Goal: Check status: Check status

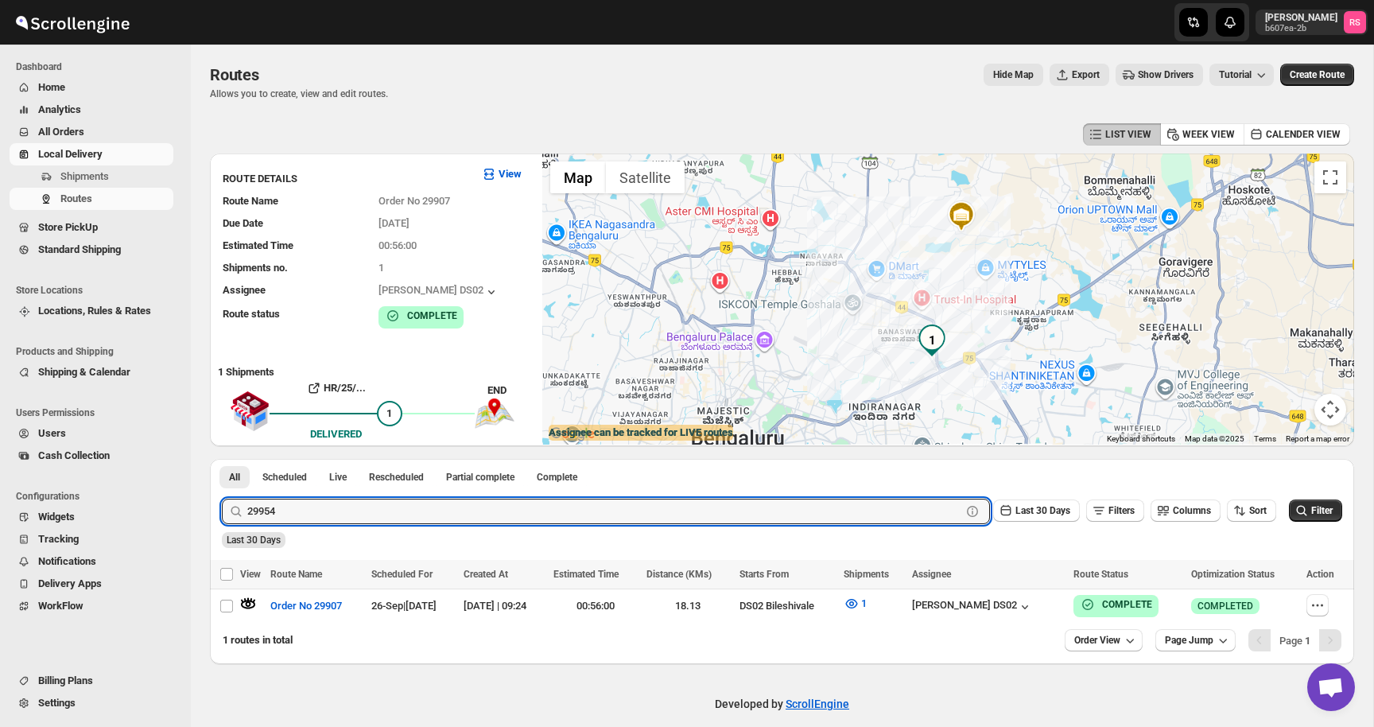
click at [222, 459] on button "Submit" at bounding box center [244, 467] width 45 height 17
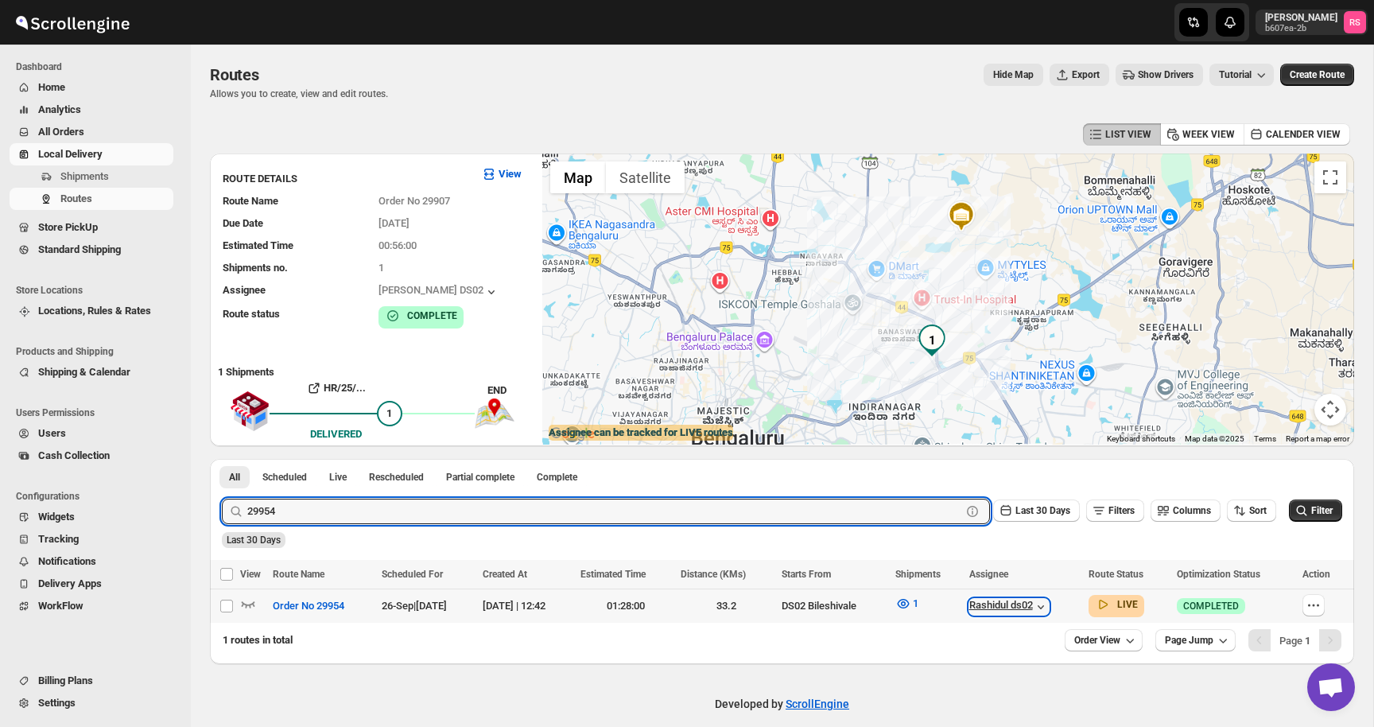
click at [1022, 603] on div "Rashidul ds02" at bounding box center [1008, 607] width 79 height 16
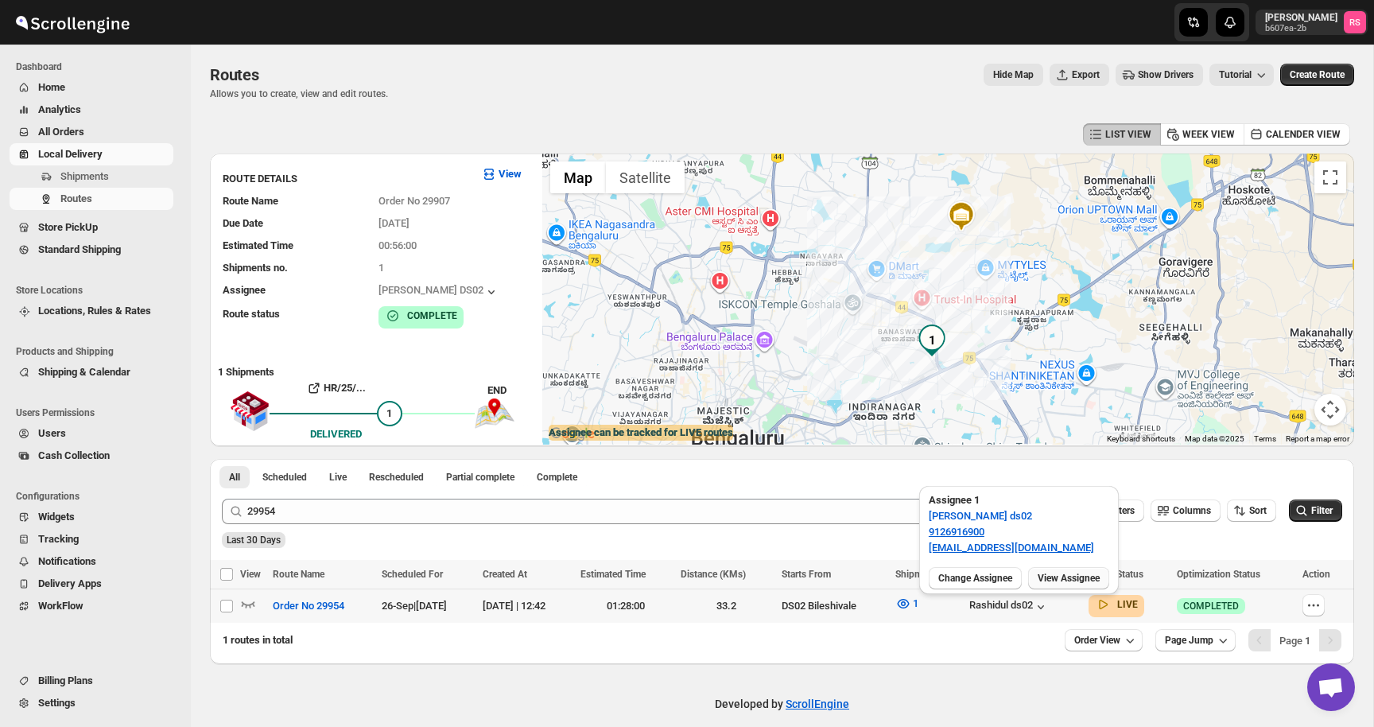
click at [1064, 574] on span "View Assignee" at bounding box center [1068, 578] width 62 height 13
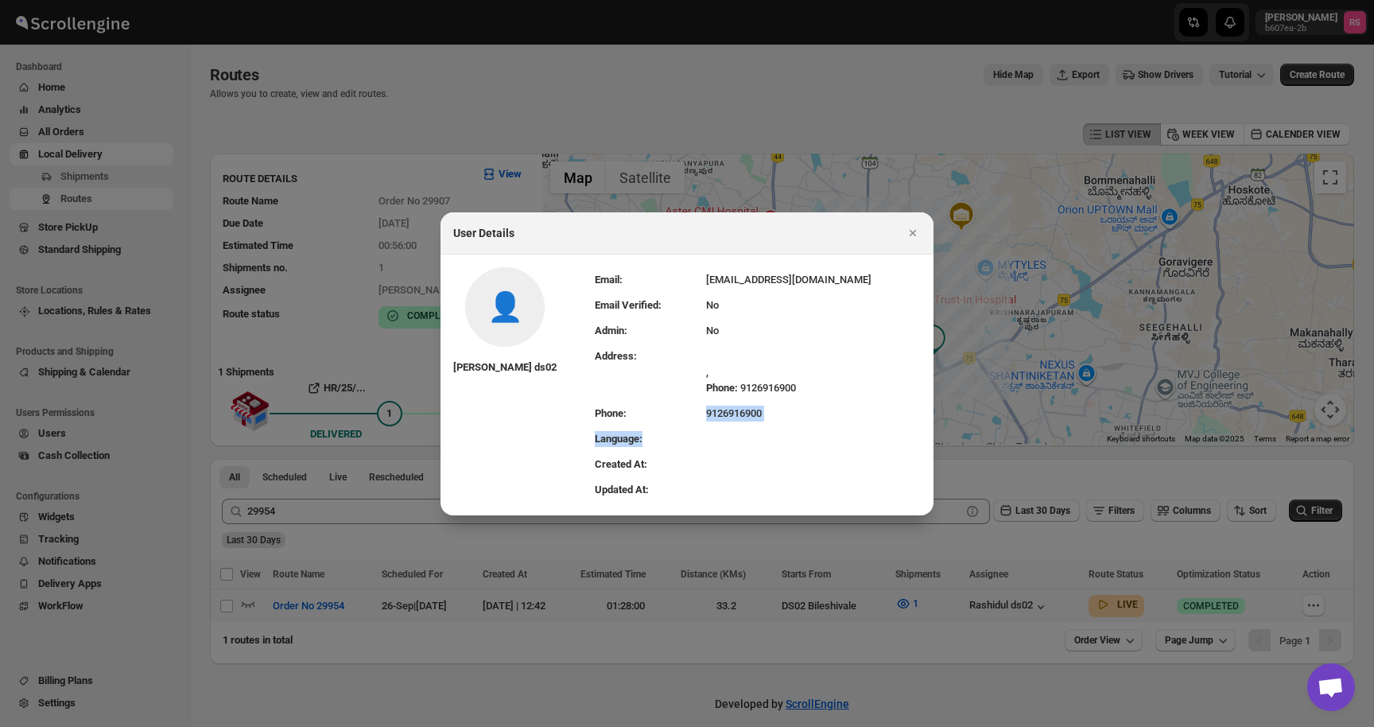
drag, startPoint x: 680, startPoint y: 417, endPoint x: 823, endPoint y: 426, distance: 142.6
click at [823, 426] on tbody "Email: [EMAIL_ADDRESS][DOMAIN_NAME] Email Verified: No Admin: No Address: , Pho…" at bounding box center [758, 384] width 326 height 235
click at [823, 426] on td ":rcq8:" at bounding box center [813, 438] width 215 height 25
click at [924, 227] on div "User Details" at bounding box center [686, 233] width 493 height 42
click at [918, 230] on icon "Close" at bounding box center [913, 233] width 16 height 16
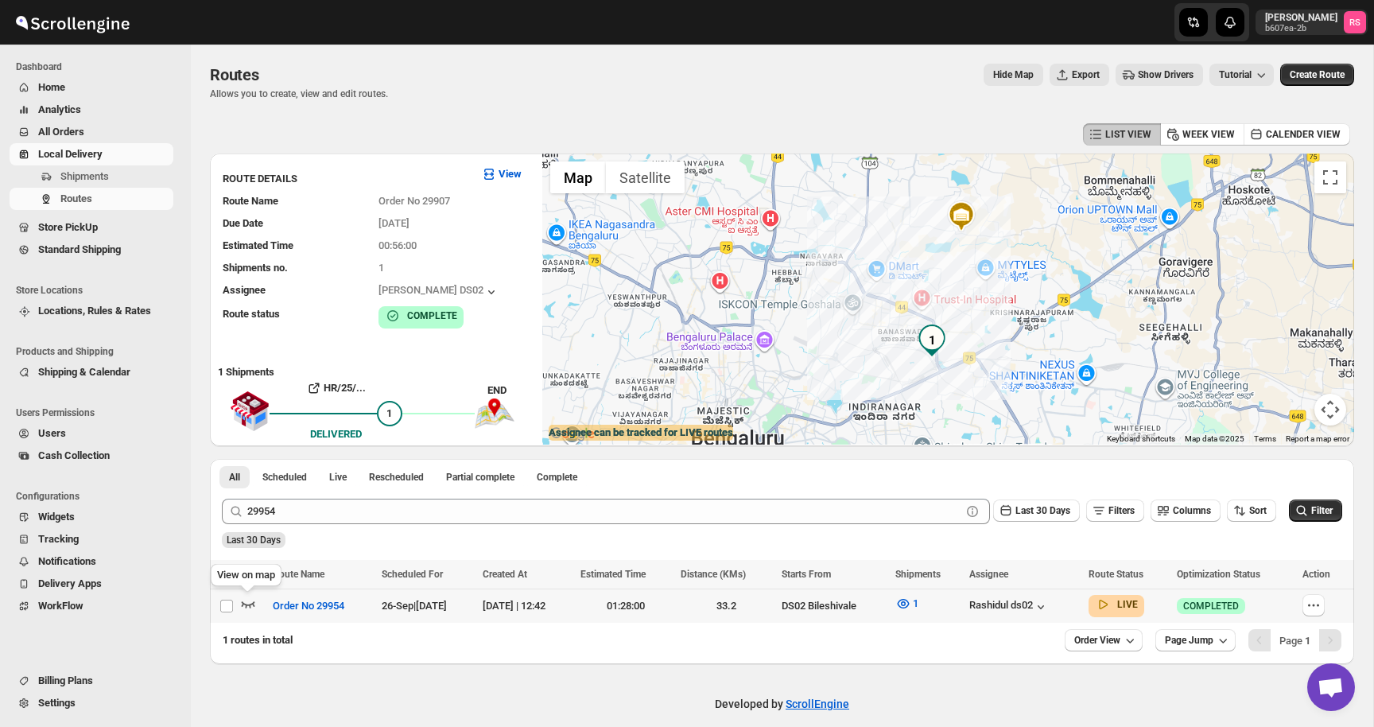
click at [252, 598] on icon "button" at bounding box center [248, 603] width 16 height 16
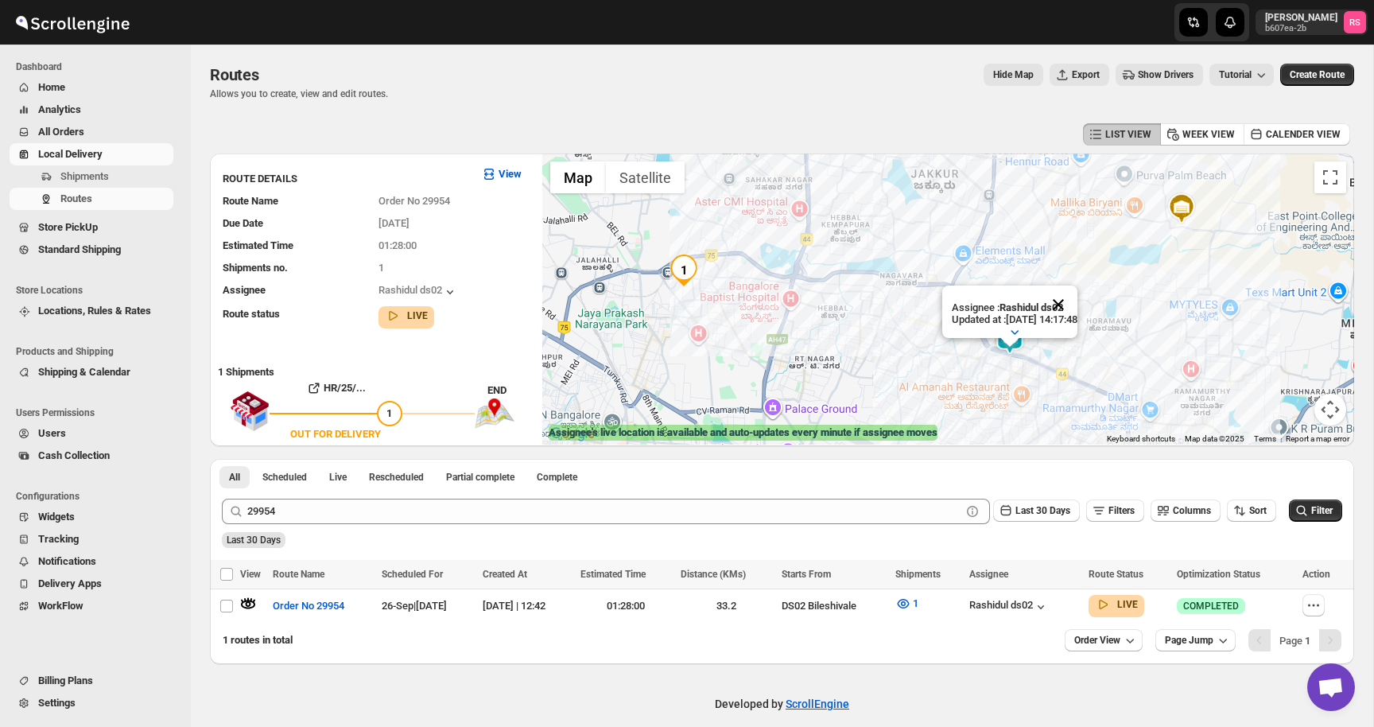
click at [1077, 300] on button "Close" at bounding box center [1058, 304] width 38 height 38
click at [1079, 300] on div at bounding box center [948, 298] width 812 height 291
click at [928, 608] on button "1" at bounding box center [907, 603] width 42 height 25
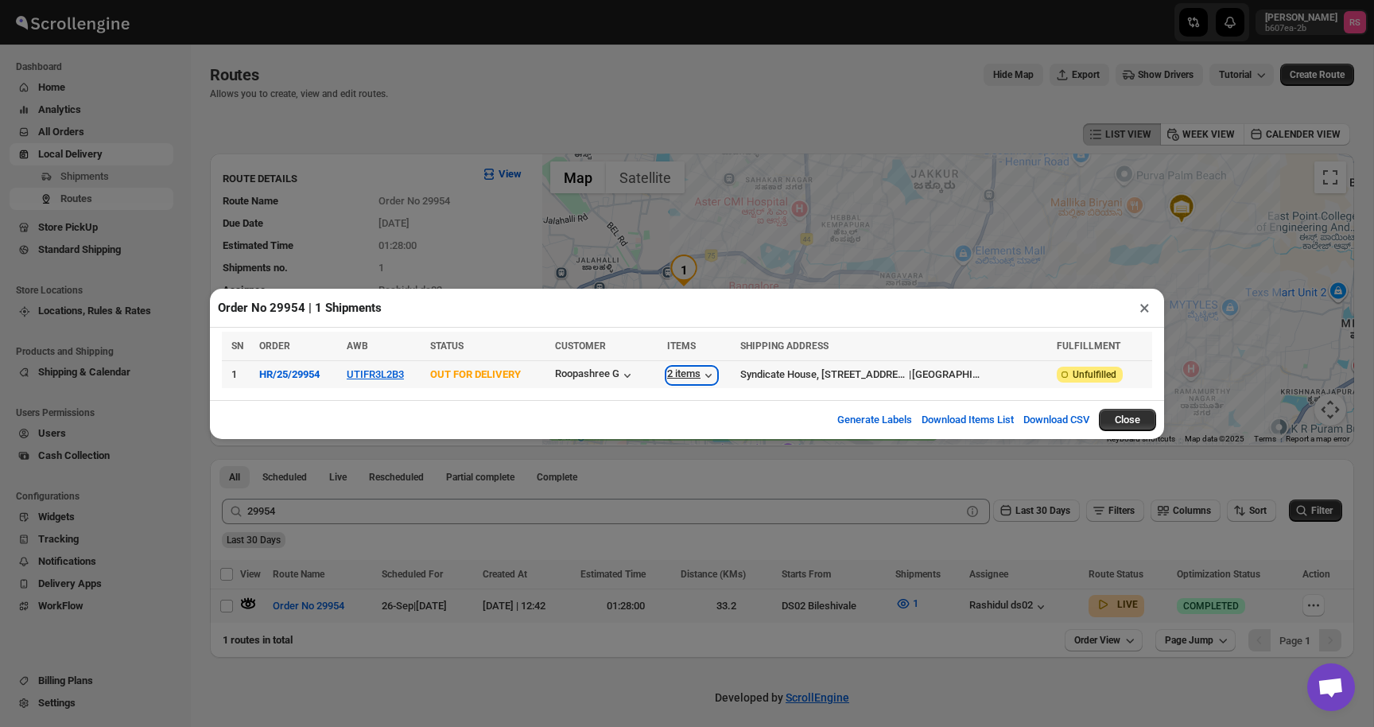
click at [716, 371] on icon "button" at bounding box center [708, 375] width 16 height 16
click at [735, 383] on td "2 items" at bounding box center [698, 374] width 73 height 28
click at [716, 375] on icon "button" at bounding box center [708, 375] width 16 height 16
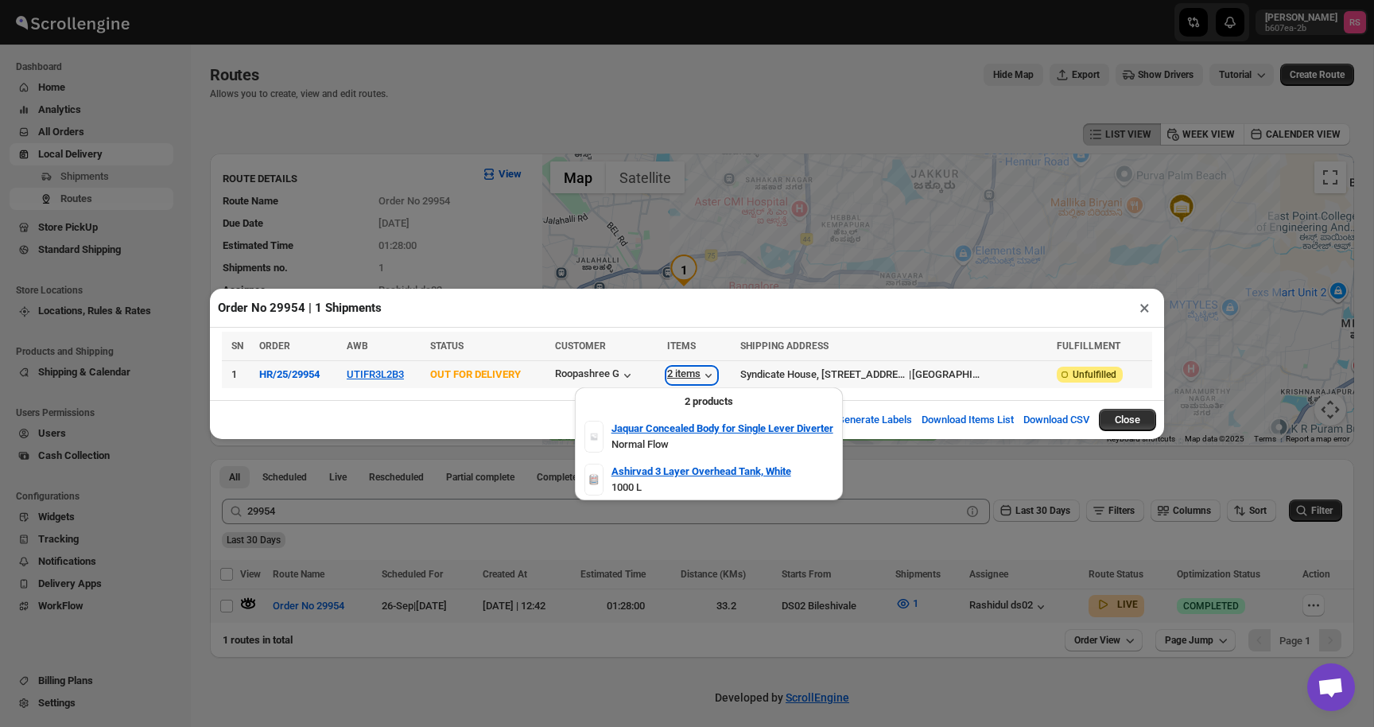
click at [716, 373] on icon "button" at bounding box center [708, 375] width 16 height 16
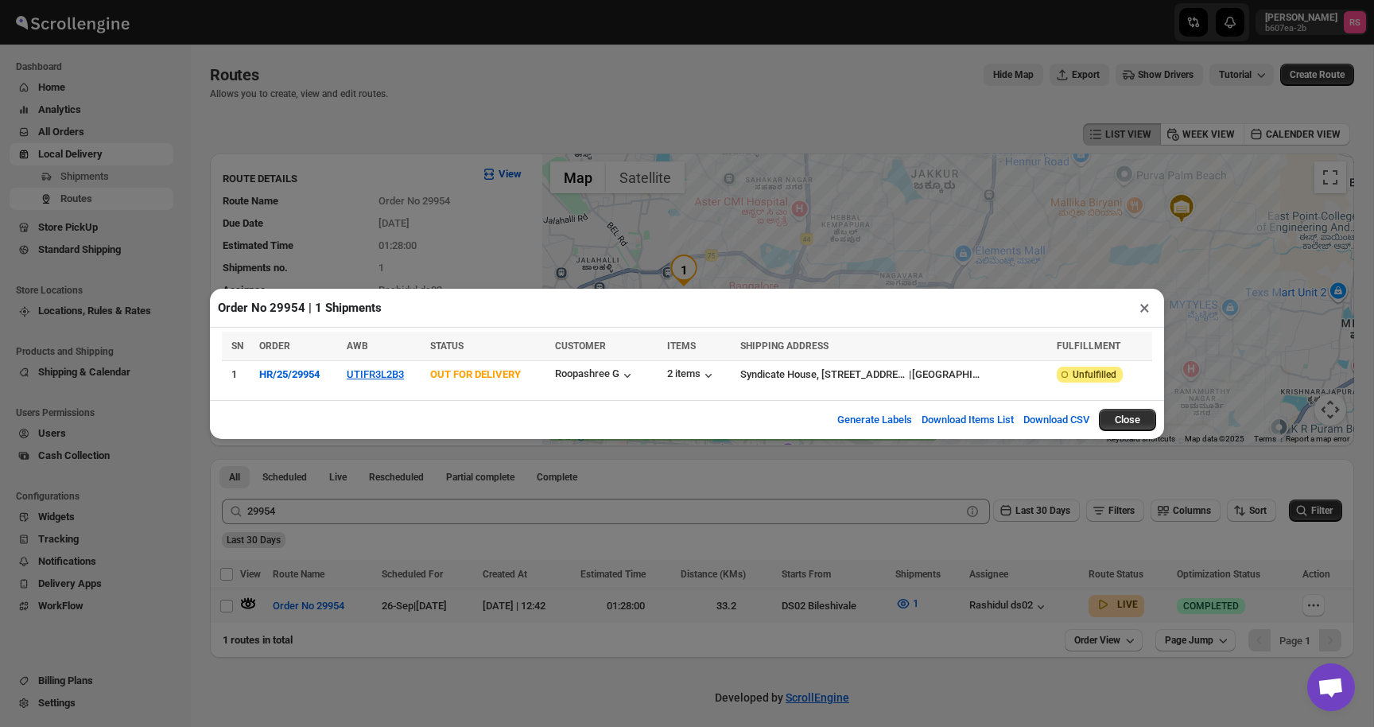
click at [1142, 307] on button "×" at bounding box center [1144, 308] width 23 height 22
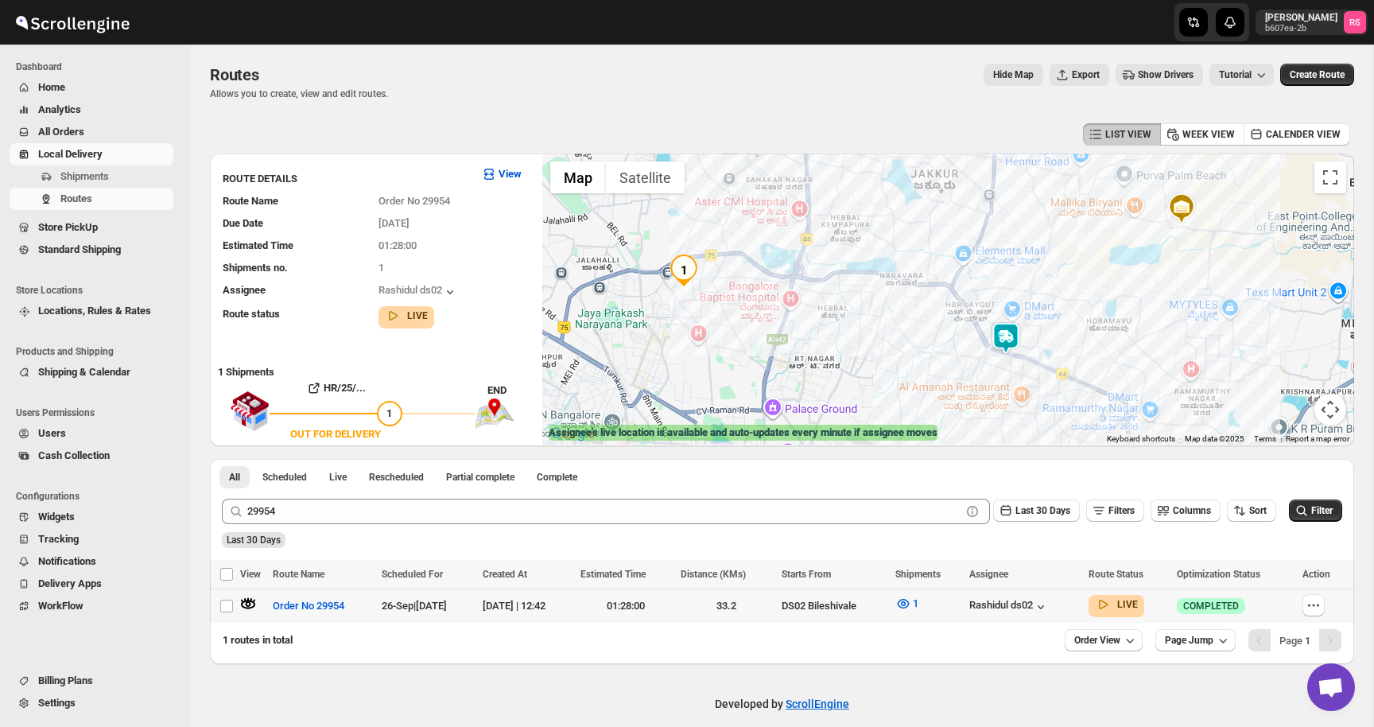
click at [1009, 330] on img at bounding box center [1006, 338] width 32 height 32
click at [1010, 335] on img at bounding box center [1006, 338] width 32 height 32
click at [1073, 269] on button "Close" at bounding box center [1054, 272] width 38 height 38
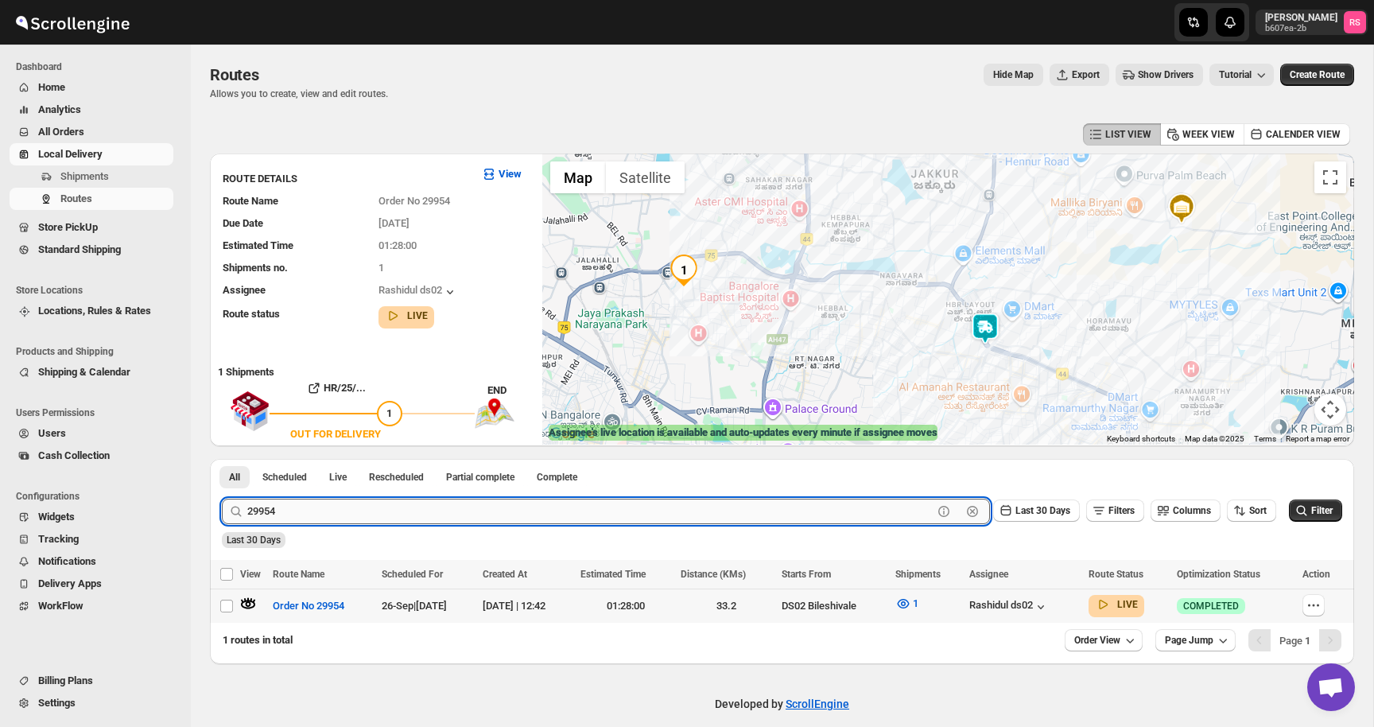
click at [395, 500] on input "29954" at bounding box center [589, 510] width 685 height 25
click at [222, 459] on button "Submit" at bounding box center [244, 467] width 45 height 17
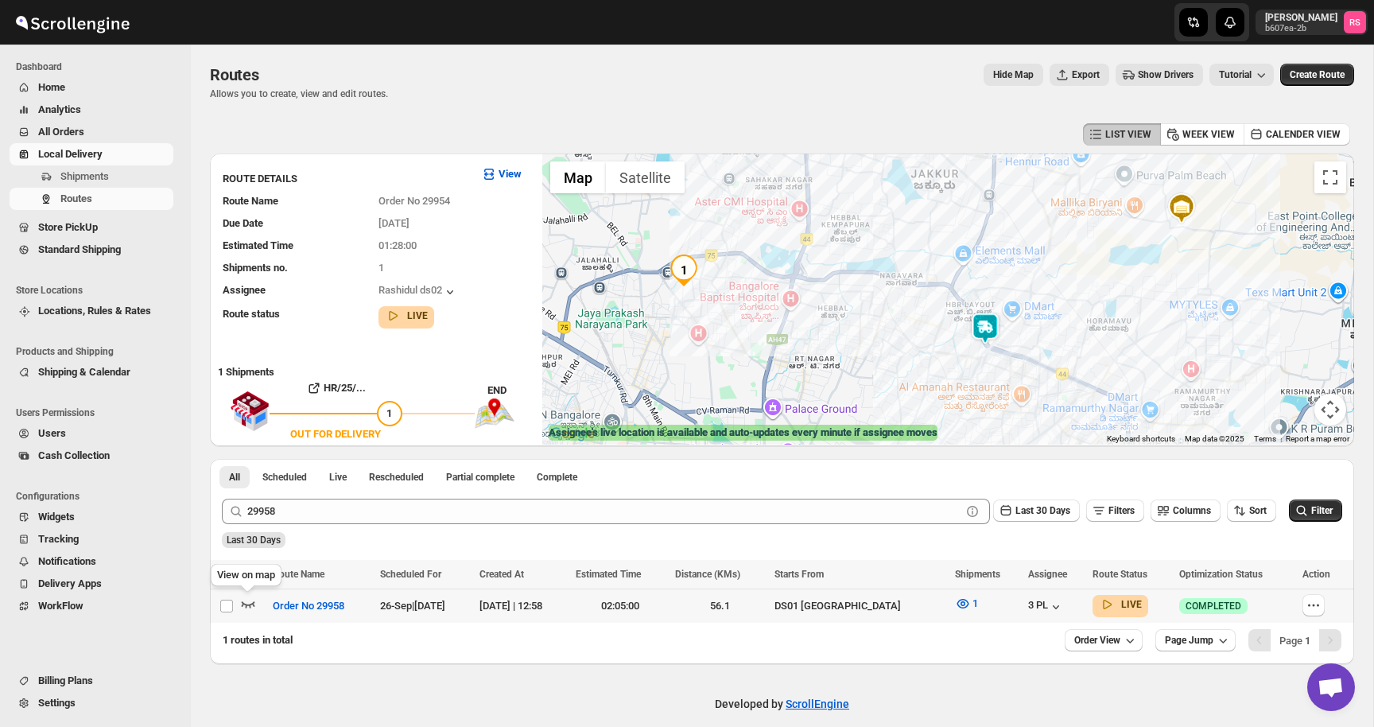
click at [254, 600] on icon "button" at bounding box center [248, 603] width 16 height 16
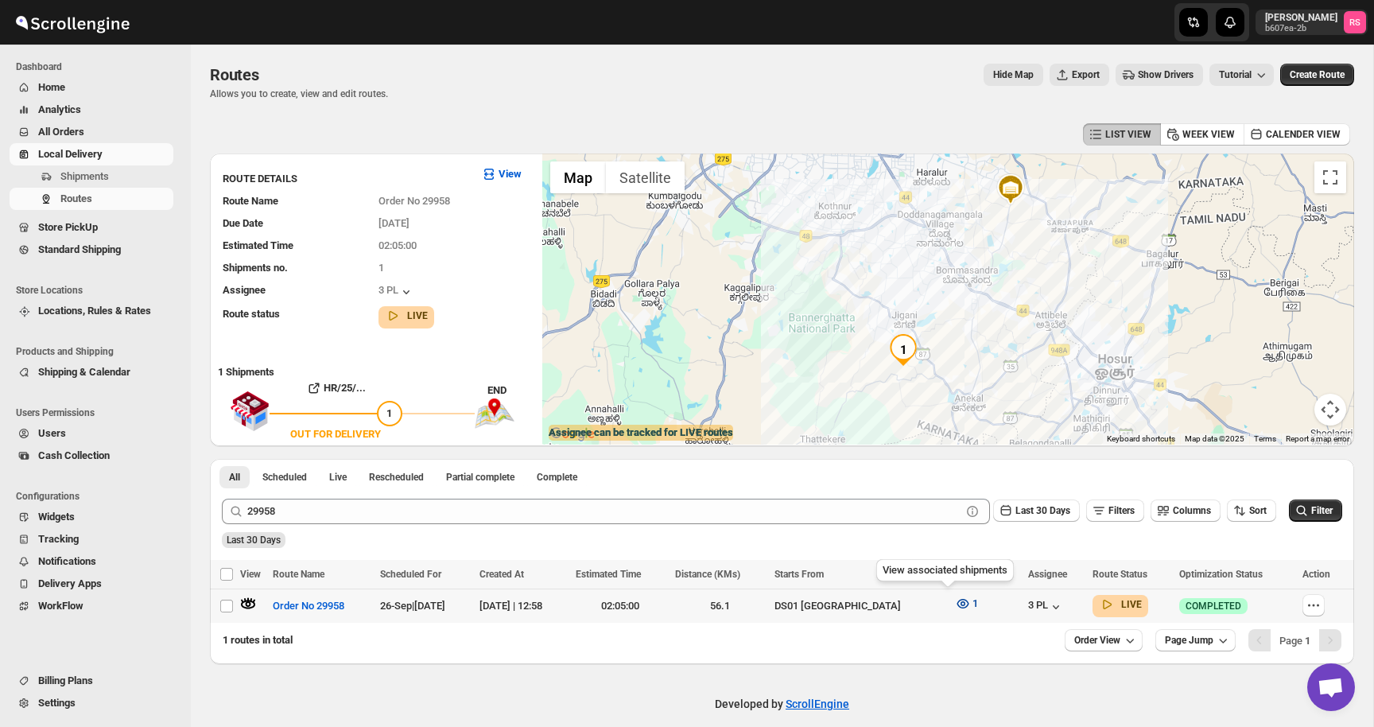
click at [972, 603] on span "1" at bounding box center [975, 603] width 6 height 12
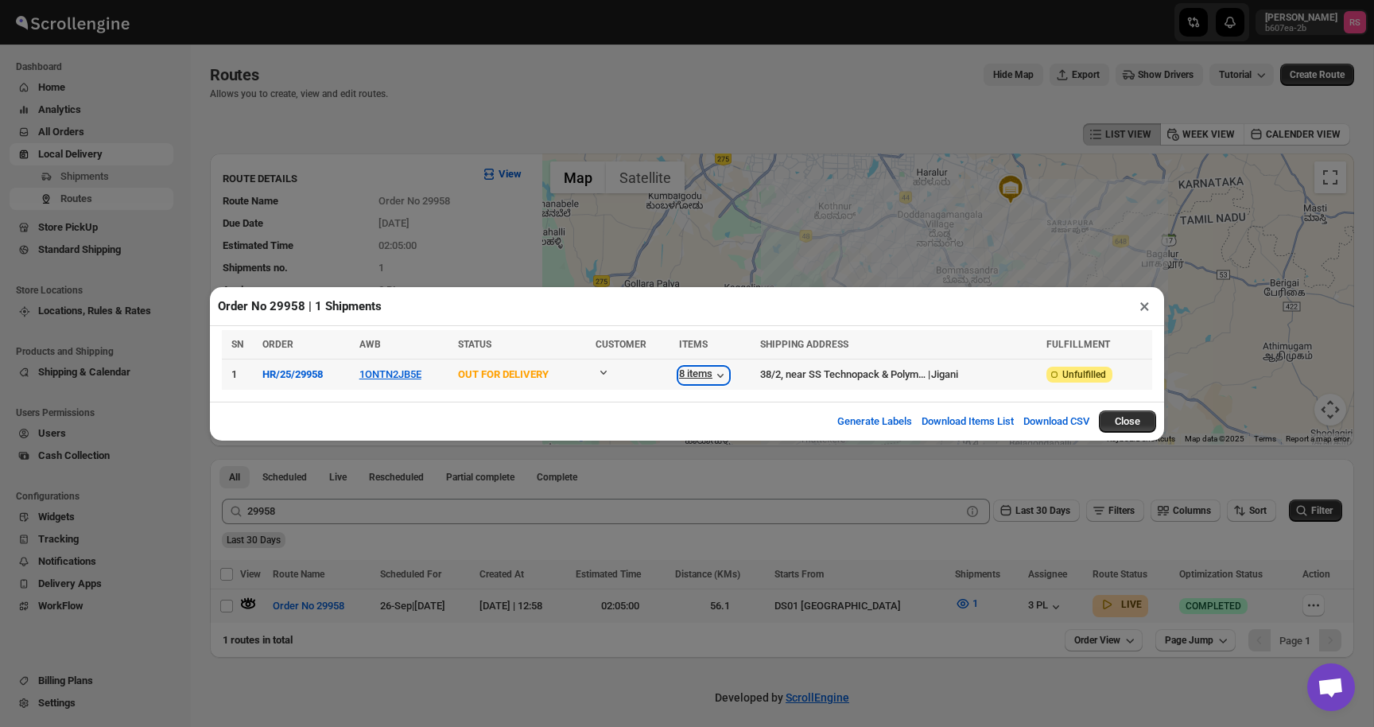
click at [721, 374] on div "8 items" at bounding box center [703, 375] width 49 height 16
click at [1147, 310] on button "×" at bounding box center [1144, 306] width 23 height 22
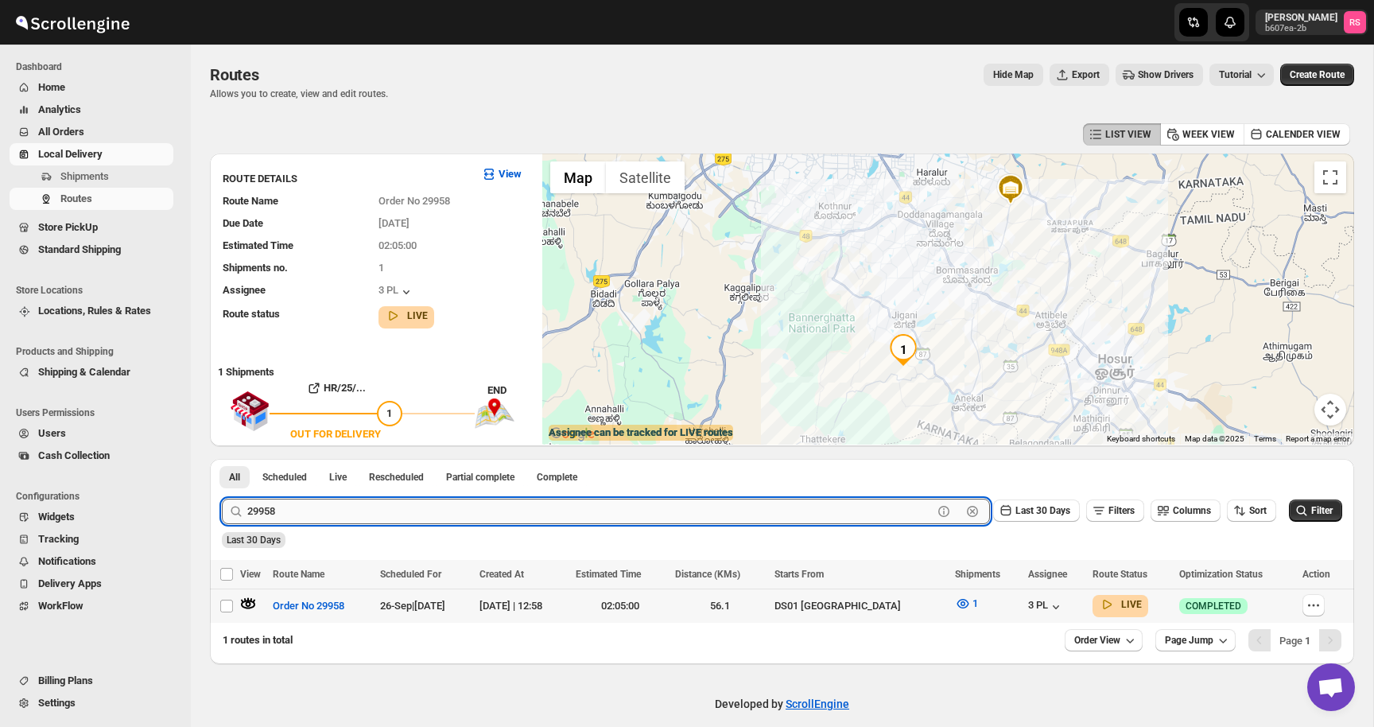
click at [296, 501] on input "29958" at bounding box center [589, 510] width 685 height 25
click at [308, 503] on input "29958" at bounding box center [589, 510] width 685 height 25
click at [222, 459] on button "Submit" at bounding box center [244, 467] width 45 height 17
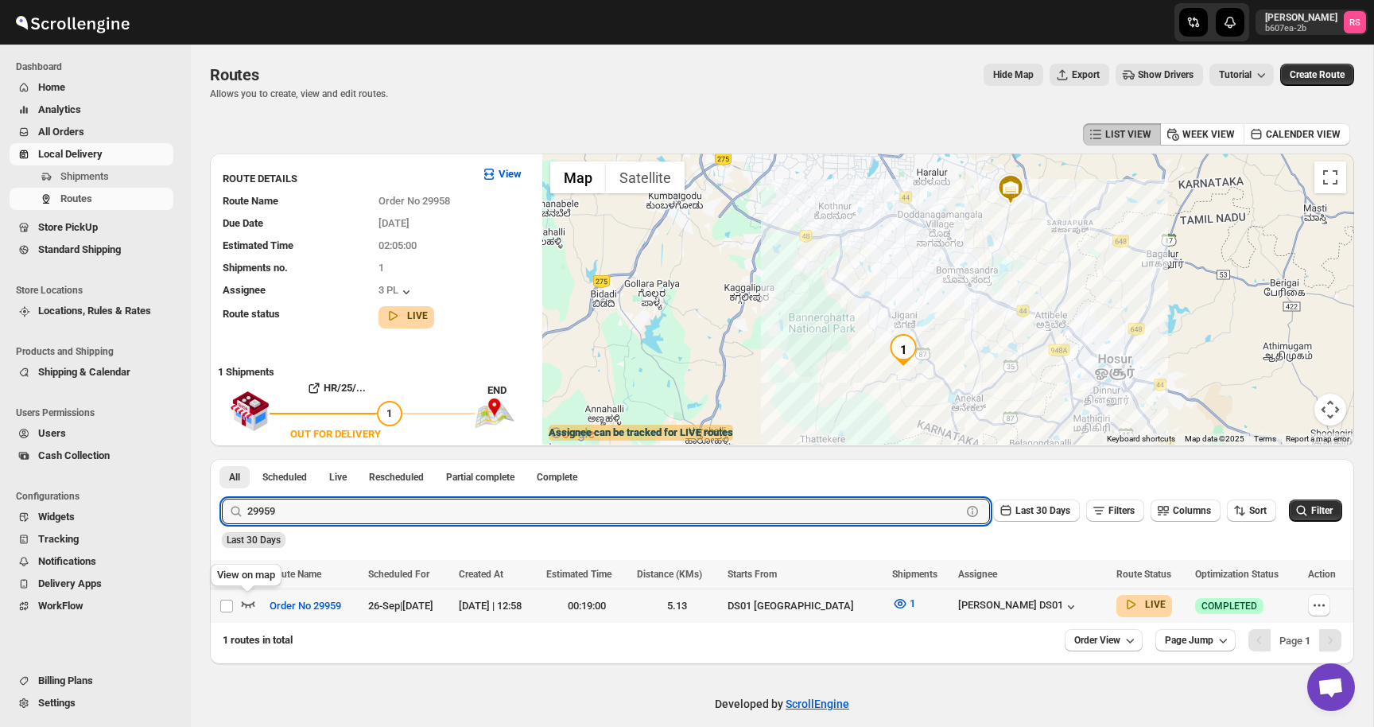
click at [250, 603] on icon "button" at bounding box center [249, 604] width 14 height 6
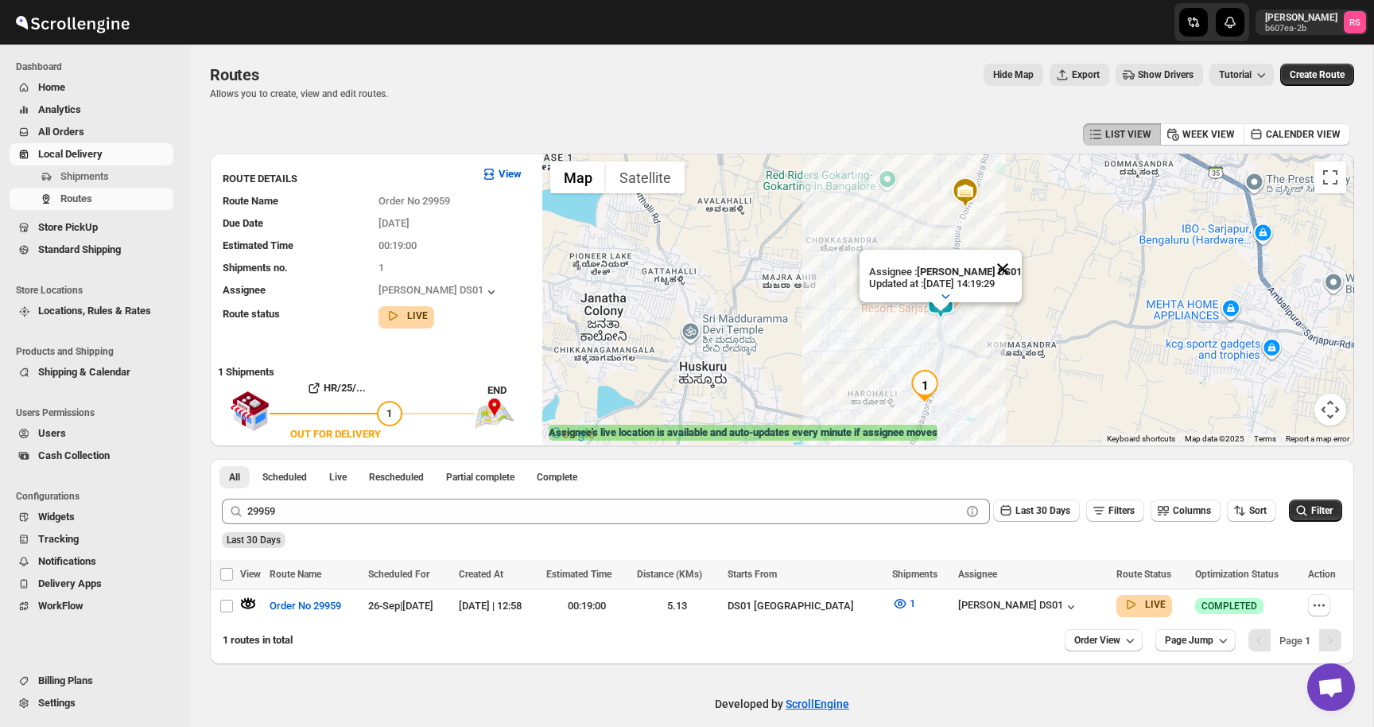
click at [1006, 272] on button "Close" at bounding box center [1002, 269] width 38 height 38
click at [1063, 610] on icon "button" at bounding box center [1071, 607] width 16 height 16
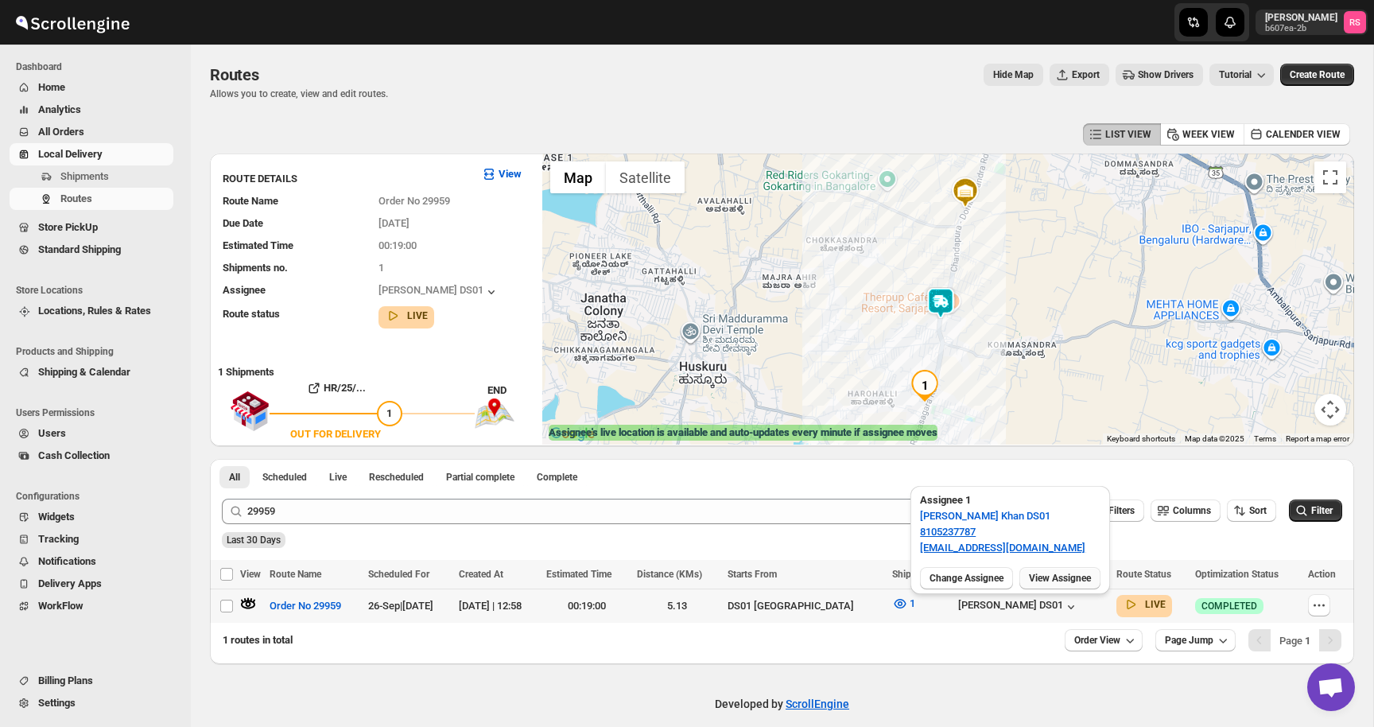
click at [1053, 585] on button "View Assignee" at bounding box center [1059, 578] width 81 height 22
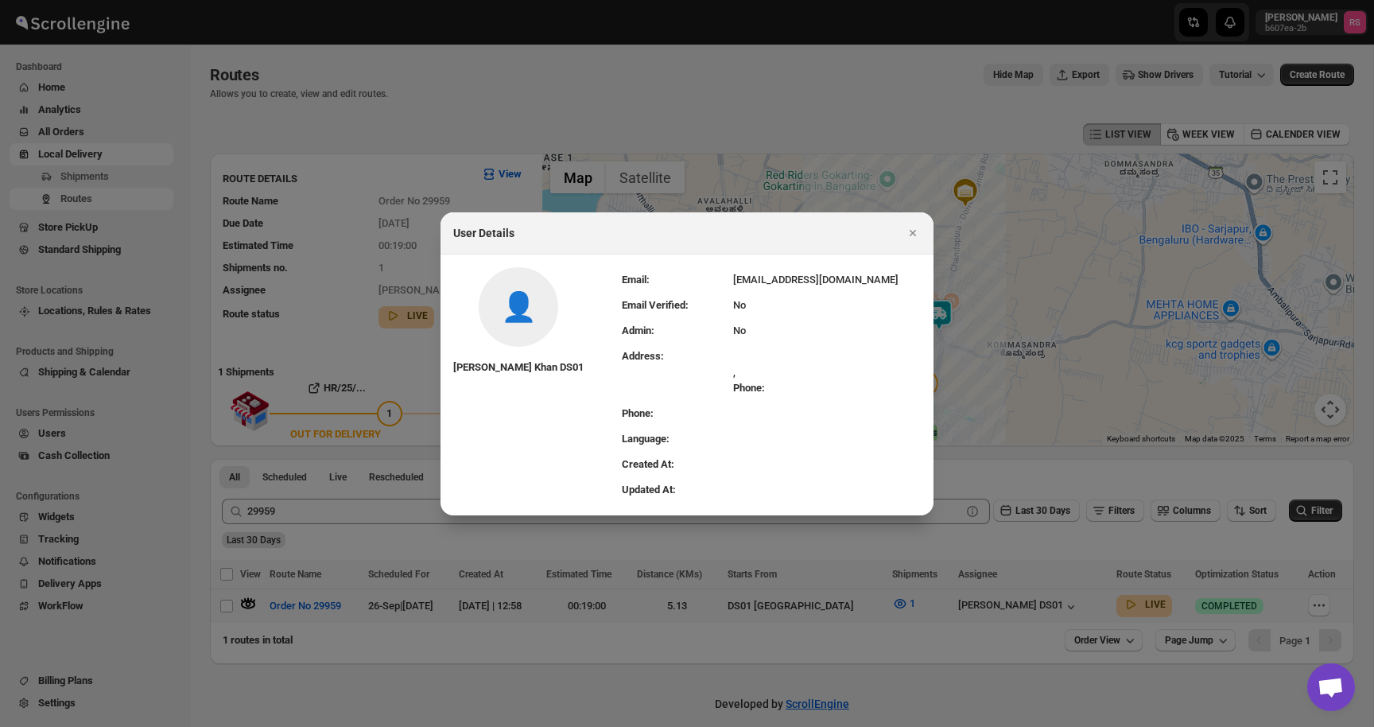
click at [994, 610] on div at bounding box center [687, 363] width 1374 height 727
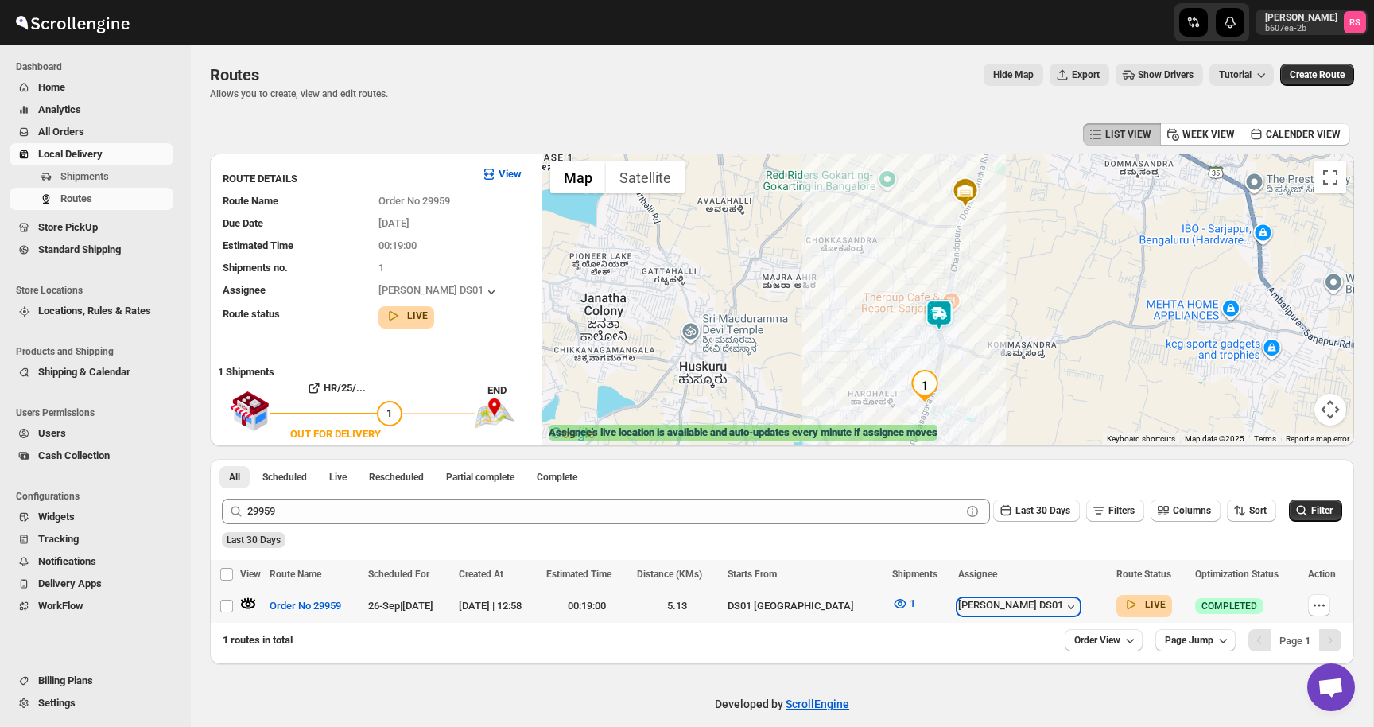
click at [994, 610] on div "[PERSON_NAME] DS01" at bounding box center [1018, 607] width 121 height 16
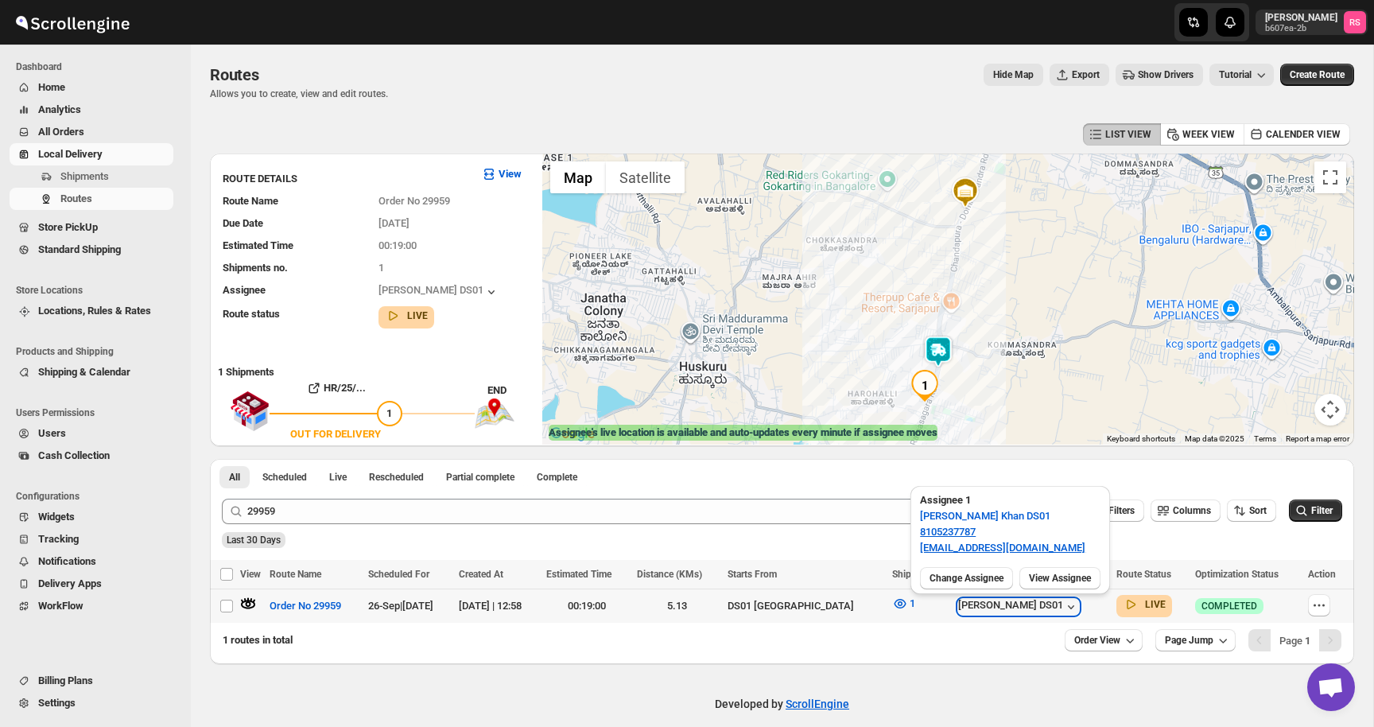
click at [994, 610] on div "[PERSON_NAME] DS01" at bounding box center [1018, 607] width 121 height 16
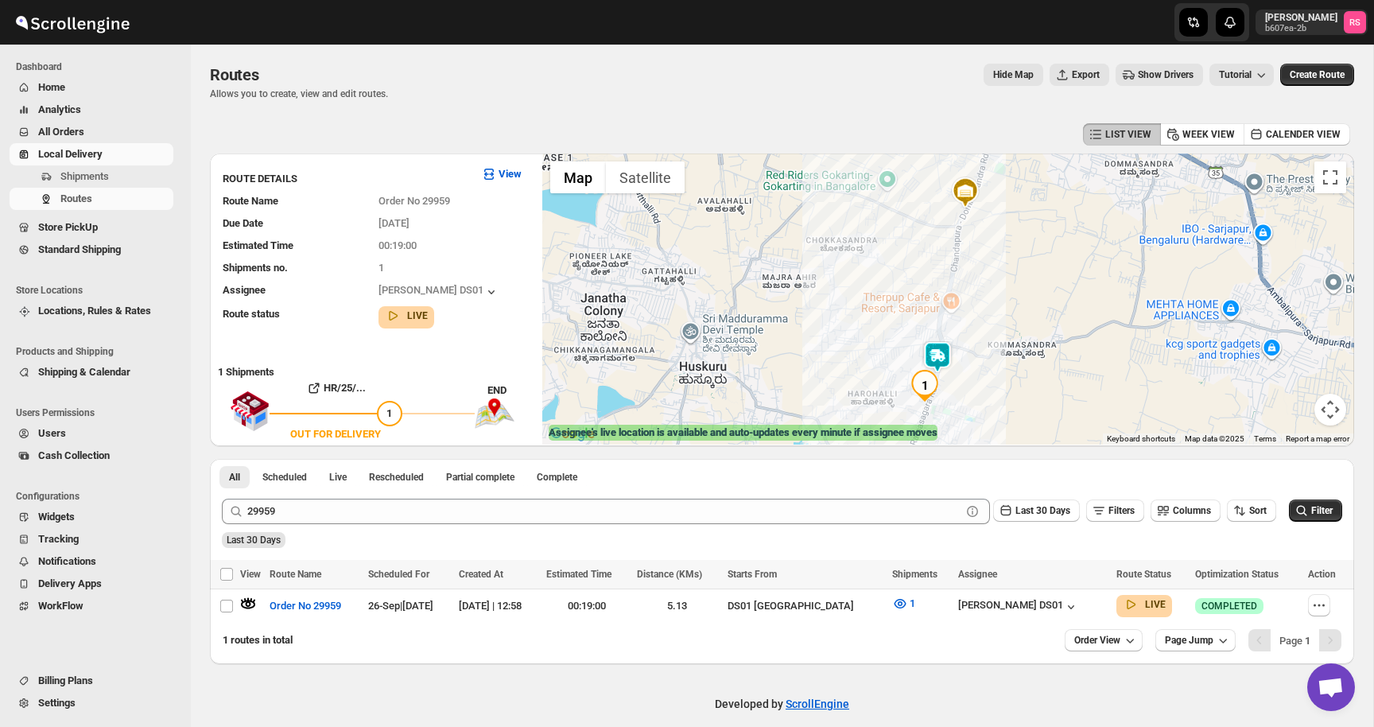
click at [939, 350] on img at bounding box center [937, 357] width 32 height 32
click at [939, 352] on img at bounding box center [937, 357] width 32 height 32
click at [998, 295] on button "Close" at bounding box center [999, 291] width 38 height 38
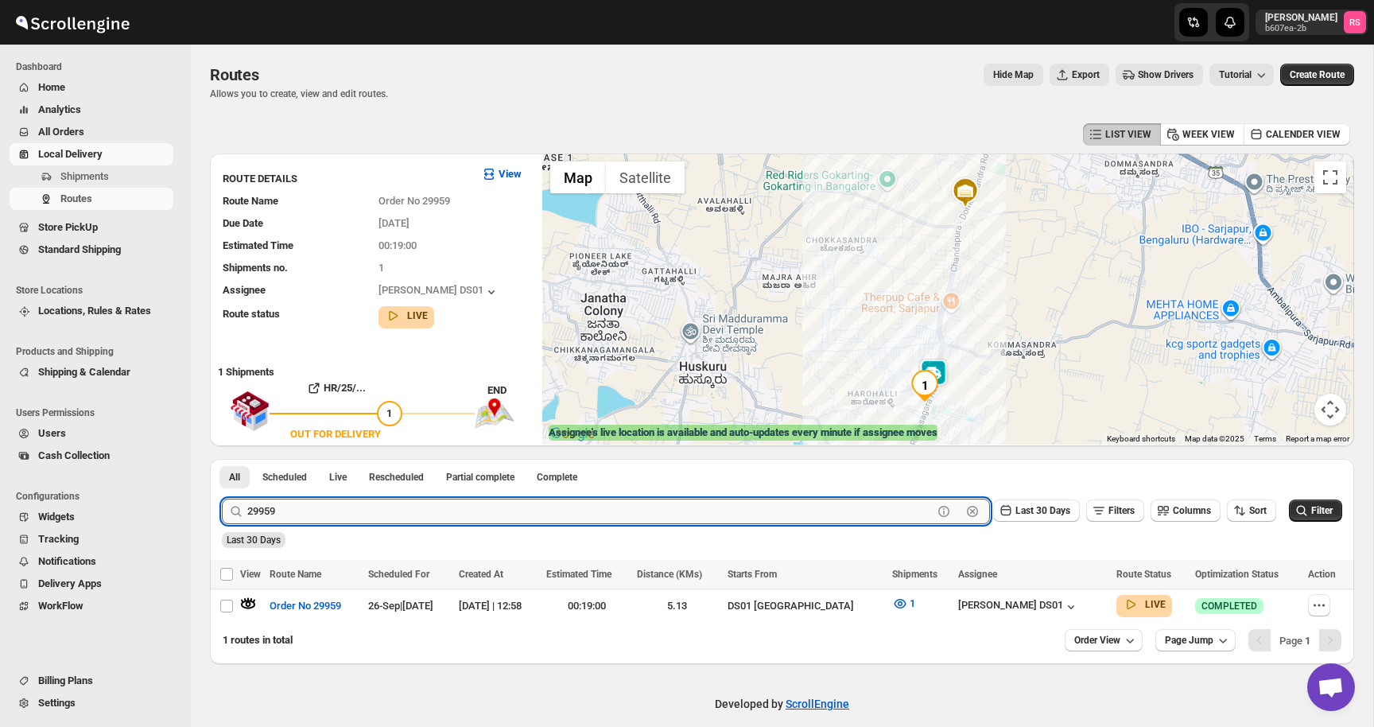
click at [356, 509] on input "29959" at bounding box center [589, 510] width 685 height 25
click at [222, 459] on button "Submit" at bounding box center [244, 467] width 45 height 17
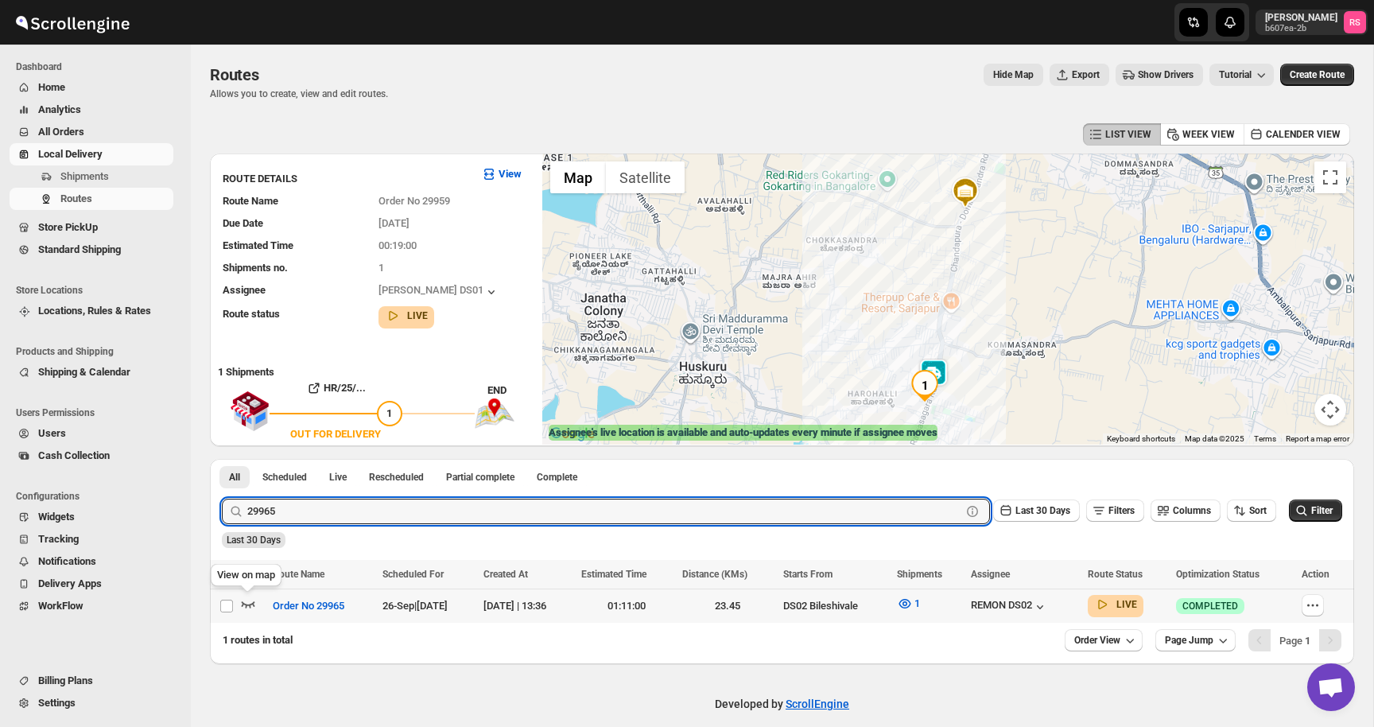
click at [250, 603] on icon "button" at bounding box center [249, 604] width 14 height 6
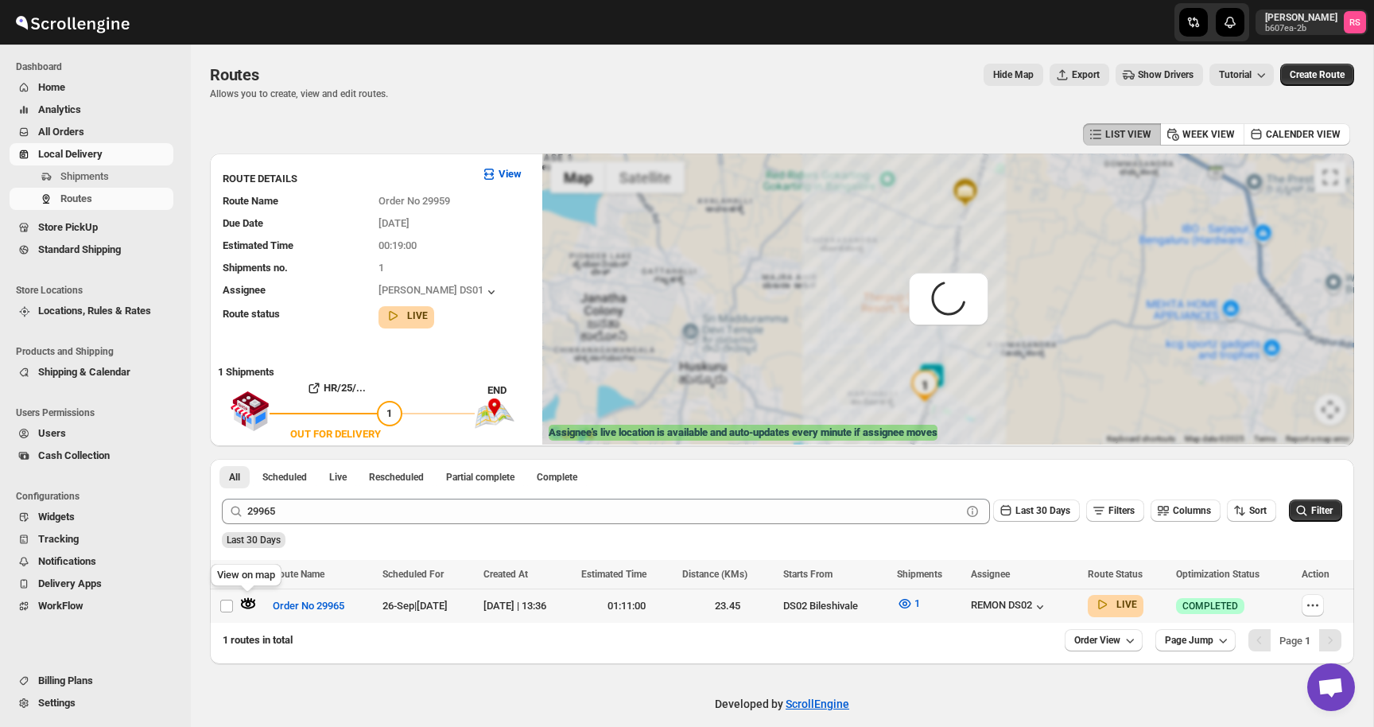
click at [250, 603] on icon "button" at bounding box center [249, 604] width 6 height 6
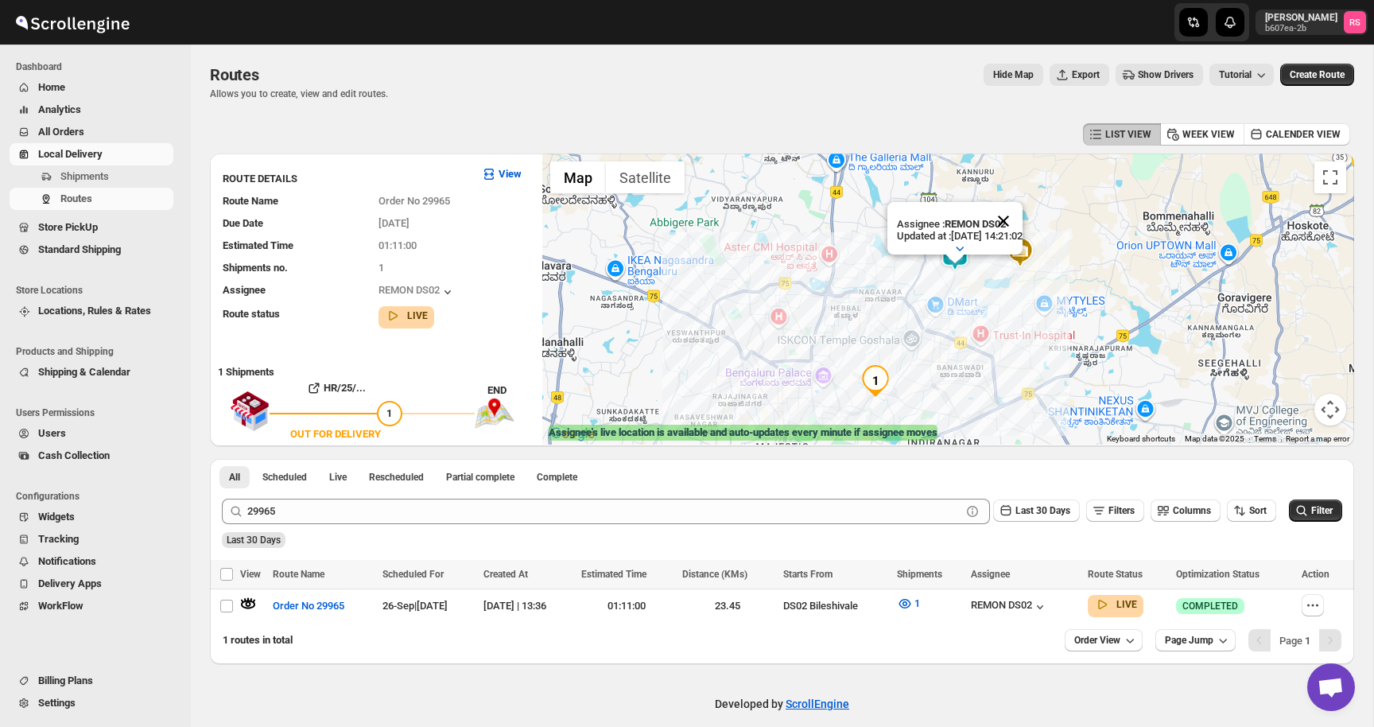
click at [1019, 216] on button "Close" at bounding box center [1003, 221] width 38 height 38
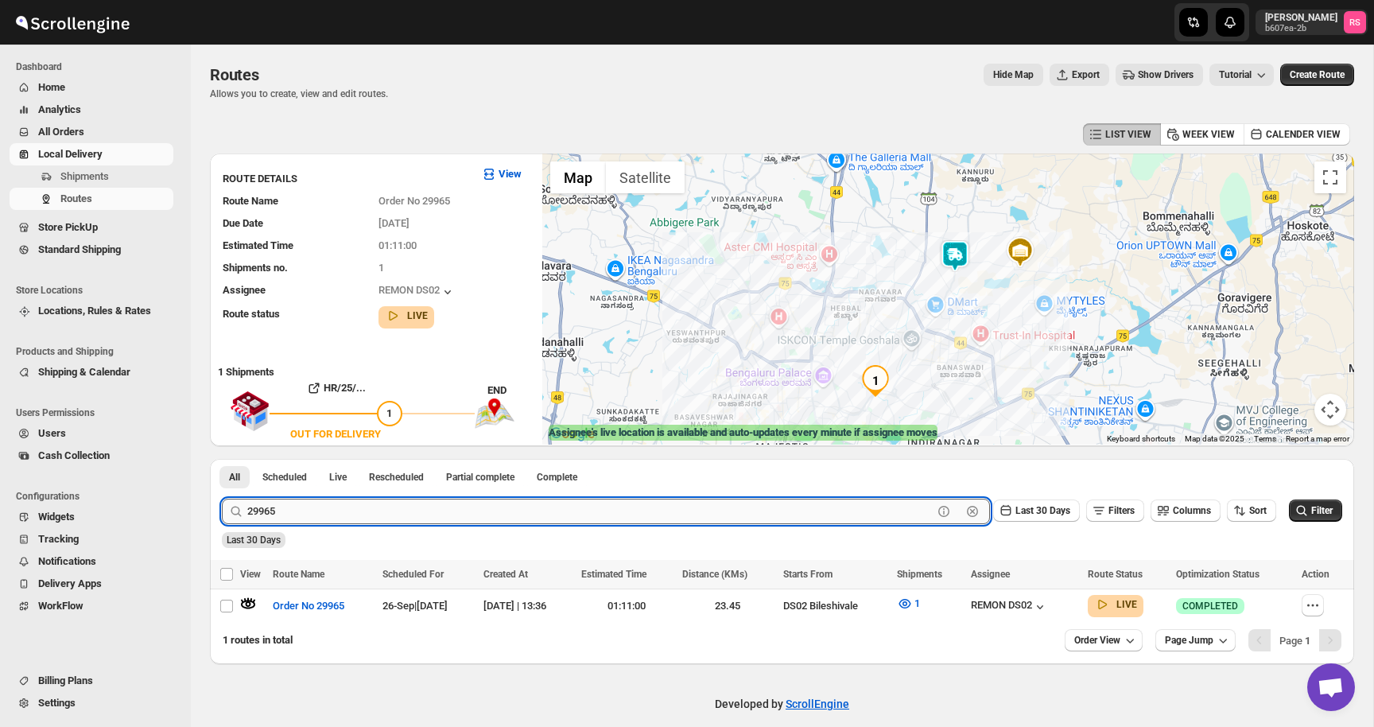
click at [374, 513] on input "29965" at bounding box center [589, 510] width 685 height 25
click at [414, 508] on input "29965" at bounding box center [589, 510] width 685 height 25
click at [222, 459] on button "Submit" at bounding box center [244, 467] width 45 height 17
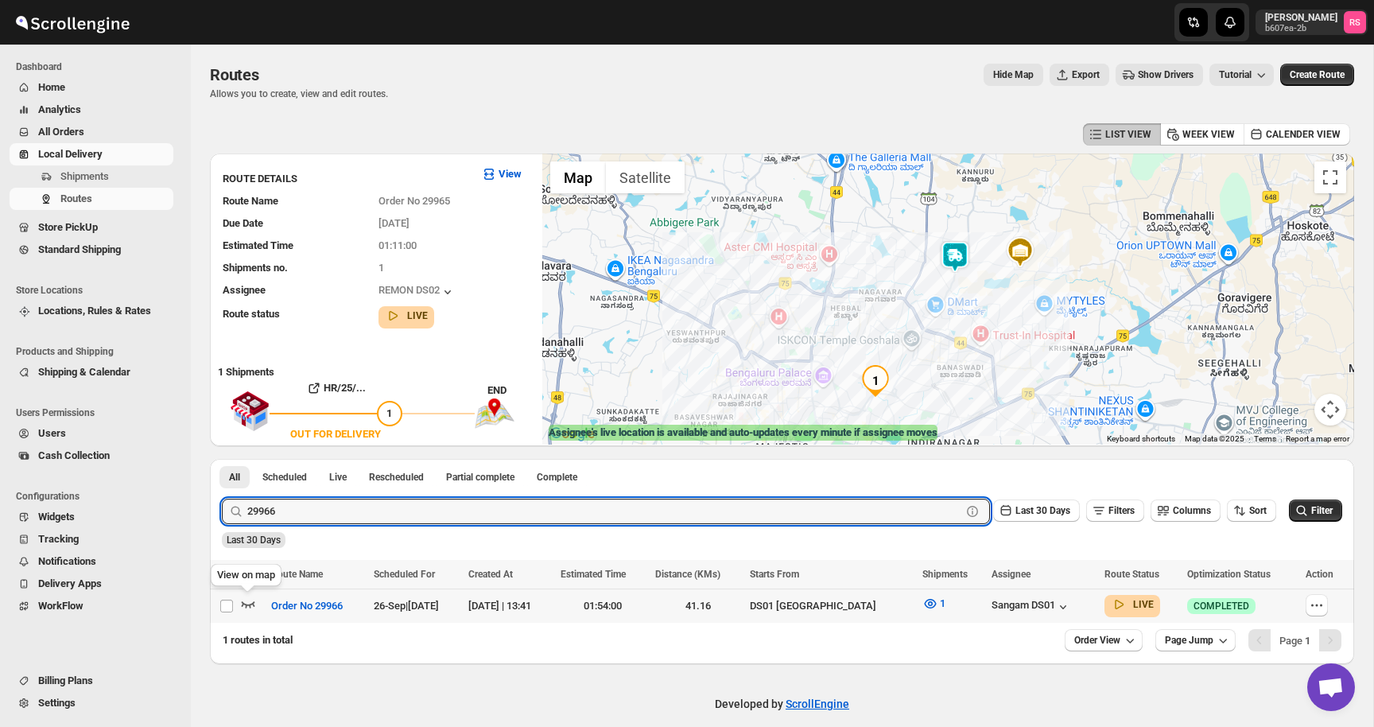
click at [244, 603] on icon "button" at bounding box center [249, 604] width 14 height 6
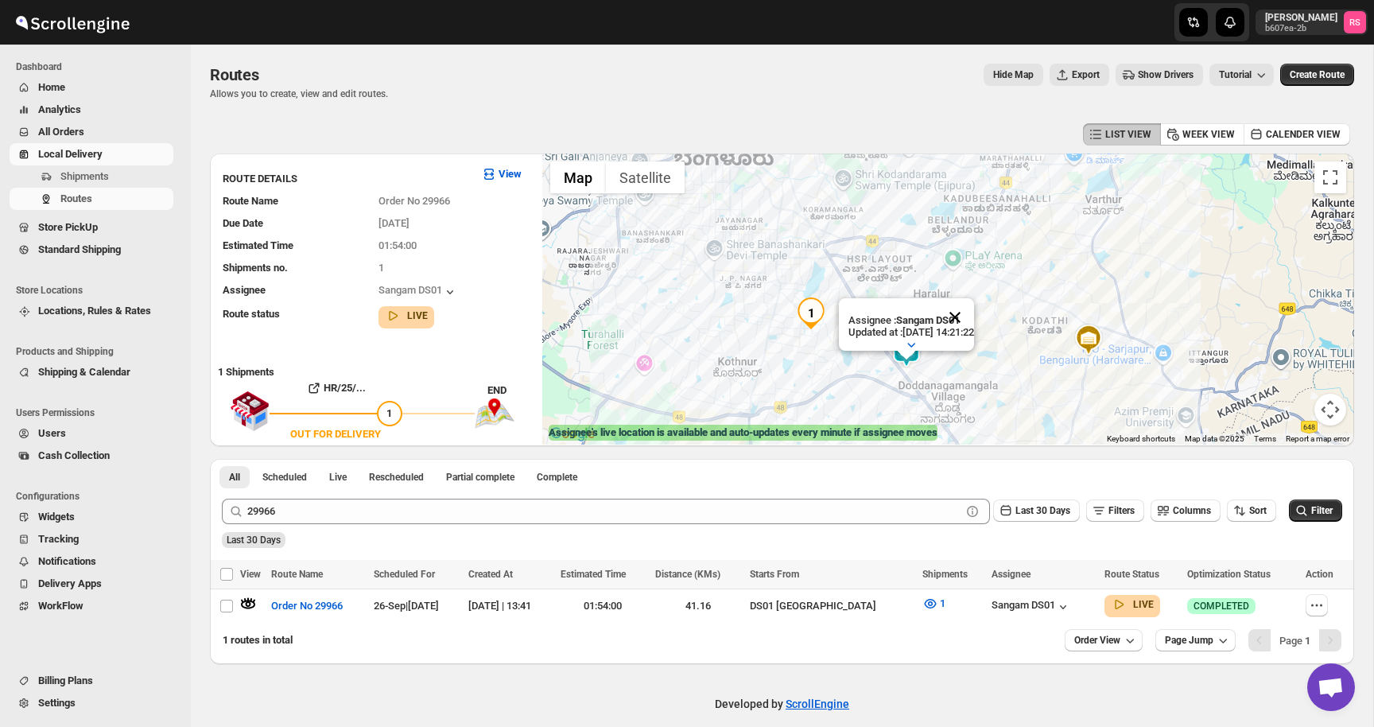
click at [961, 315] on button "Close" at bounding box center [955, 317] width 38 height 38
click at [922, 597] on icon "button" at bounding box center [930, 603] width 16 height 16
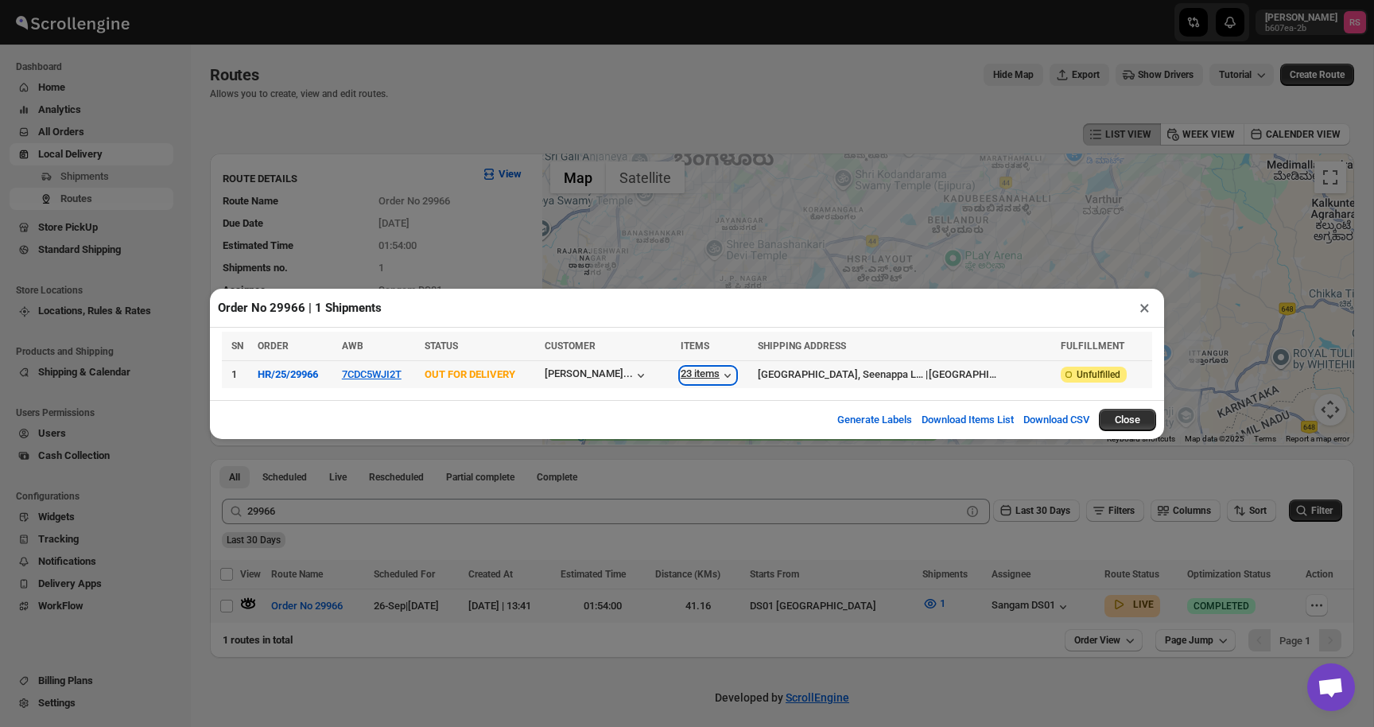
click at [734, 374] on div "23 items" at bounding box center [707, 375] width 55 height 16
click at [1139, 310] on button "×" at bounding box center [1144, 308] width 23 height 22
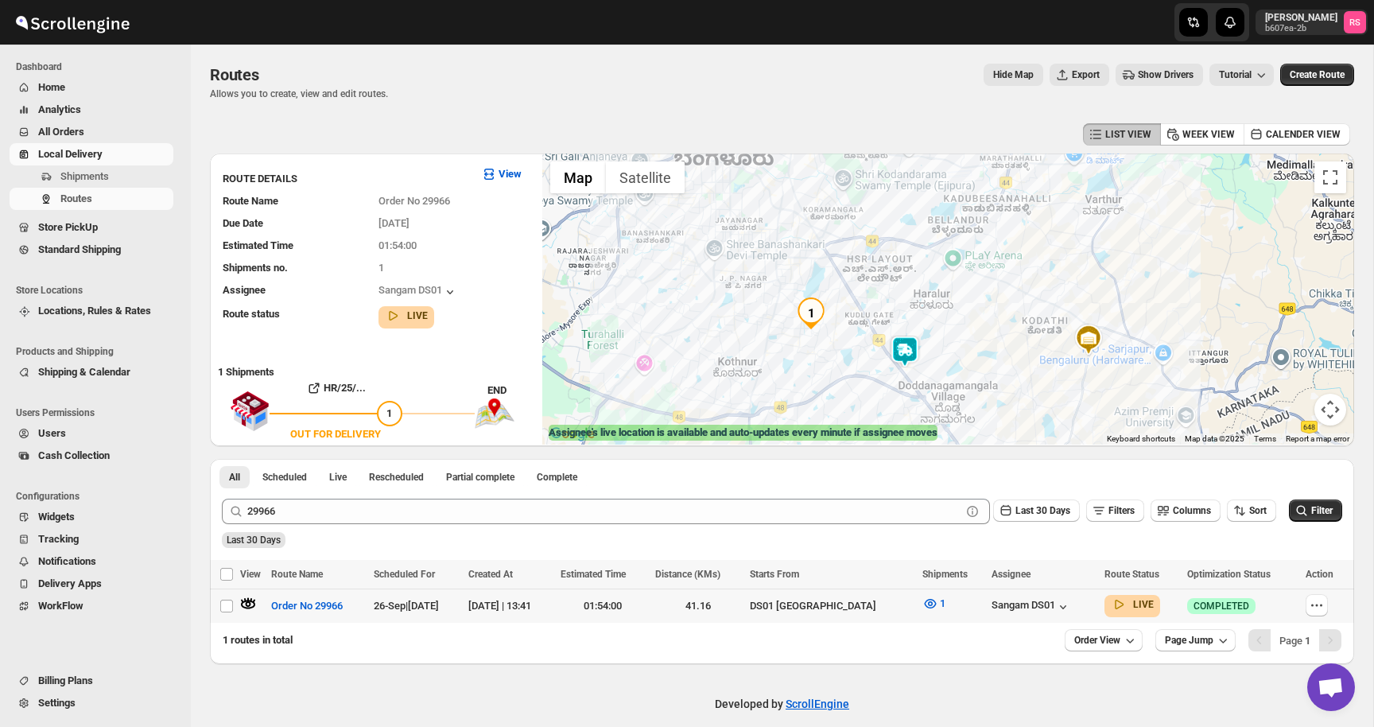
click at [906, 351] on img at bounding box center [905, 351] width 32 height 32
click at [906, 351] on img at bounding box center [904, 351] width 32 height 32
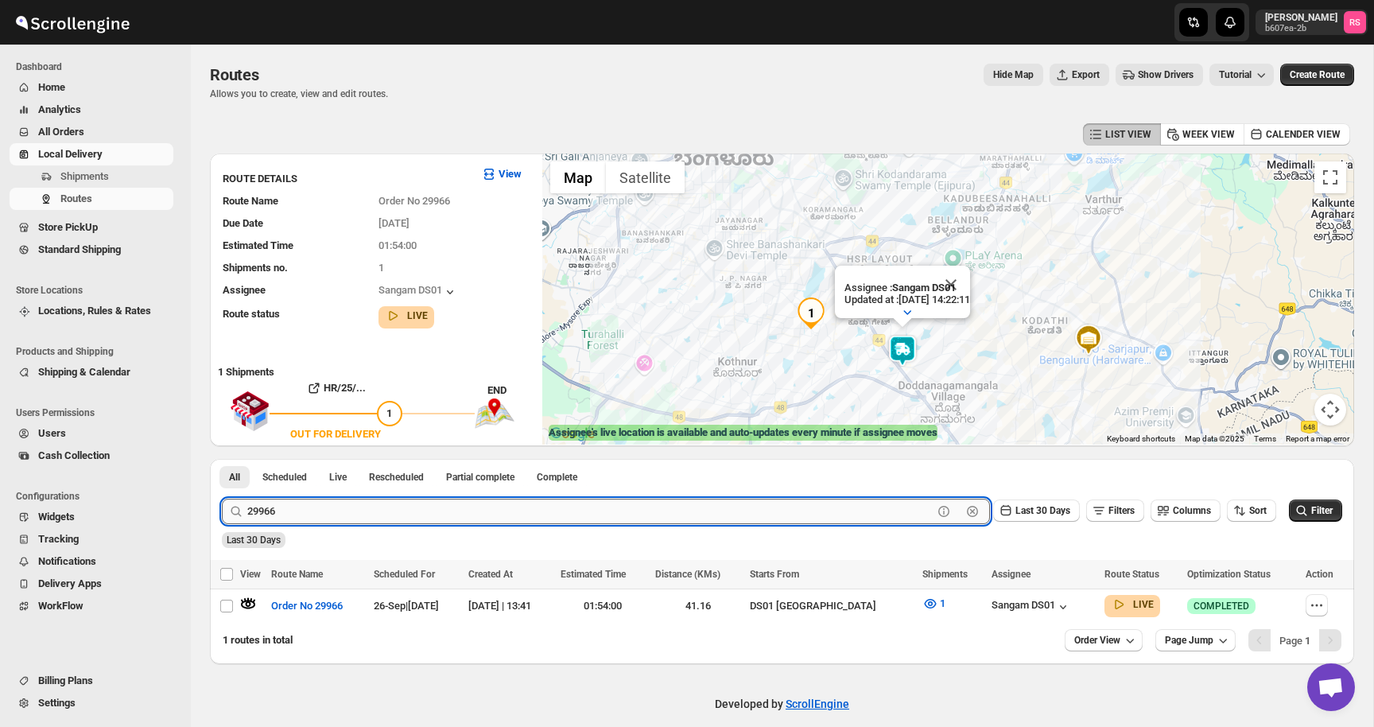
click at [316, 508] on input "29966" at bounding box center [589, 510] width 685 height 25
type input "29970"
click at [222, 459] on button "Submit" at bounding box center [244, 467] width 45 height 17
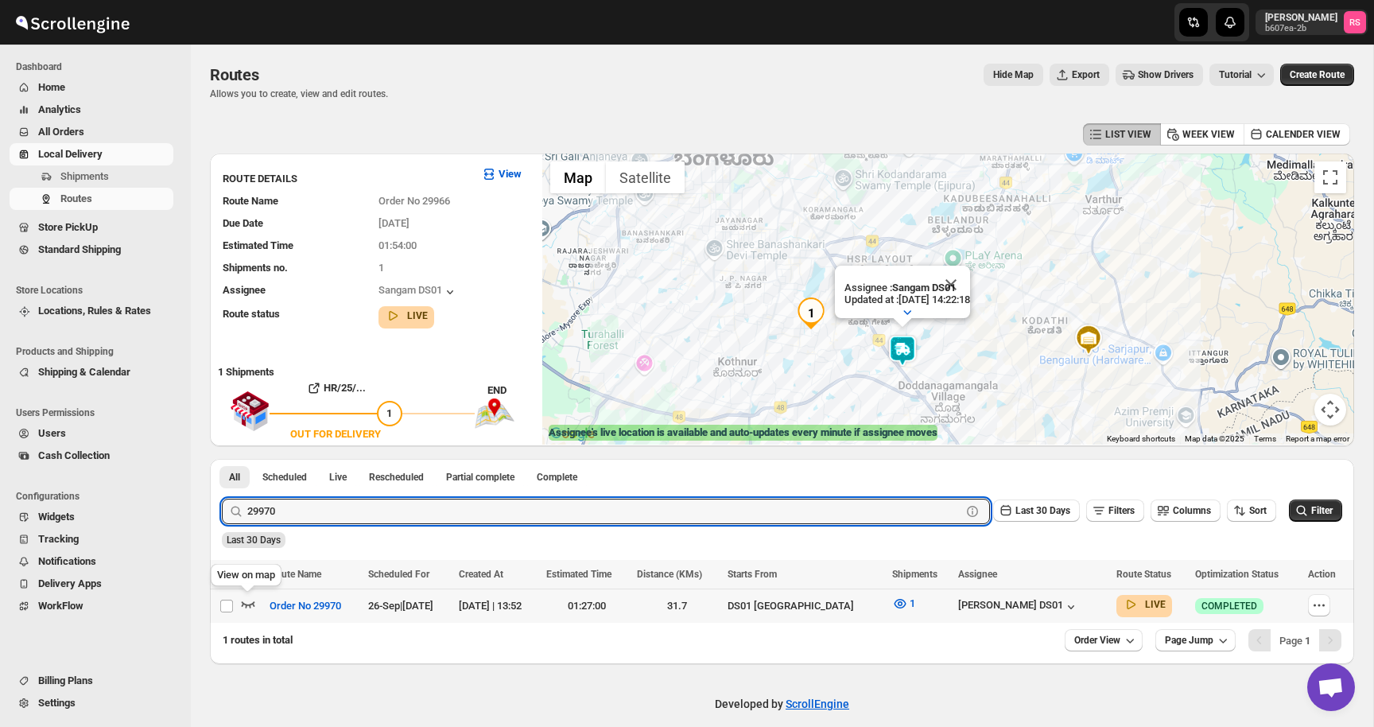
click at [250, 603] on icon "button" at bounding box center [248, 603] width 16 height 16
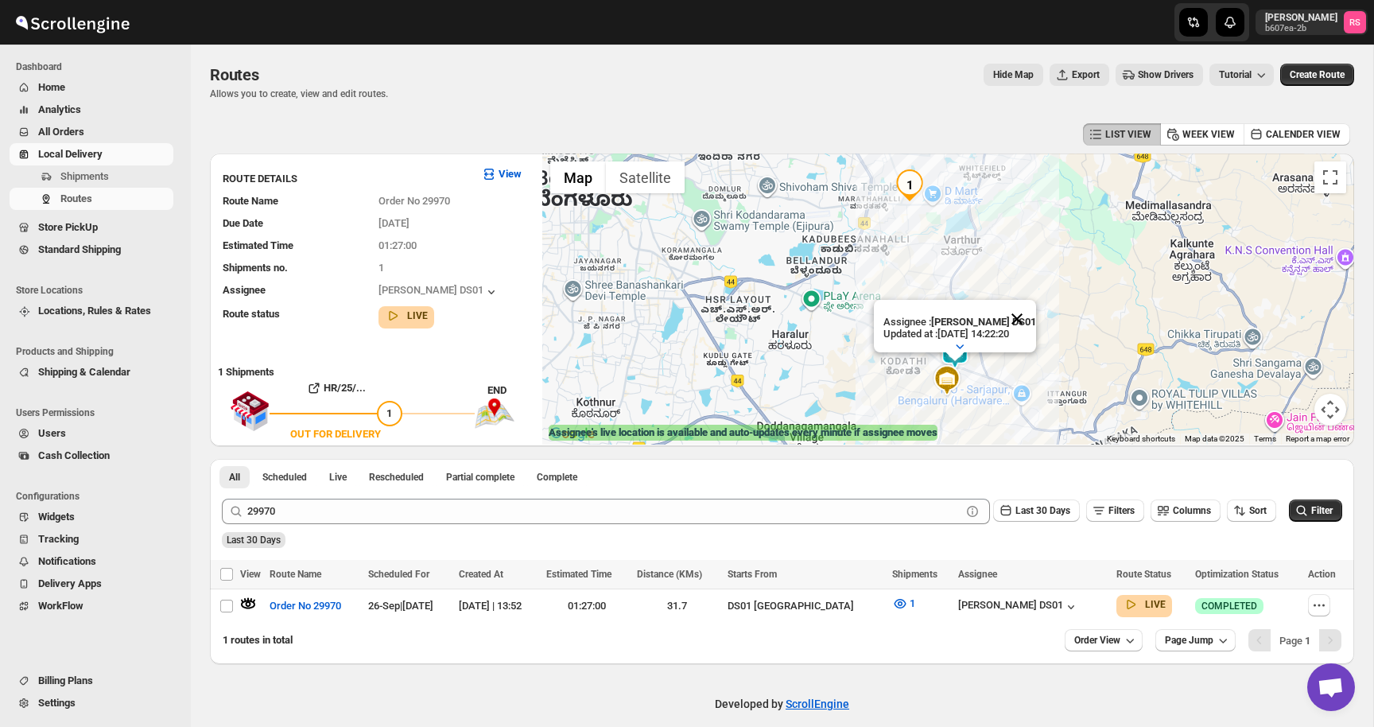
click at [1027, 319] on button "Close" at bounding box center [1017, 319] width 38 height 38
click at [1310, 613] on button "button" at bounding box center [1319, 605] width 22 height 22
checkbox input "true"
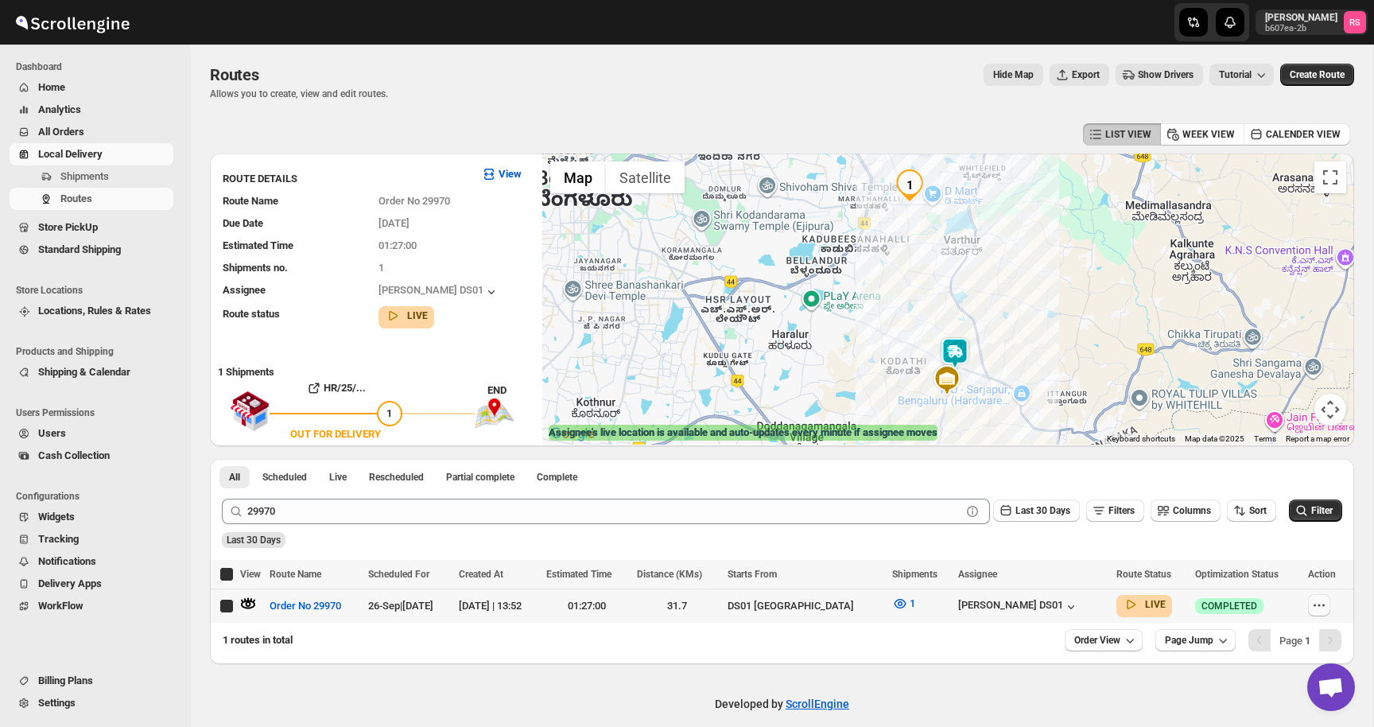
checkbox input "true"
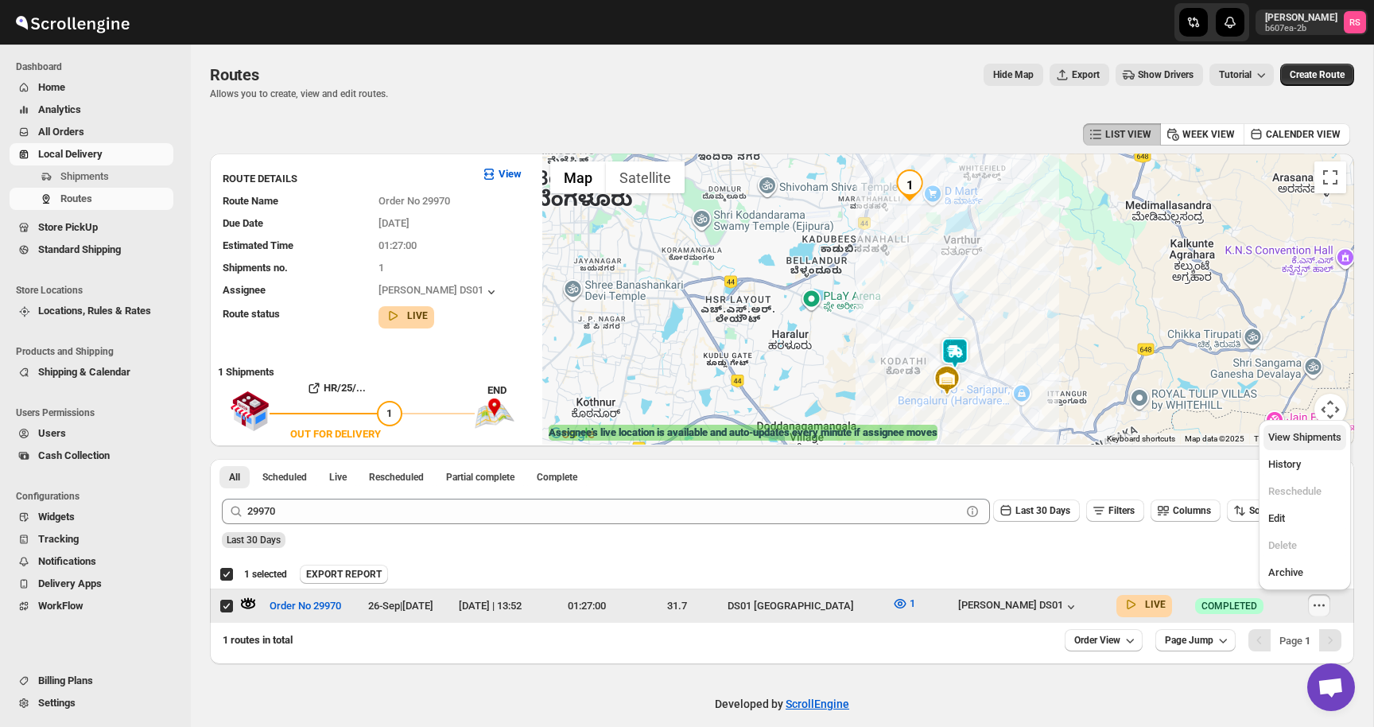
click at [1308, 444] on span "View Shipments" at bounding box center [1304, 437] width 73 height 16
checkbox input "false"
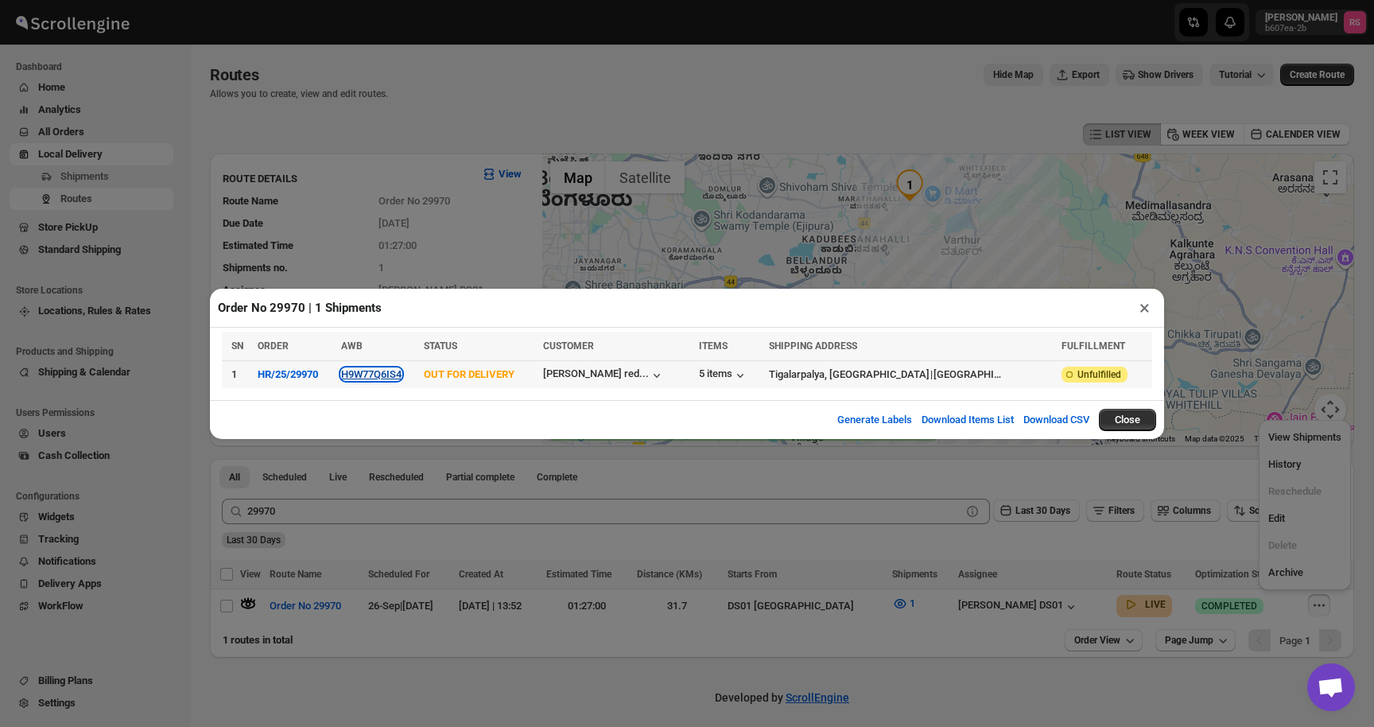
click at [378, 374] on button "H9W77Q6IS4" at bounding box center [371, 374] width 60 height 12
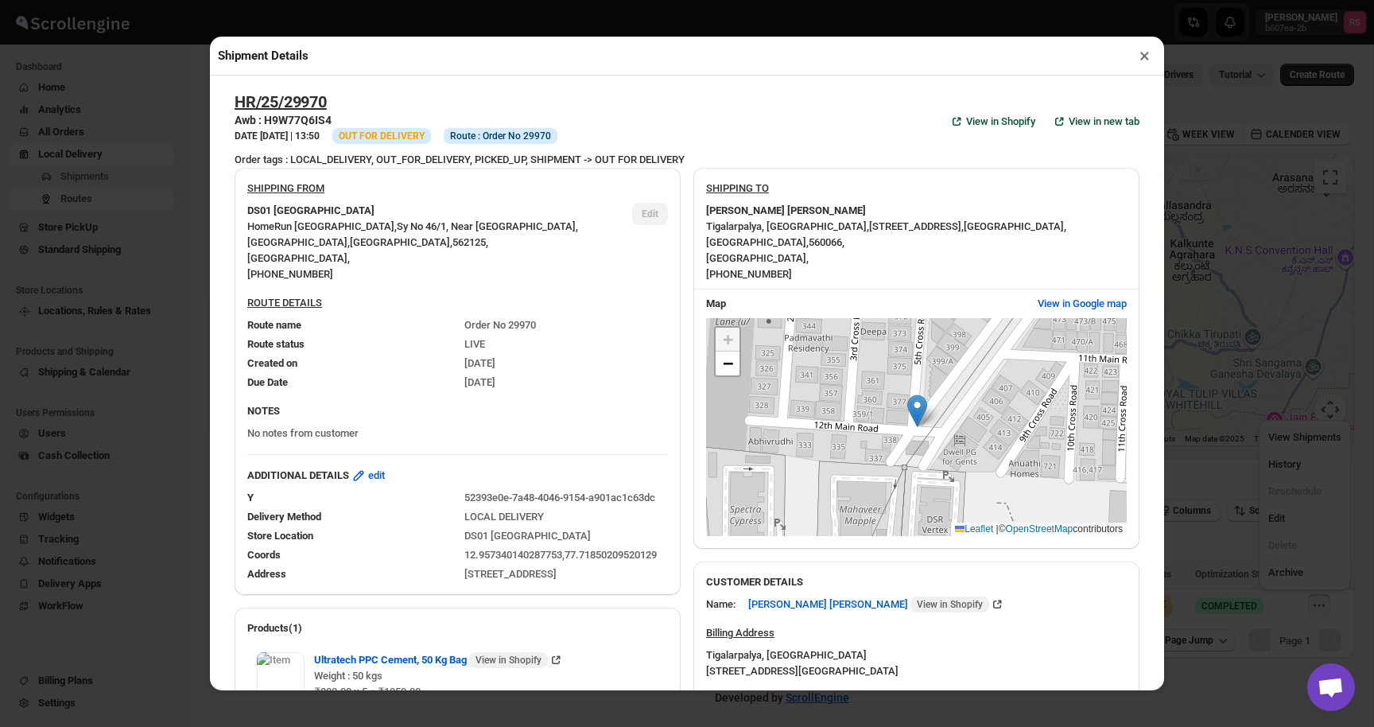
click at [1137, 53] on button "×" at bounding box center [1144, 56] width 23 height 22
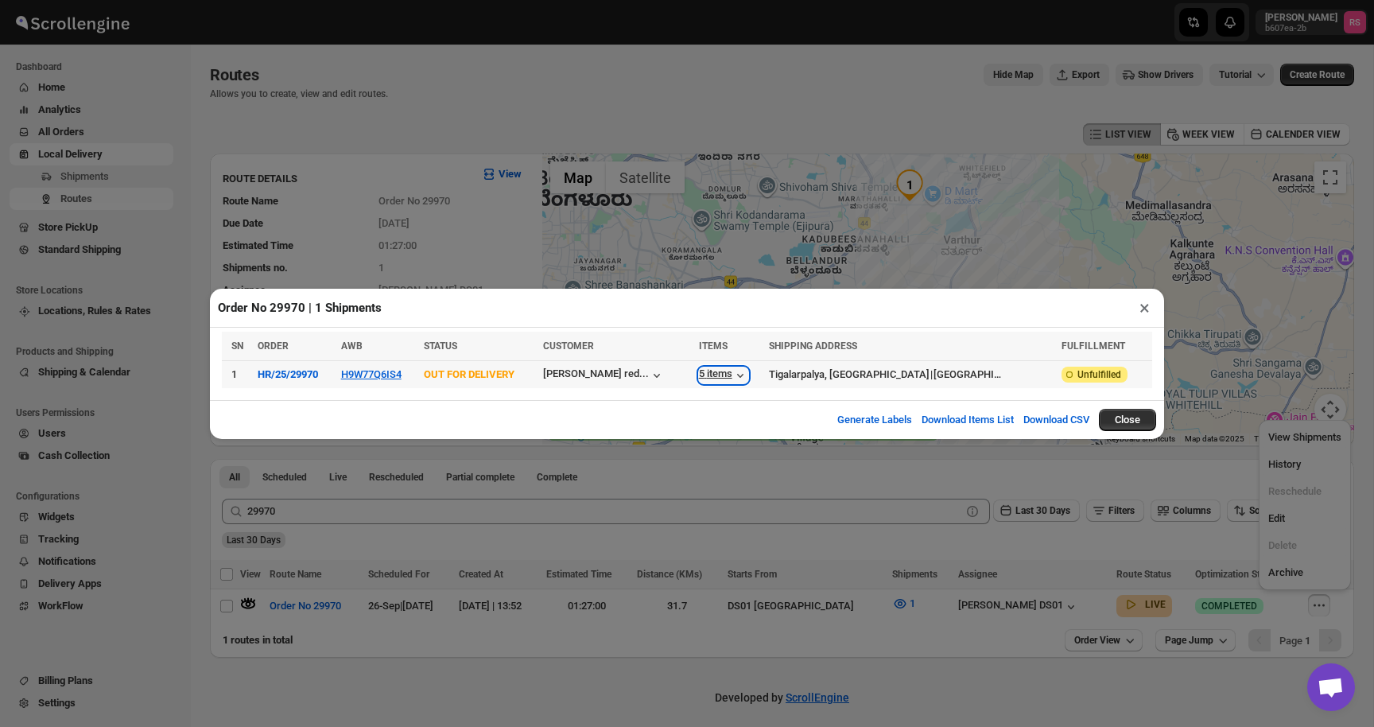
click at [748, 370] on div "5 items" at bounding box center [723, 375] width 49 height 16
click at [1143, 312] on button "×" at bounding box center [1144, 308] width 23 height 22
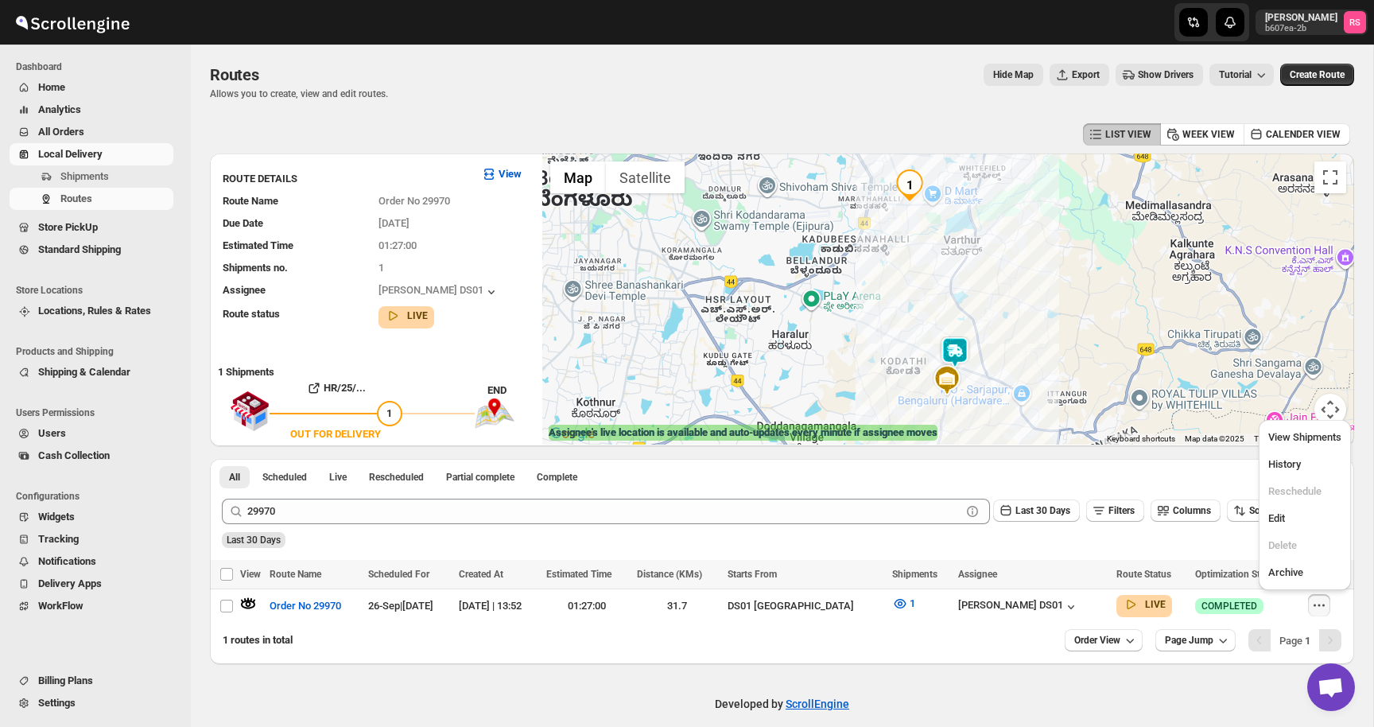
click at [947, 355] on img at bounding box center [955, 352] width 32 height 32
click at [959, 353] on img at bounding box center [955, 352] width 32 height 32
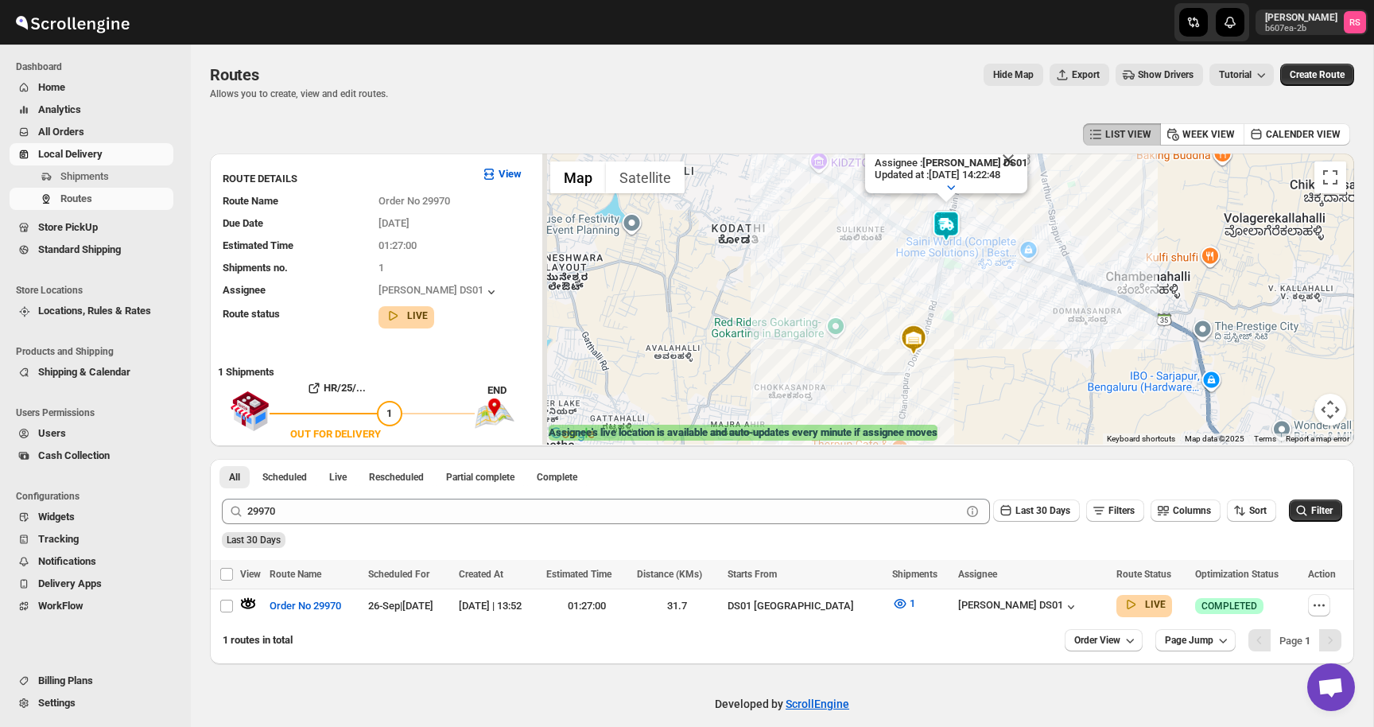
drag, startPoint x: 960, startPoint y: 372, endPoint x: 964, endPoint y: 259, distance: 113.0
click at [964, 259] on div "Assignee : [PERSON_NAME] DS01 Updated at : [DATE] 14:22:48 Duty mode Enabled Ba…" at bounding box center [948, 298] width 812 height 291
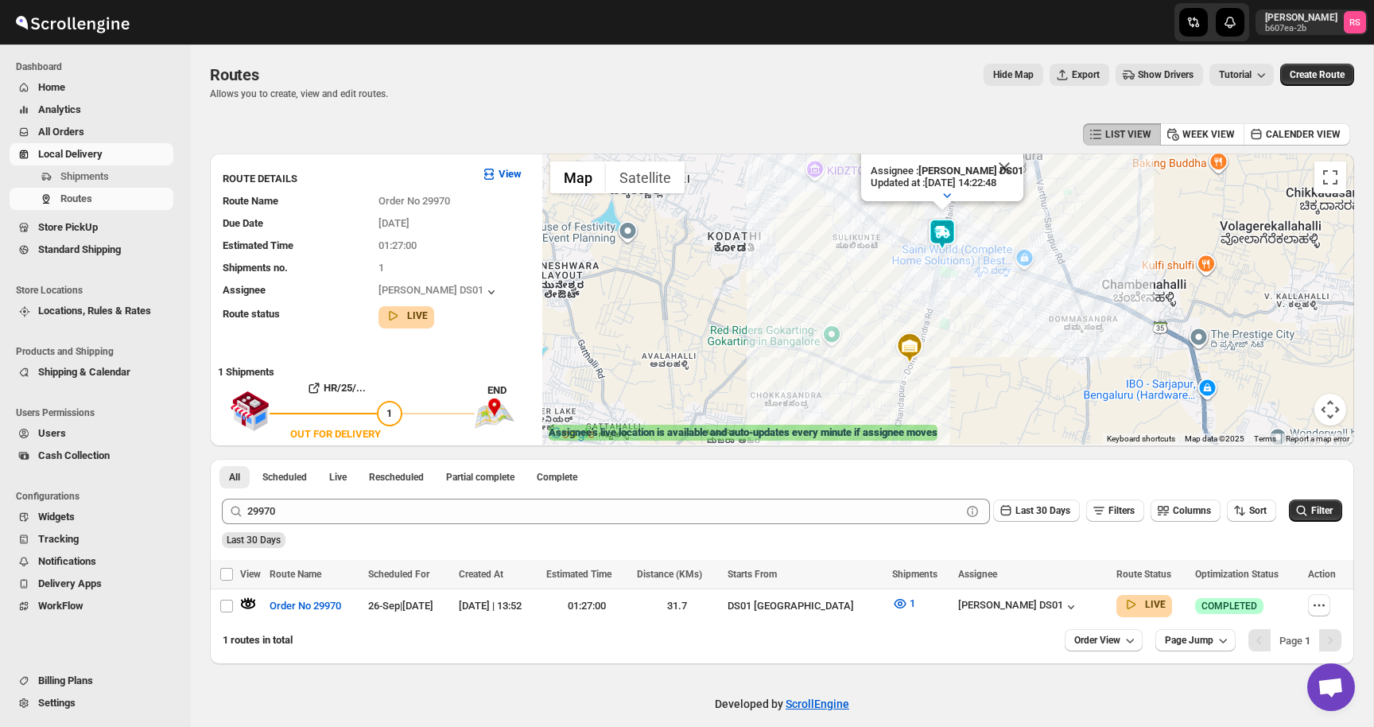
drag, startPoint x: 964, startPoint y: 259, endPoint x: 958, endPoint y: 270, distance: 12.8
click at [958, 270] on div "Assignee : [PERSON_NAME] DS01 Updated at : [DATE] 14:22:48 Duty mode Enabled Ba…" at bounding box center [948, 298] width 812 height 291
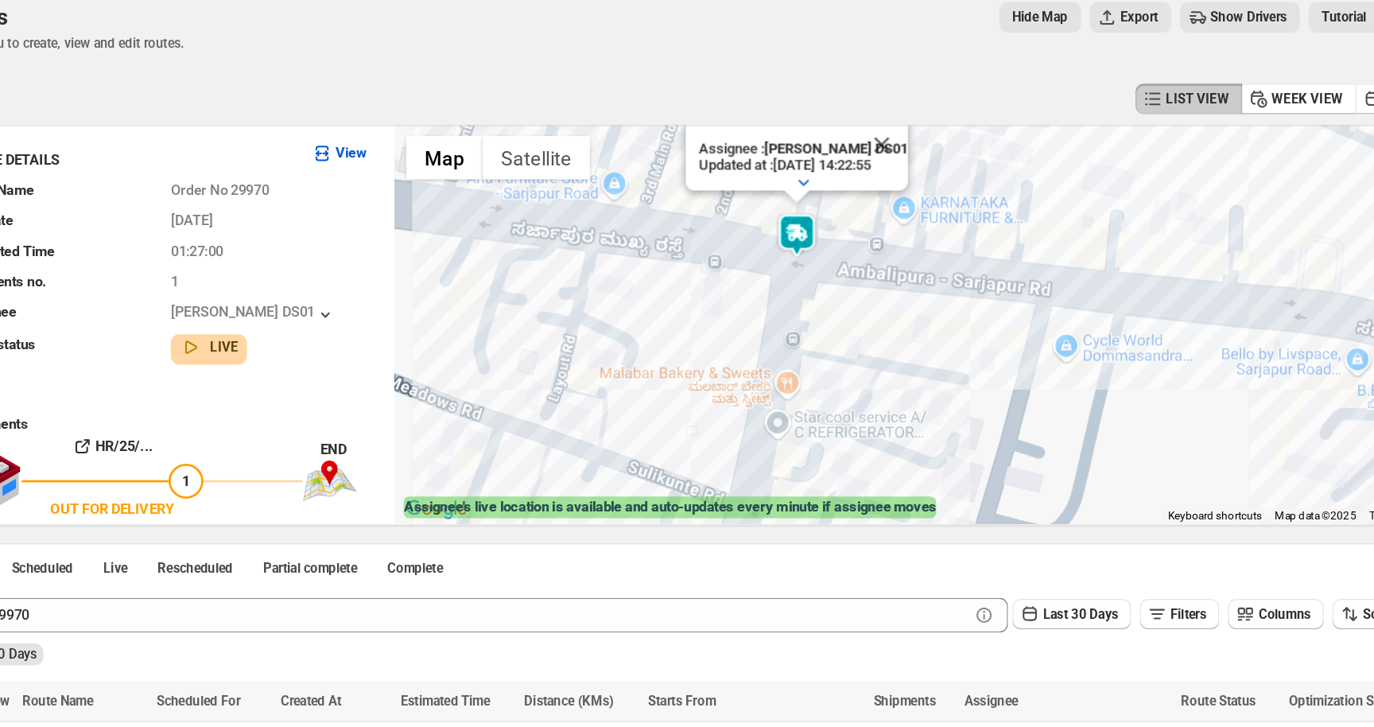
drag, startPoint x: 956, startPoint y: 290, endPoint x: 966, endPoint y: 384, distance: 94.3
click at [966, 384] on div "Assignee : [PERSON_NAME] DS01 Updated at : [DATE] 14:22:55 Duty mode Enabled Ba…" at bounding box center [948, 298] width 812 height 291
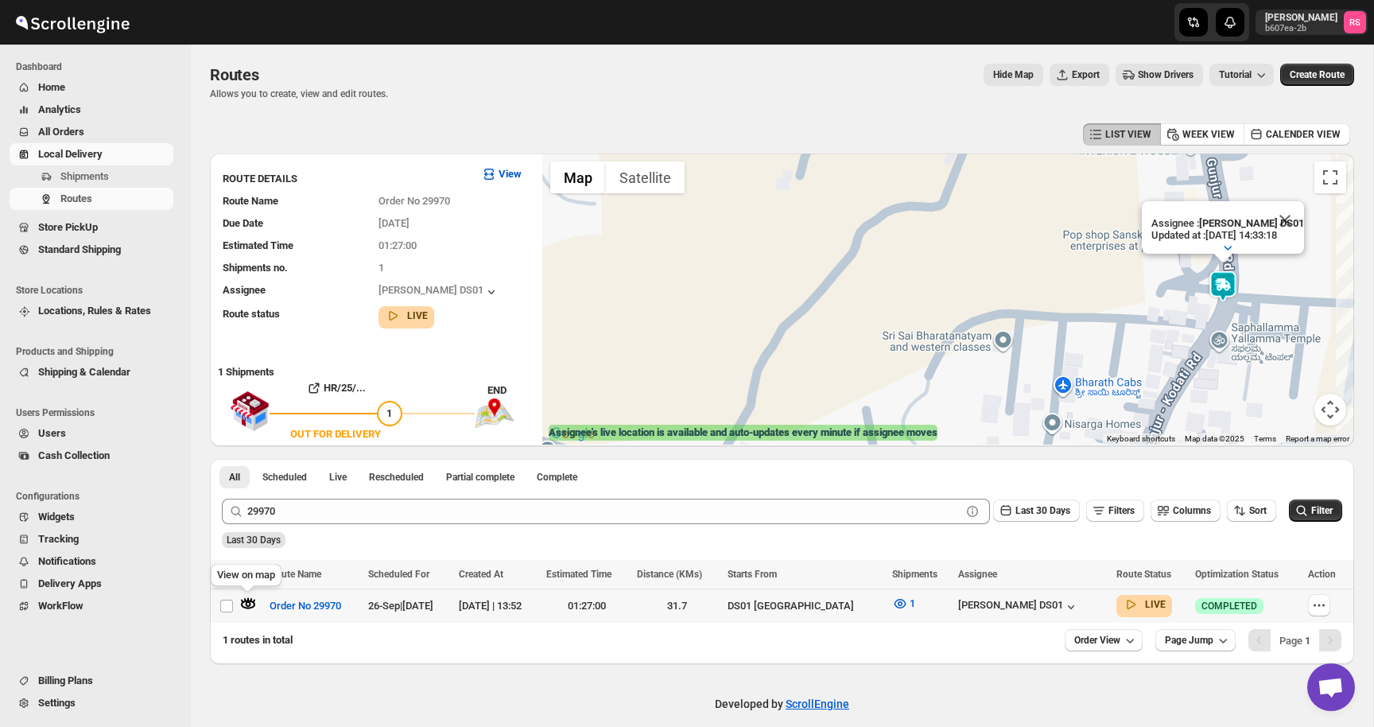
click at [247, 602] on icon "button" at bounding box center [249, 604] width 6 height 6
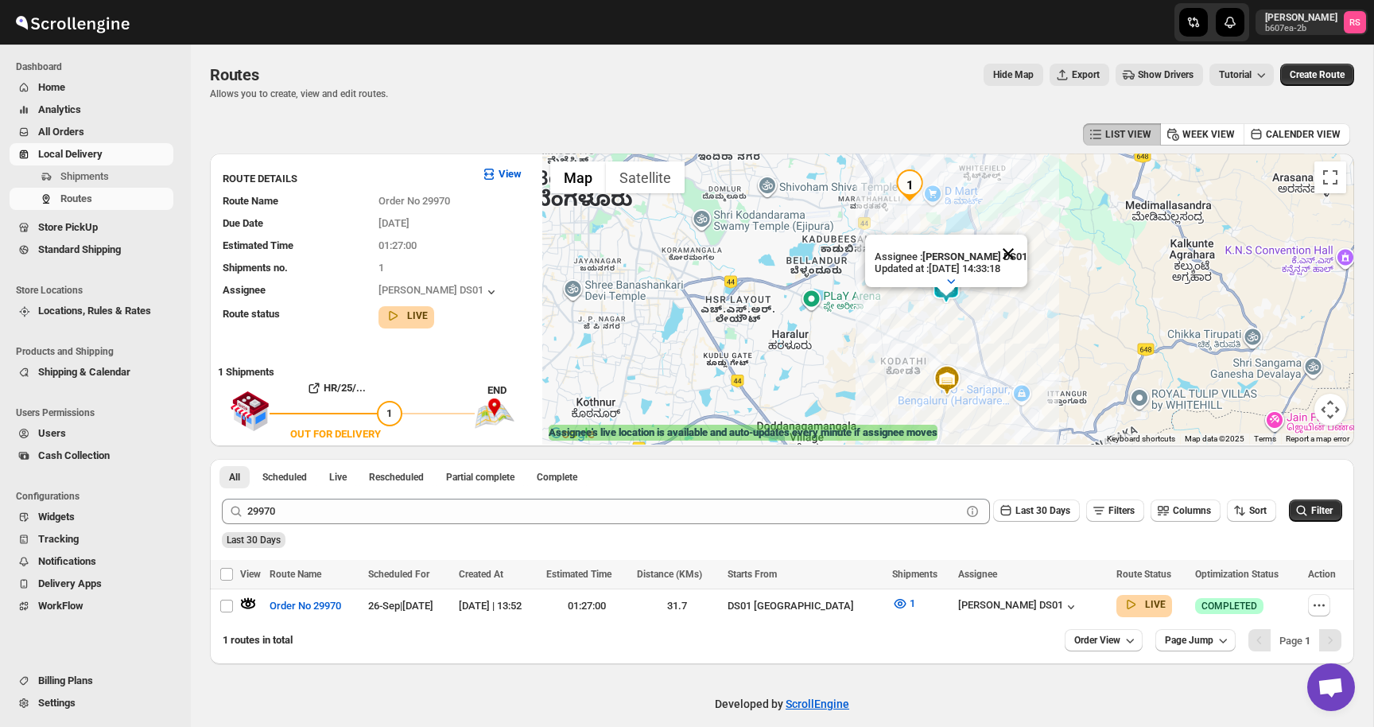
click at [1018, 257] on button "Close" at bounding box center [1008, 254] width 38 height 38
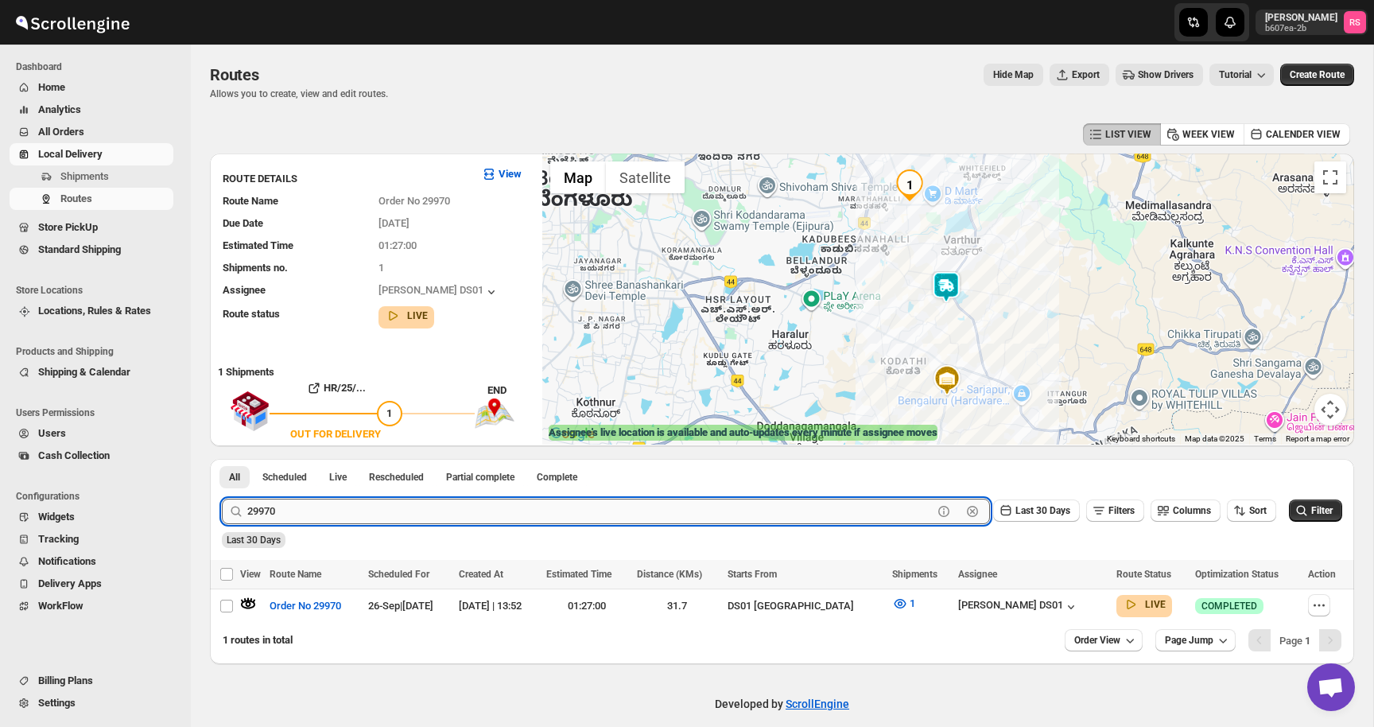
click at [355, 515] on input "29970" at bounding box center [589, 510] width 685 height 25
click at [222, 459] on button "Submit" at bounding box center [244, 467] width 45 height 17
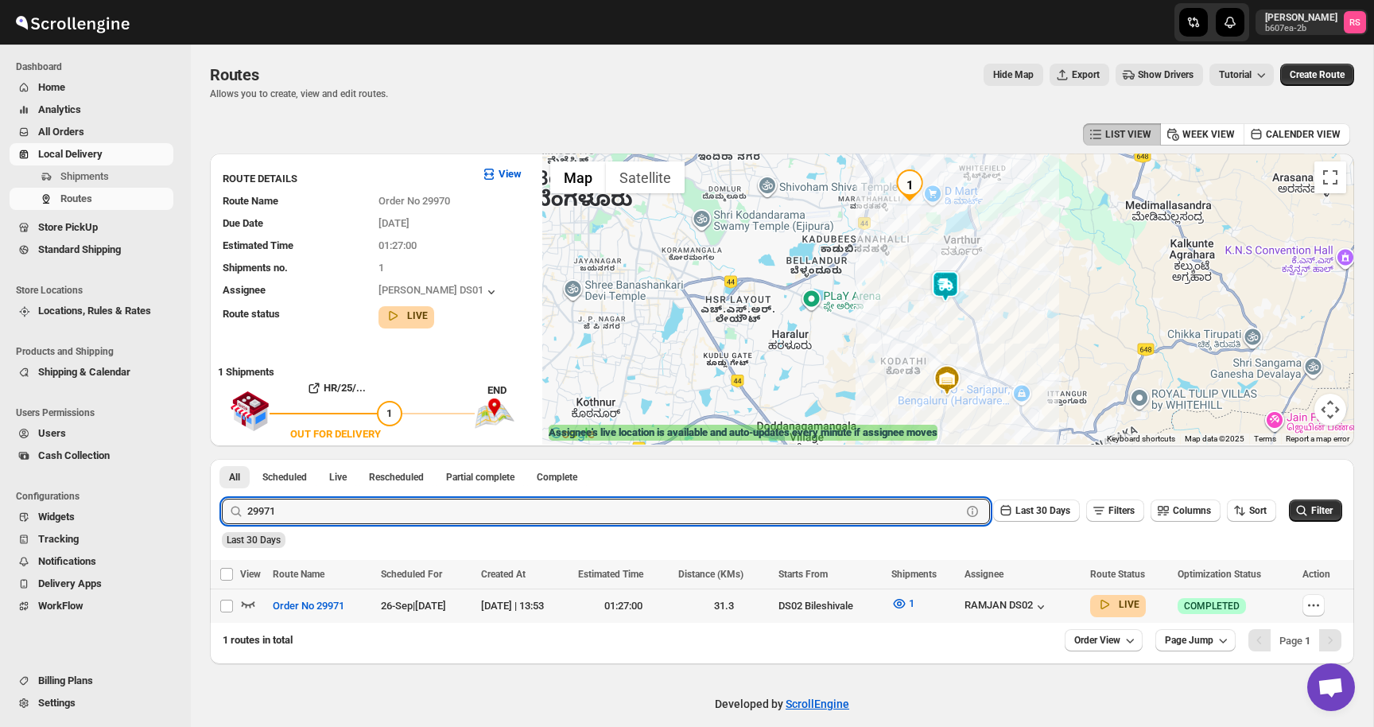
click at [240, 606] on icon "button" at bounding box center [248, 603] width 16 height 16
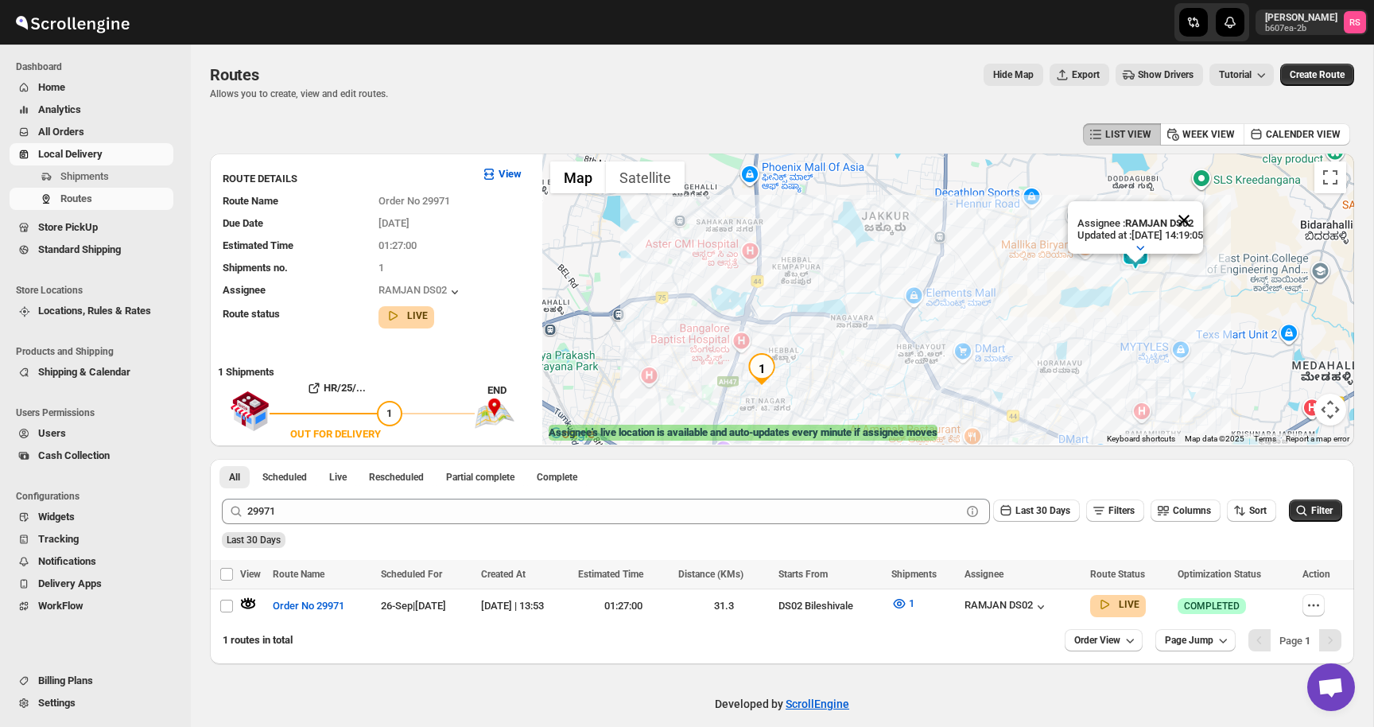
click at [1194, 225] on button "Close" at bounding box center [1184, 220] width 38 height 38
click at [907, 603] on icon "button" at bounding box center [899, 603] width 16 height 16
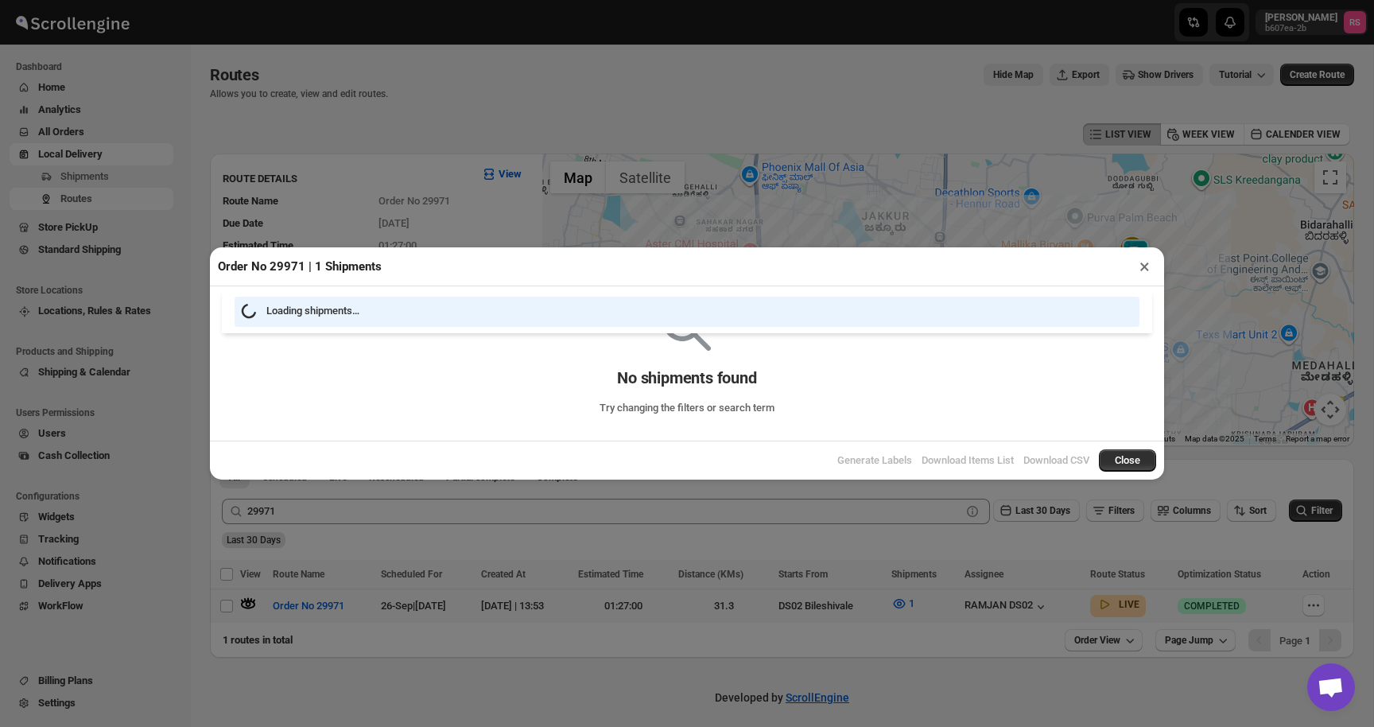
click at [910, 603] on div "Order No 29971 | 1 Shipments × Loading shipments… No shipments found Try changi…" at bounding box center [687, 363] width 1374 height 727
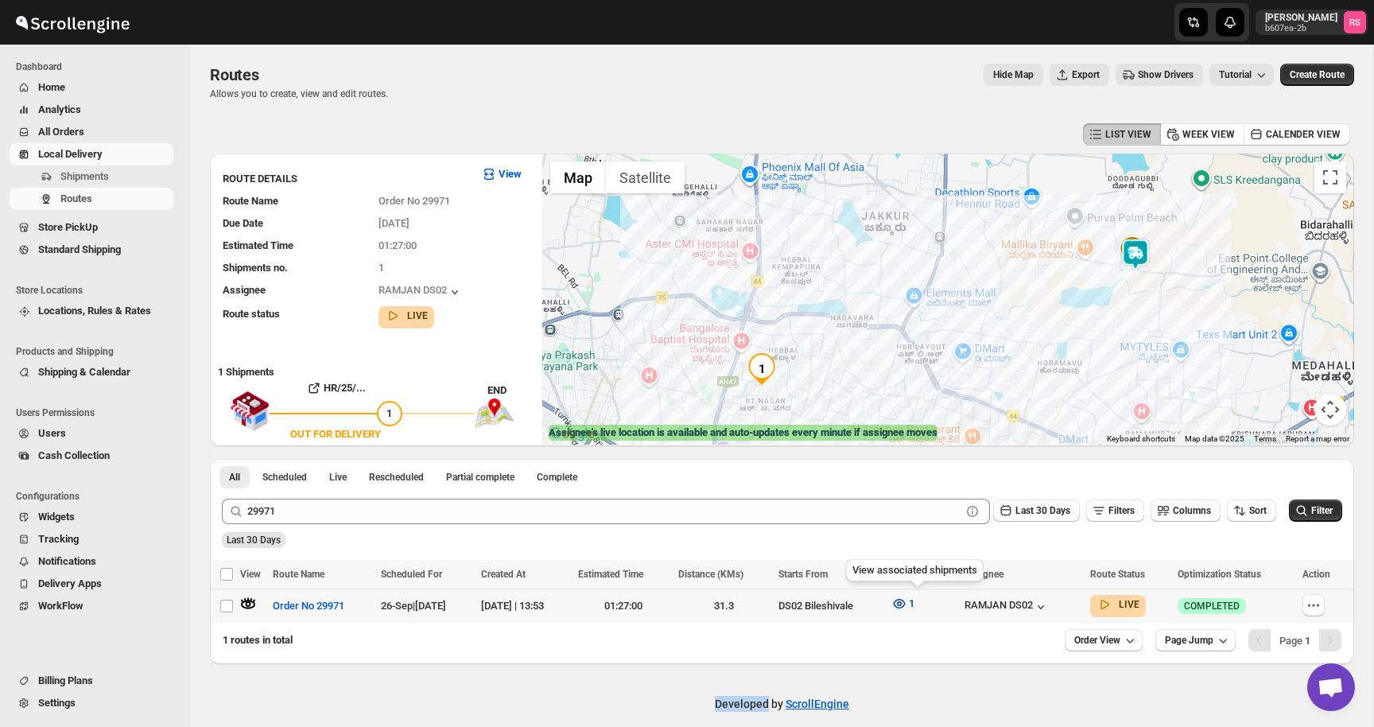
click at [907, 599] on icon "button" at bounding box center [899, 603] width 16 height 16
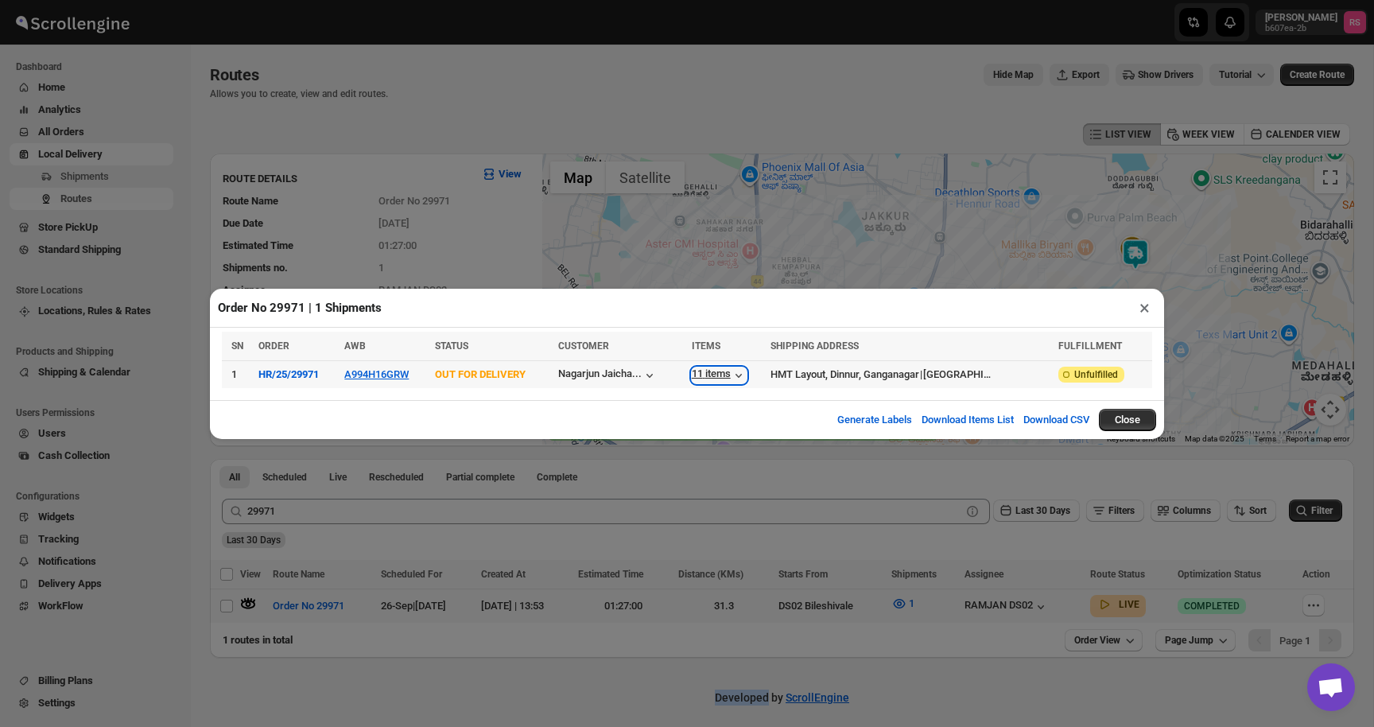
click at [737, 378] on div "11 items" at bounding box center [719, 375] width 55 height 16
click at [1142, 304] on button "×" at bounding box center [1144, 308] width 23 height 22
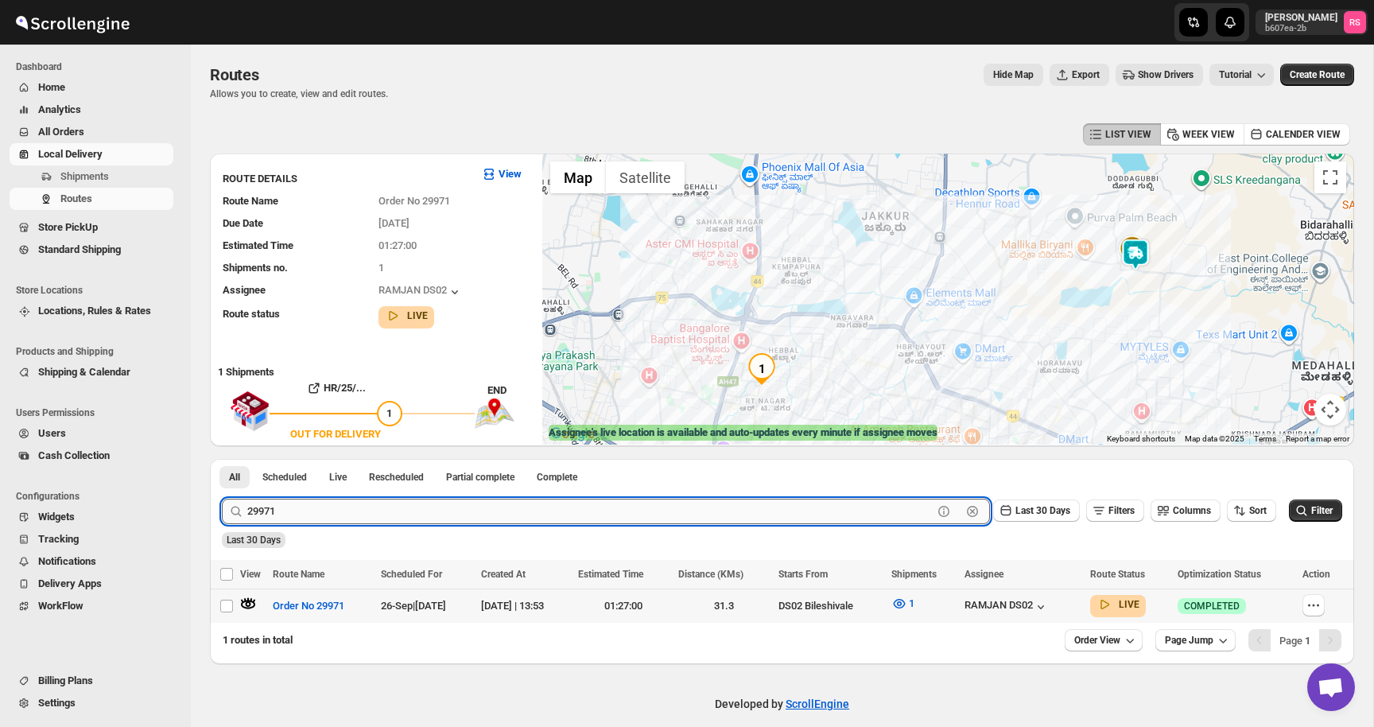
click at [423, 507] on input "29971" at bounding box center [589, 510] width 685 height 25
click at [222, 459] on button "Submit" at bounding box center [244, 467] width 45 height 17
click at [249, 604] on icon "button" at bounding box center [249, 604] width 14 height 6
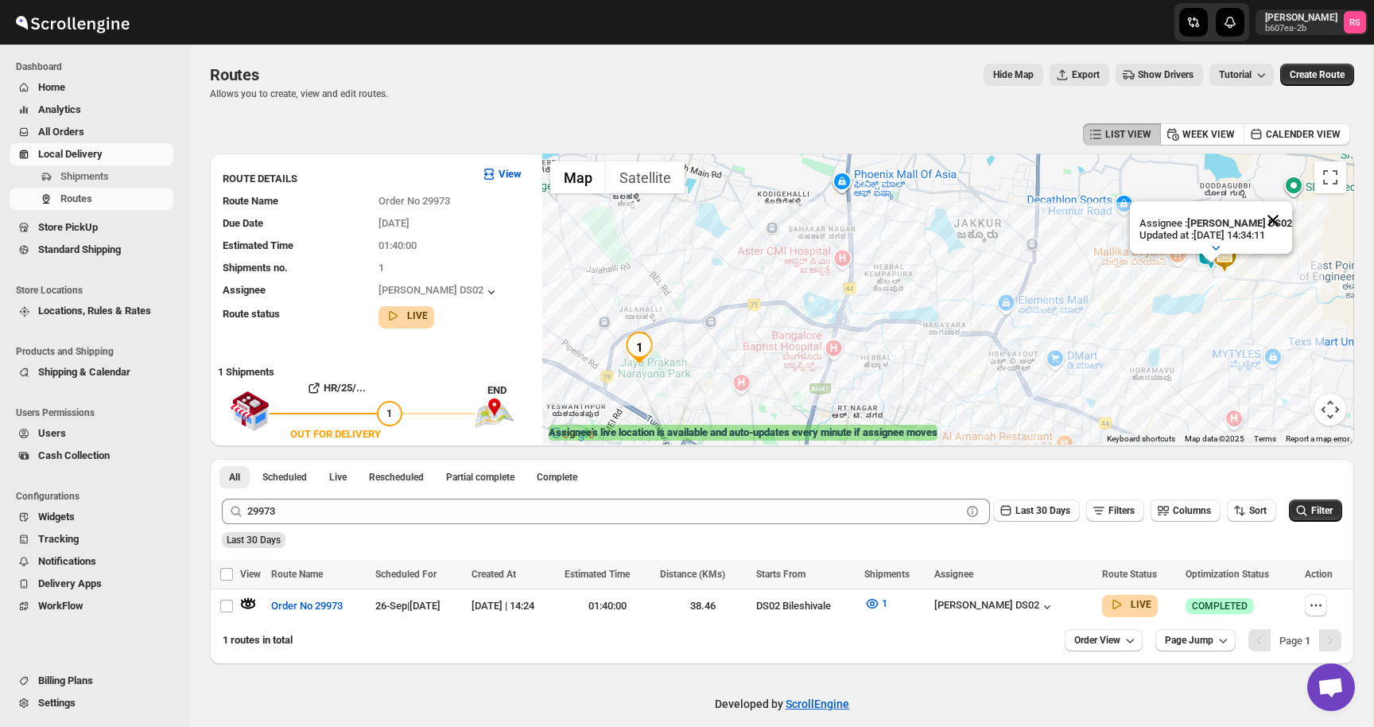
click at [1278, 209] on button "Close" at bounding box center [1273, 220] width 38 height 38
click at [1211, 242] on img at bounding box center [1224, 258] width 32 height 32
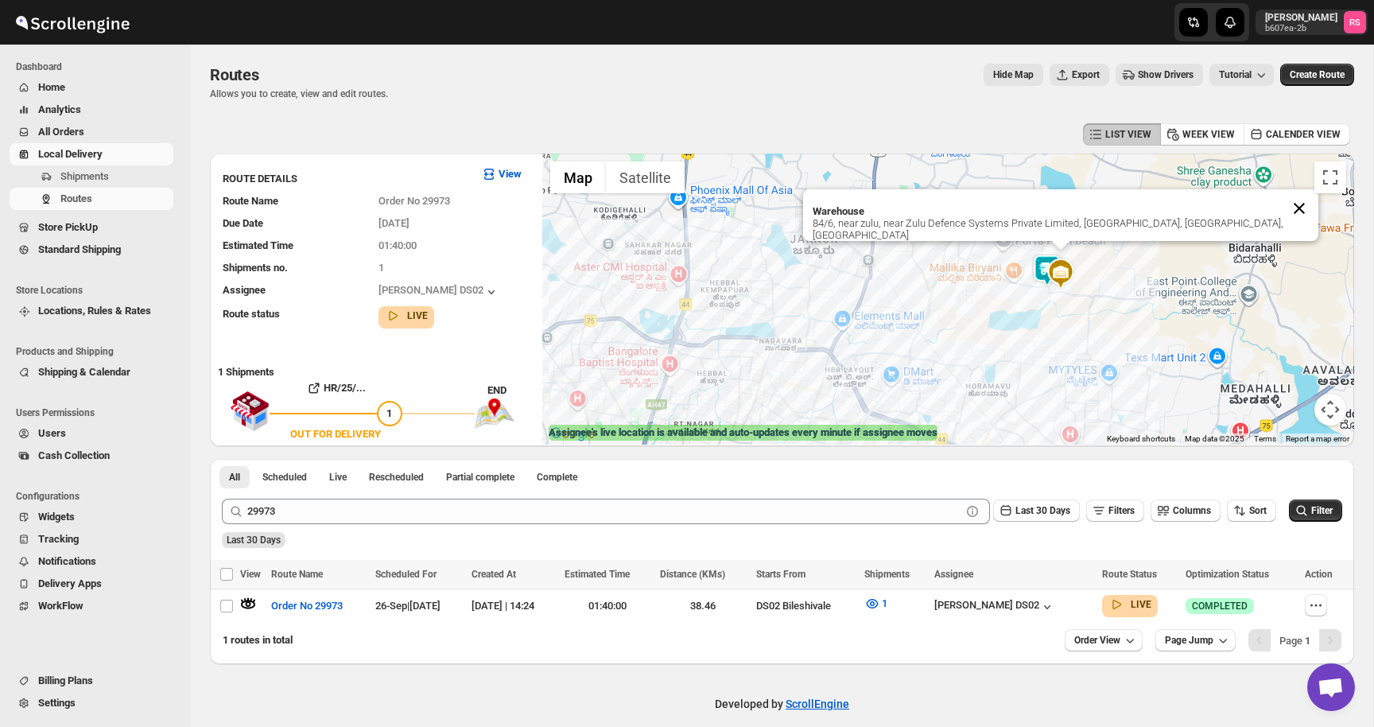
click at [1294, 215] on button "Close" at bounding box center [1299, 208] width 38 height 38
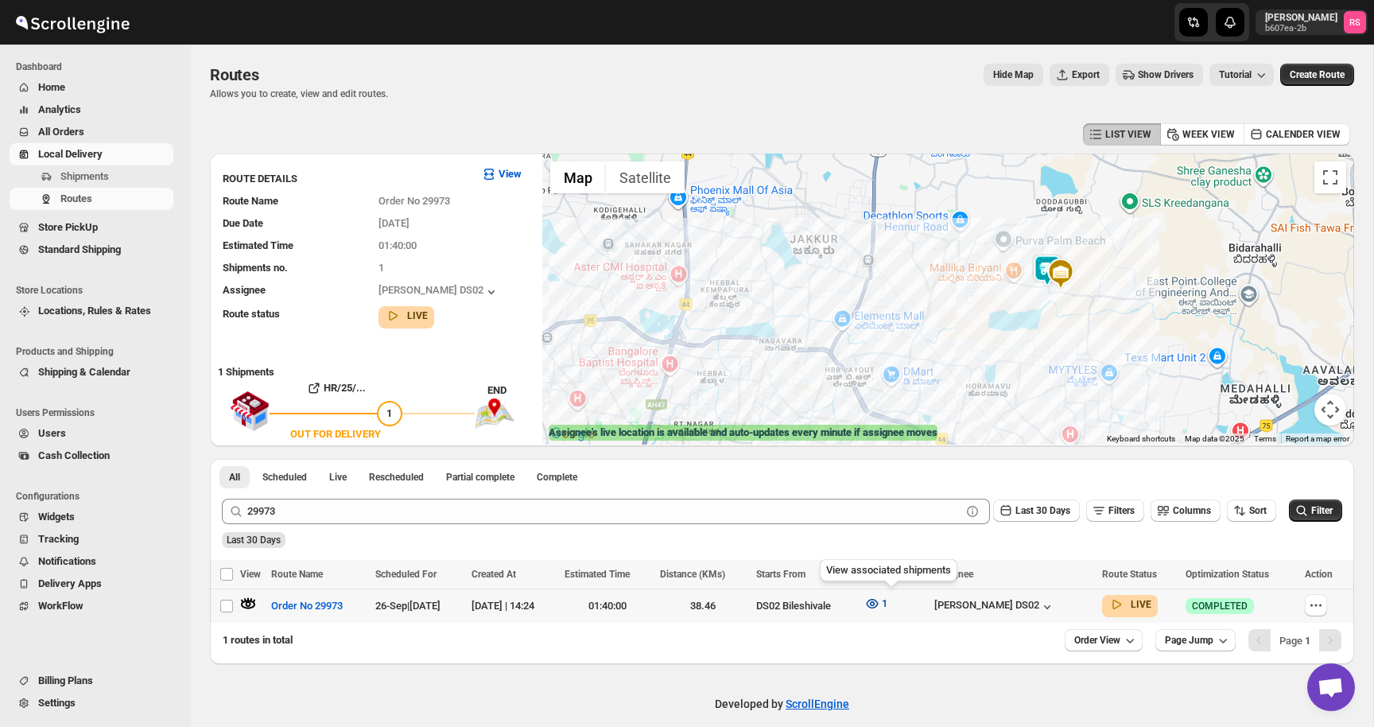
click at [897, 600] on button "1" at bounding box center [876, 603] width 42 height 25
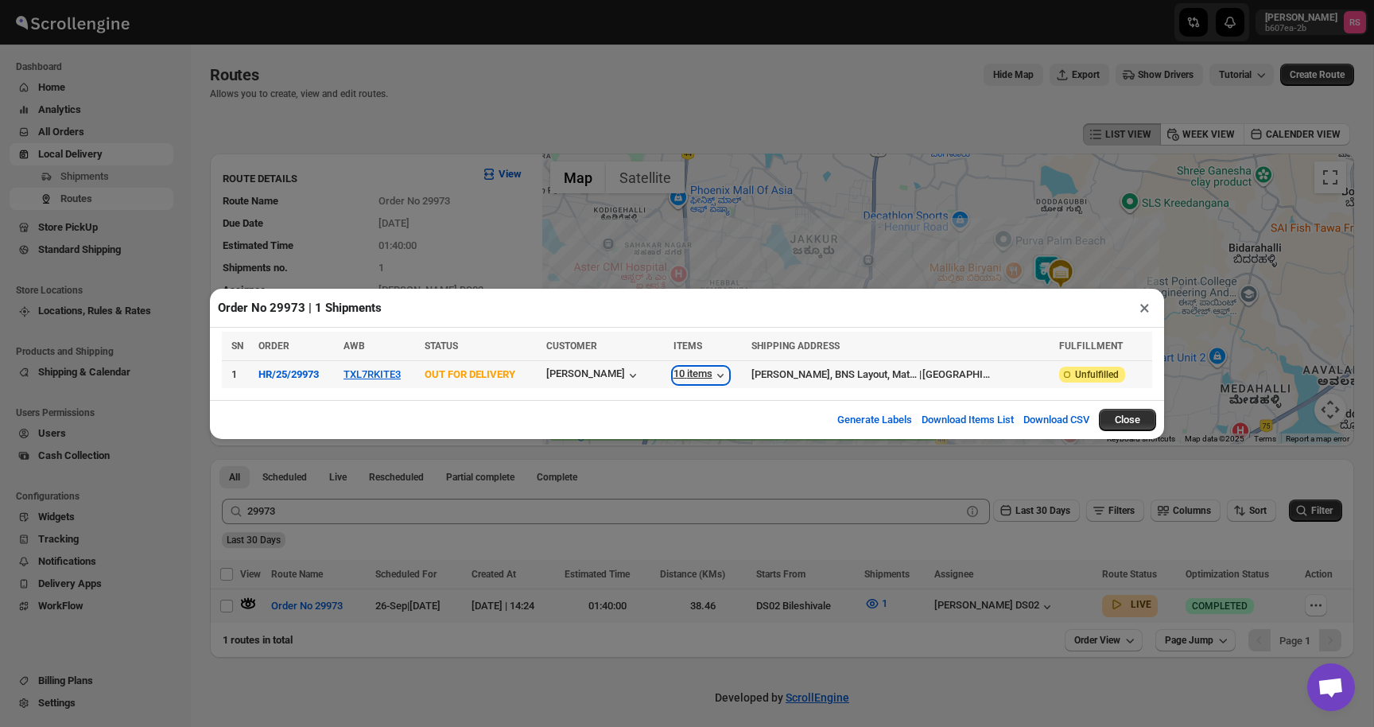
click at [728, 377] on icon "button" at bounding box center [720, 375] width 16 height 16
click at [1142, 308] on button "×" at bounding box center [1144, 308] width 23 height 22
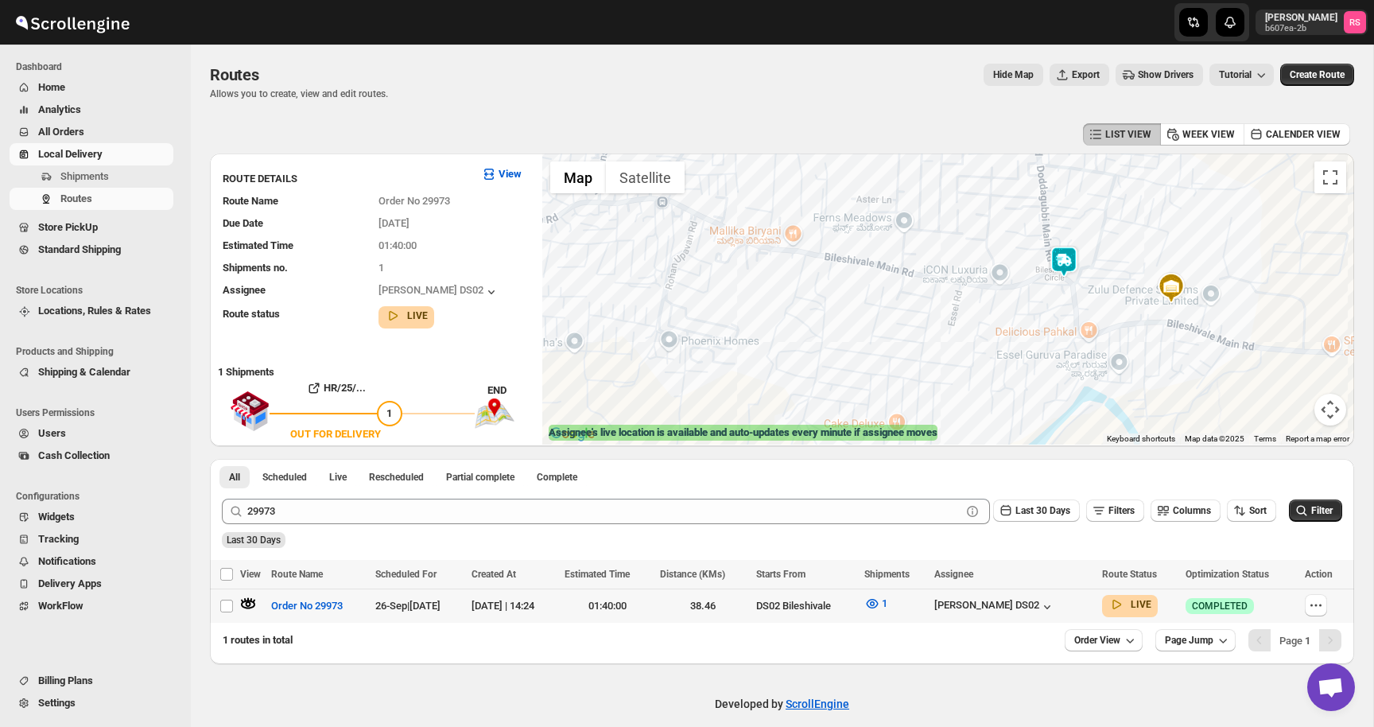
drag, startPoint x: 1036, startPoint y: 273, endPoint x: 1033, endPoint y: 487, distance: 213.9
click at [1033, 487] on div "LIST VIEW WEEK VIEW CALENDER VIEW ROUTE DETAILS View Route Name Order No 29973 …" at bounding box center [782, 391] width 1144 height 545
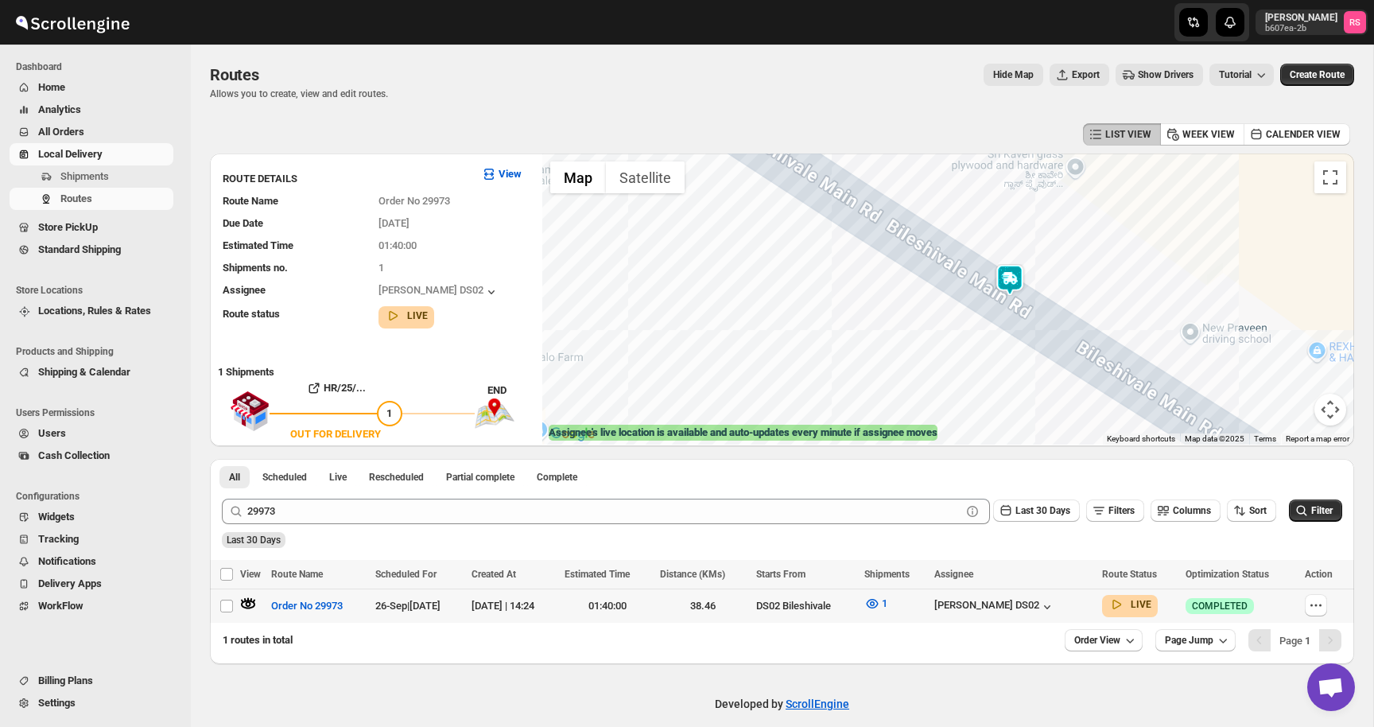
click at [1022, 280] on img at bounding box center [1010, 280] width 32 height 32
click at [1015, 280] on img at bounding box center [1010, 280] width 32 height 32
click at [1079, 219] on button "Close" at bounding box center [1072, 220] width 38 height 38
click at [250, 603] on icon "button" at bounding box center [249, 604] width 6 height 6
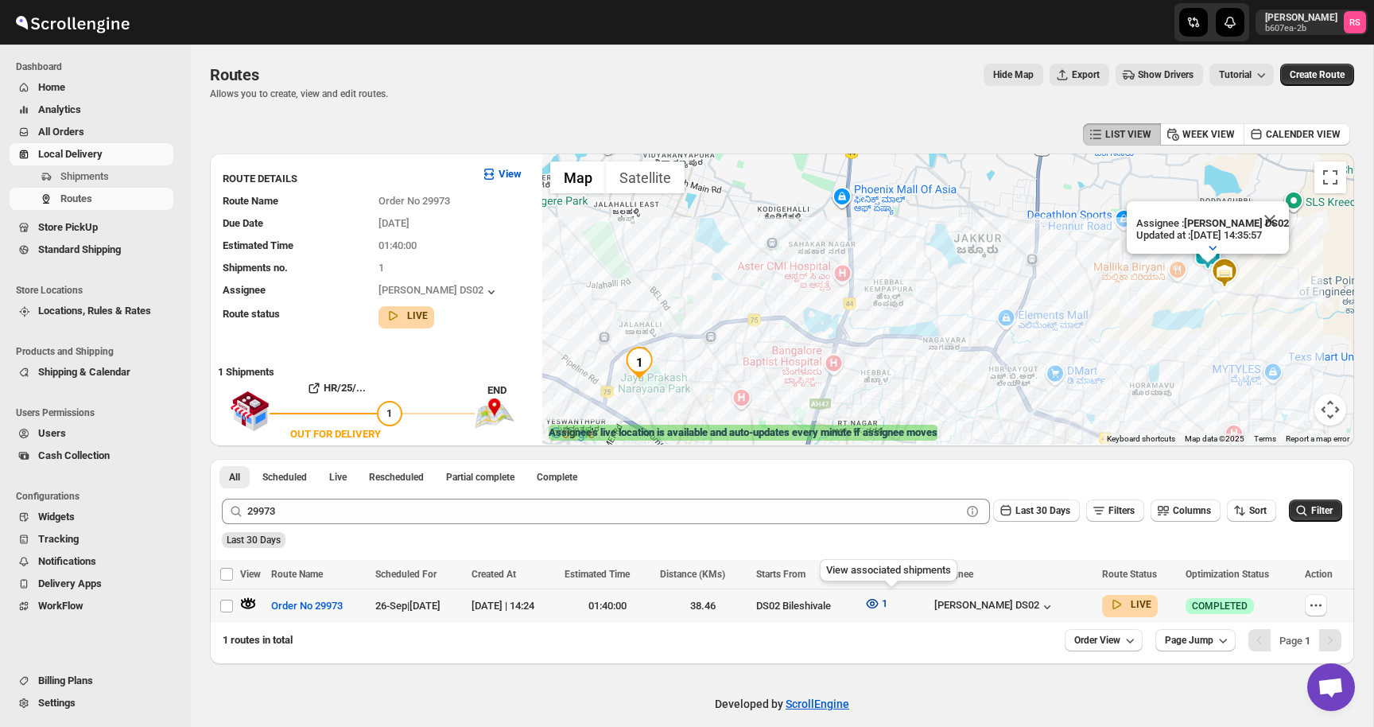
click at [887, 603] on span "1" at bounding box center [885, 603] width 6 height 12
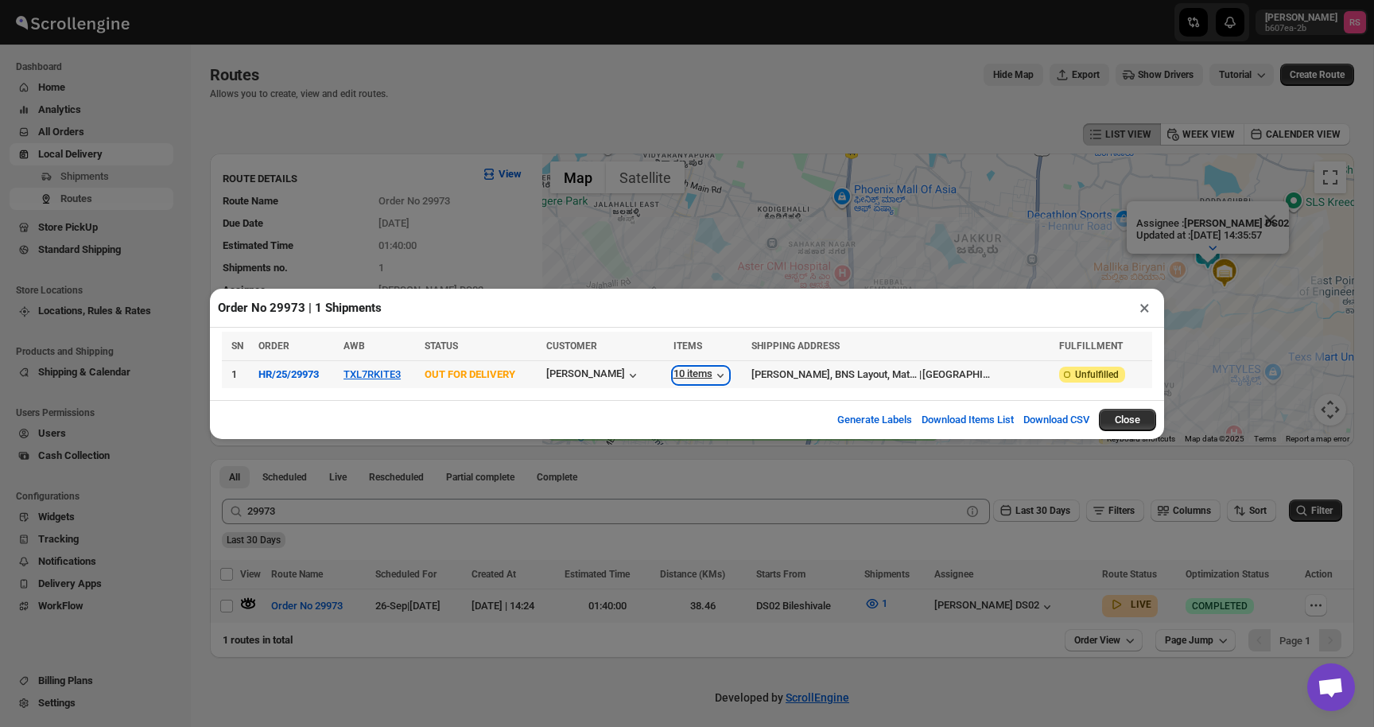
click at [728, 377] on div "10 items" at bounding box center [700, 375] width 55 height 16
click at [1144, 316] on button "×" at bounding box center [1144, 308] width 23 height 22
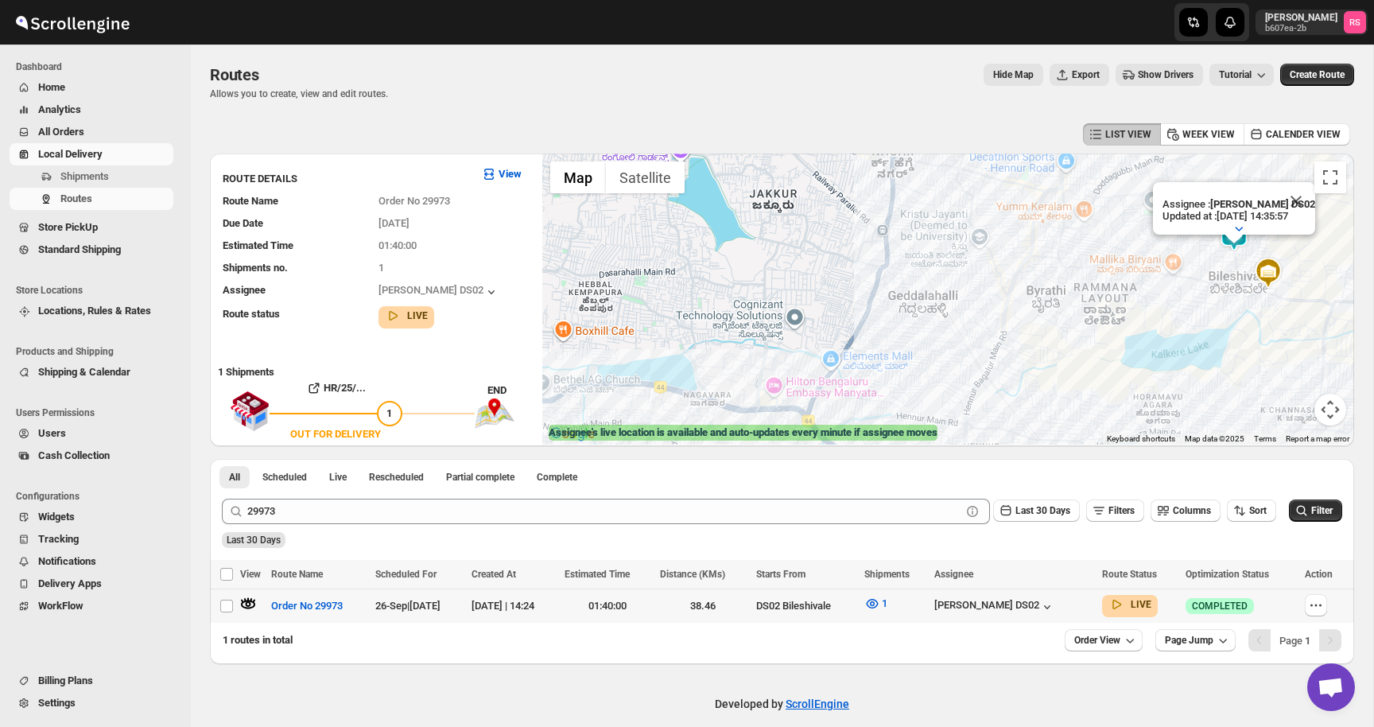
click at [1182, 289] on div "To navigate, press the arrow keys. Assignee : [PERSON_NAME] DS02 Updated at : […" at bounding box center [948, 298] width 812 height 291
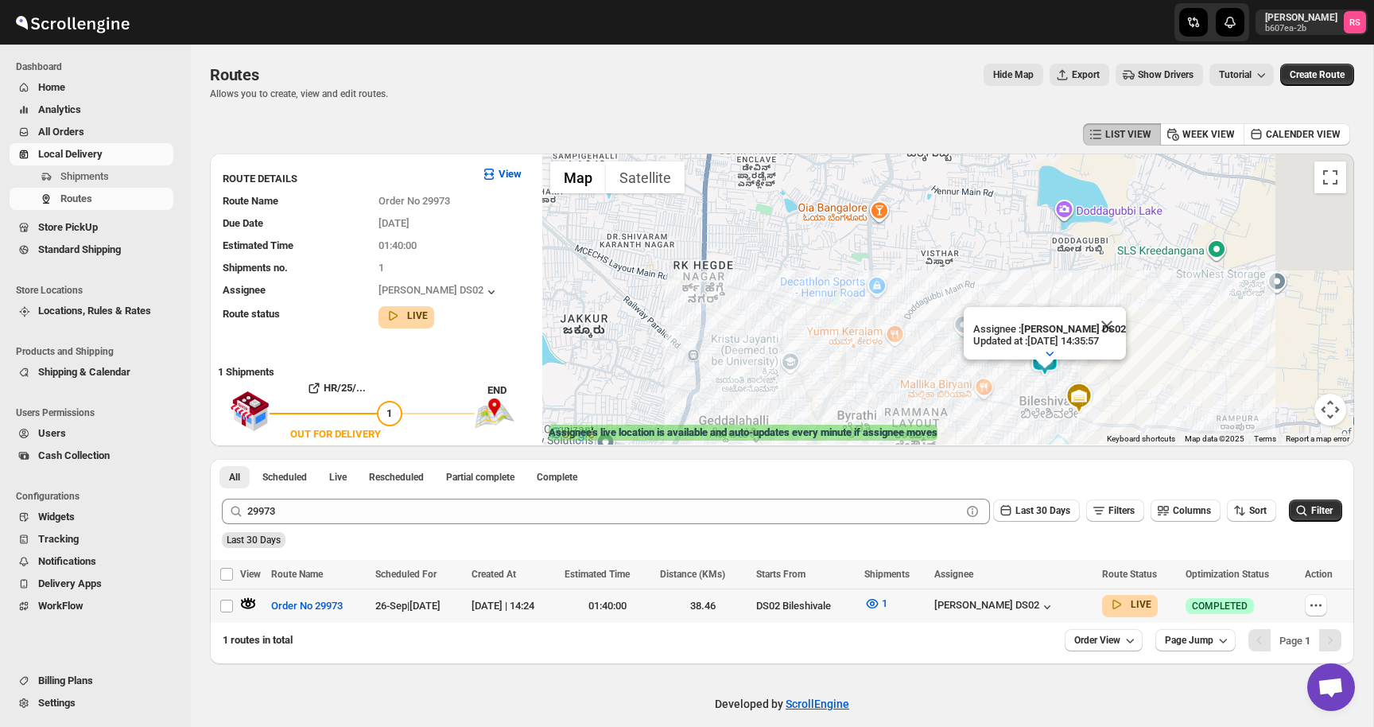
drag, startPoint x: 1195, startPoint y: 284, endPoint x: 965, endPoint y: 432, distance: 273.2
click at [965, 432] on div "← Move left → Move right ↑ Move up ↓ Move down + Zoom in - Zoom out Home Jump l…" at bounding box center [948, 298] width 812 height 291
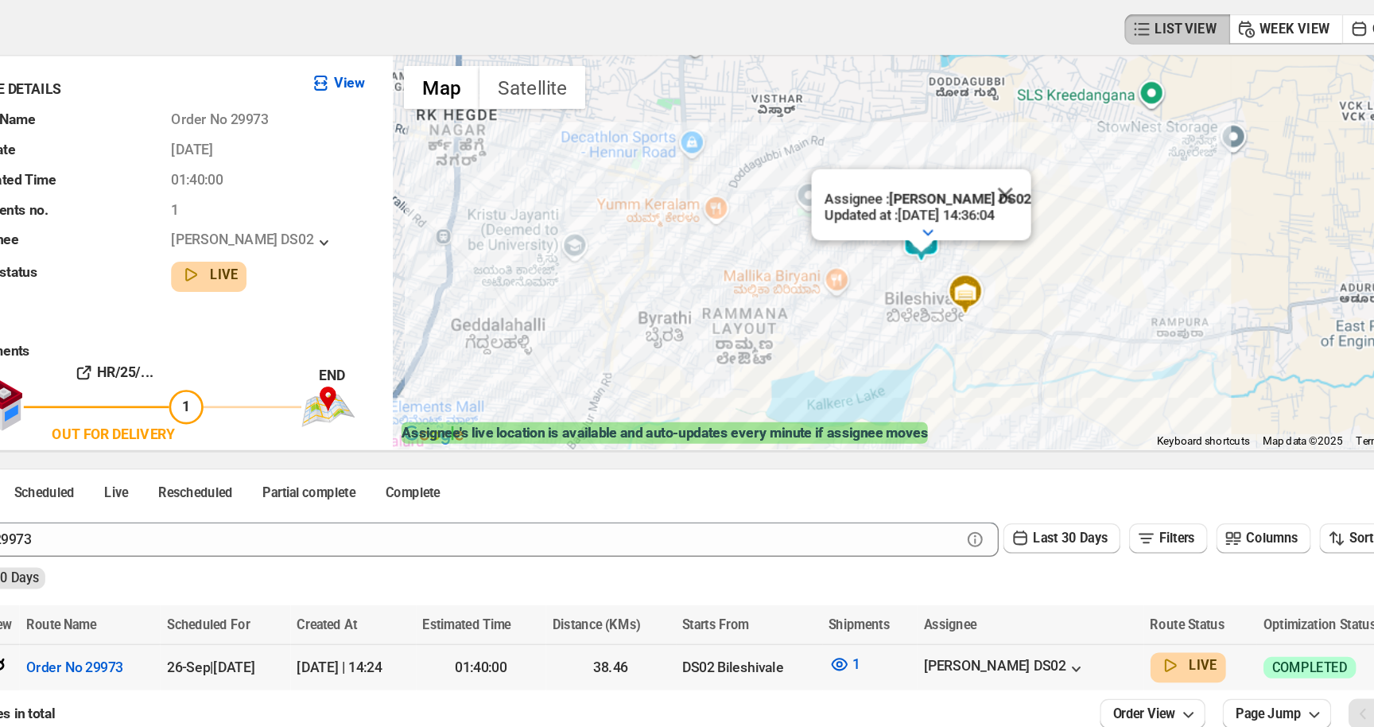
drag, startPoint x: 982, startPoint y: 393, endPoint x: 913, endPoint y: 300, distance: 115.9
click at [917, 300] on img at bounding box center [933, 291] width 32 height 32
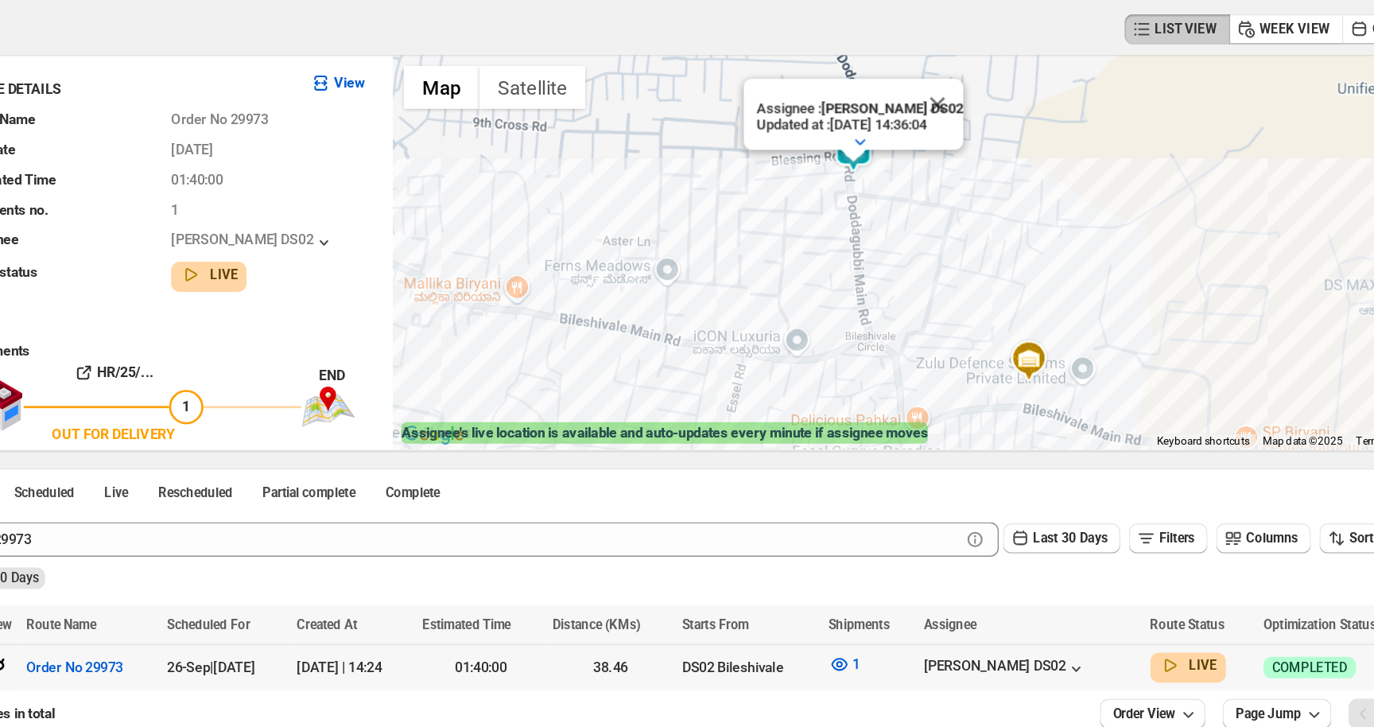
drag, startPoint x: 994, startPoint y: 335, endPoint x: 919, endPoint y: 265, distance: 102.9
click at [919, 265] on div "Assignee : [PERSON_NAME] DS02 Updated at : [DATE] 14:36:04 Duty mode Enabled Ba…" at bounding box center [948, 298] width 812 height 291
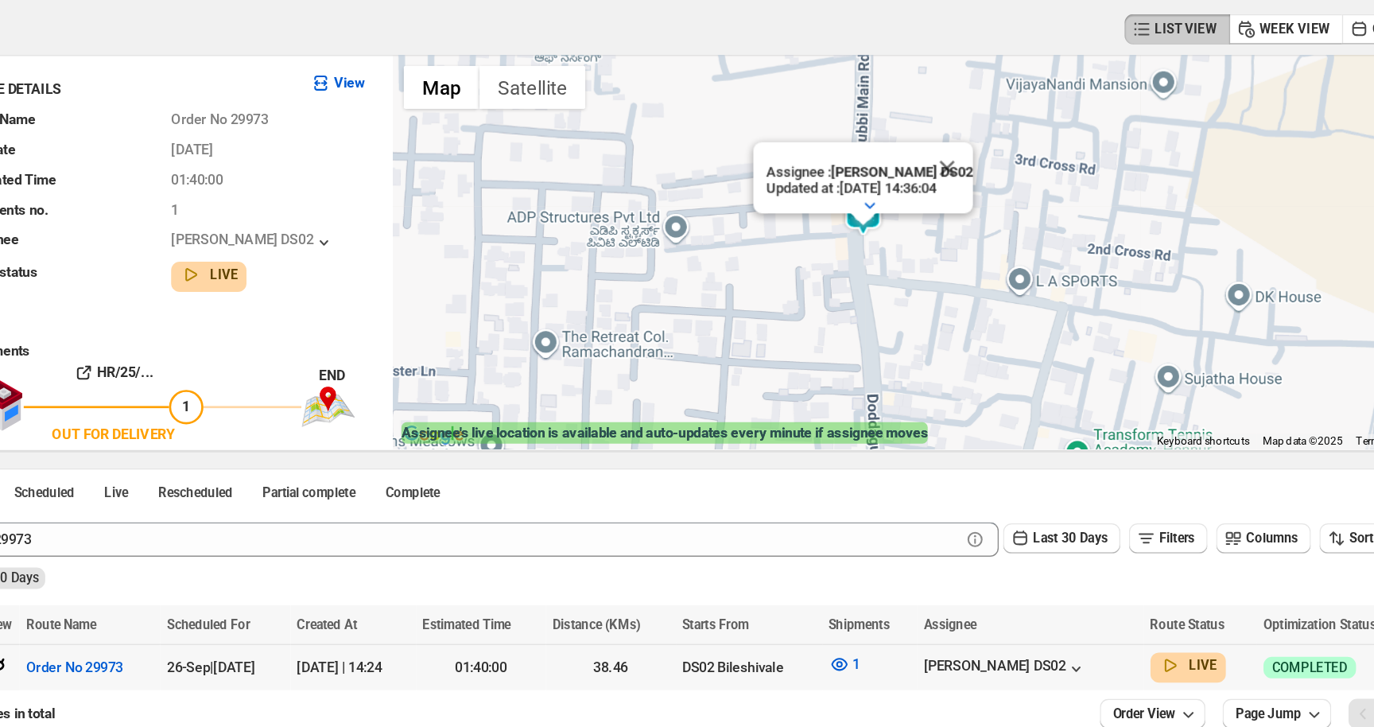
drag, startPoint x: 919, startPoint y: 265, endPoint x: 994, endPoint y: 386, distance: 142.1
click at [994, 386] on div "Assignee : [PERSON_NAME] DS02 Updated at : [DATE] 14:36:04 Duty mode Enabled Ba…" at bounding box center [948, 298] width 812 height 291
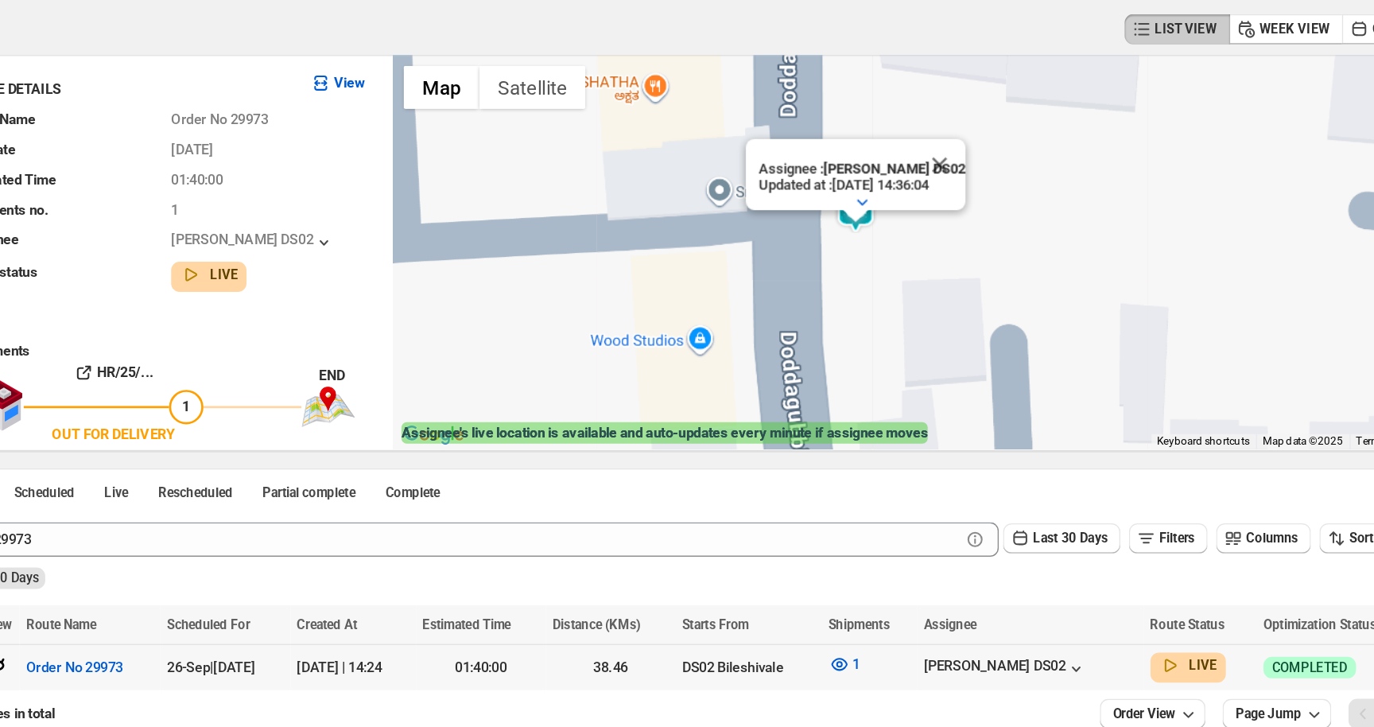
drag, startPoint x: 967, startPoint y: 362, endPoint x: 1144, endPoint y: 282, distance: 193.9
click at [1144, 282] on div "Assignee : [PERSON_NAME] DS02 Updated at : [DATE] 14:36:04 Duty mode Enabled Ba…" at bounding box center [948, 298] width 812 height 291
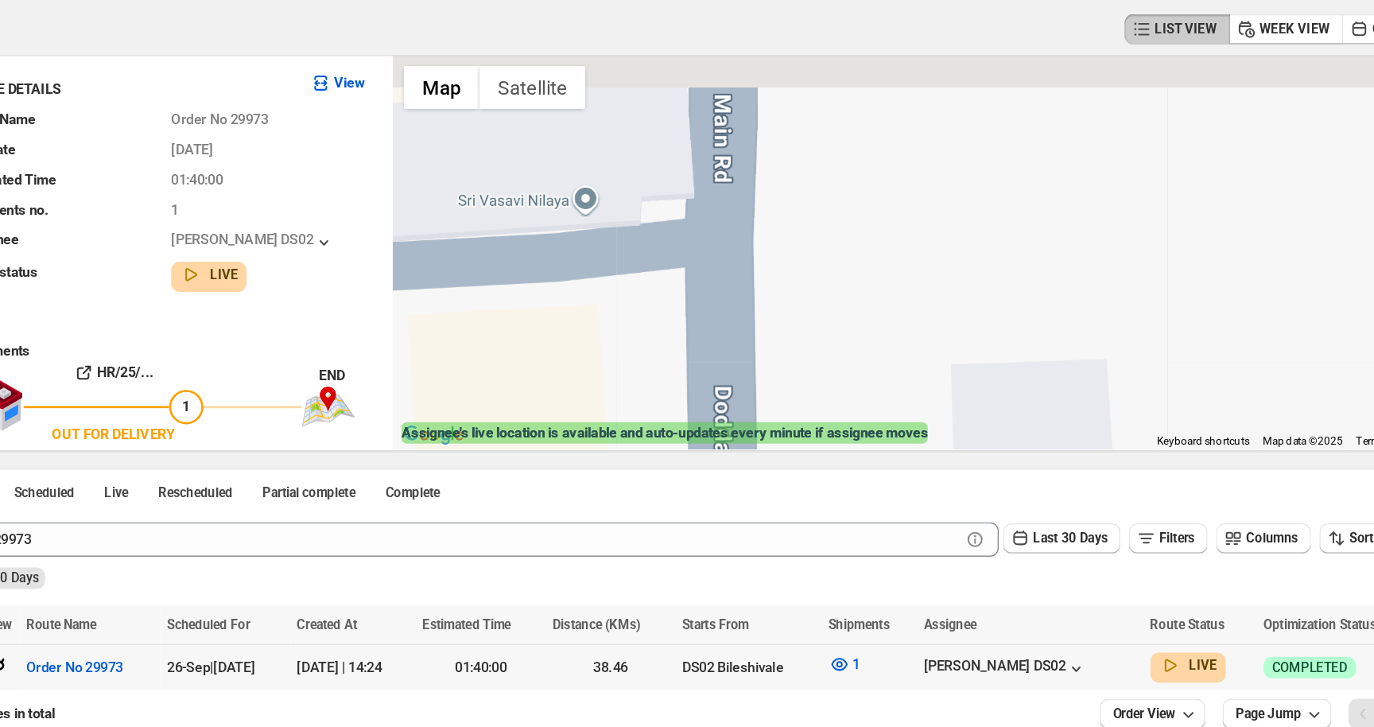
drag, startPoint x: 842, startPoint y: 295, endPoint x: 785, endPoint y: 349, distance: 78.7
click at [785, 349] on div "Assignee : [PERSON_NAME] DS02 Updated at : [DATE] 14:36:15 Duty mode Enabled Ba…" at bounding box center [948, 298] width 812 height 291
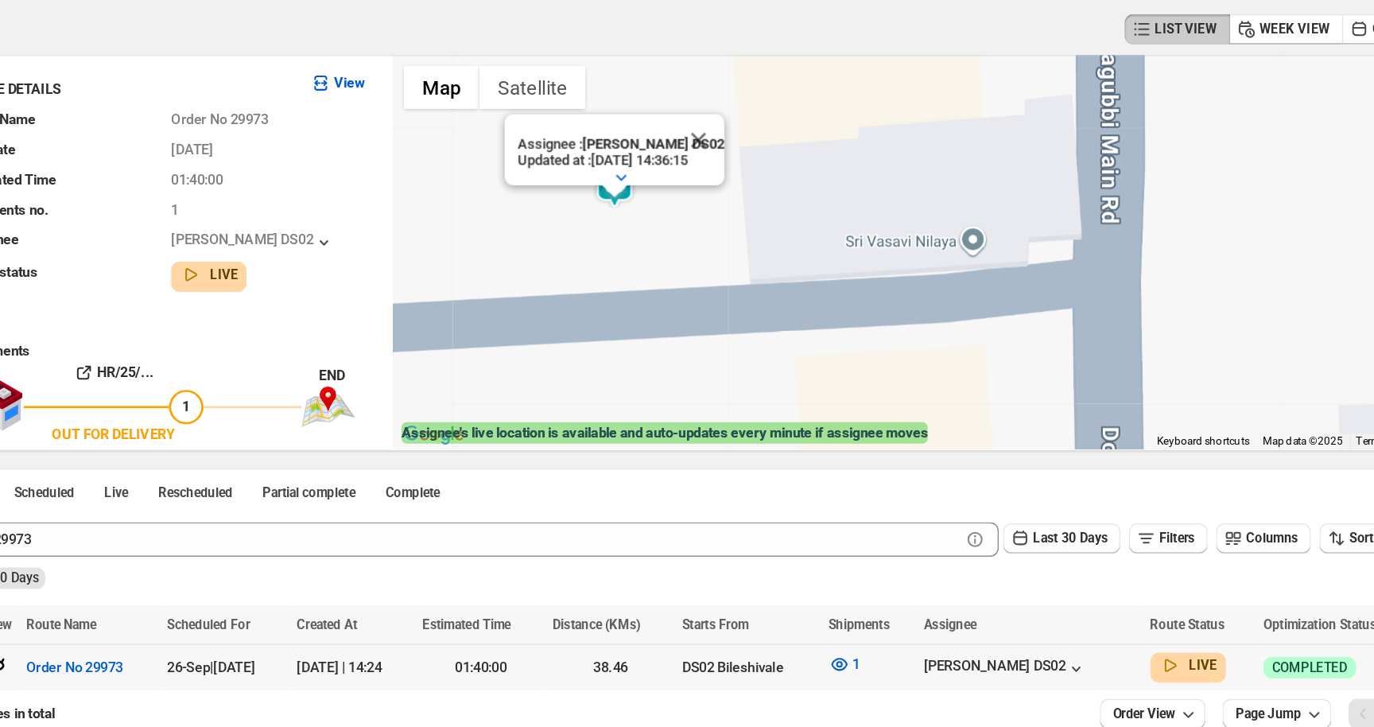
drag, startPoint x: 785, startPoint y: 349, endPoint x: 1006, endPoint y: 326, distance: 222.2
click at [1006, 326] on div "Assignee : [PERSON_NAME] DS02 Updated at : [DATE] 14:36:15 Duty mode Enabled Ba…" at bounding box center [948, 298] width 812 height 291
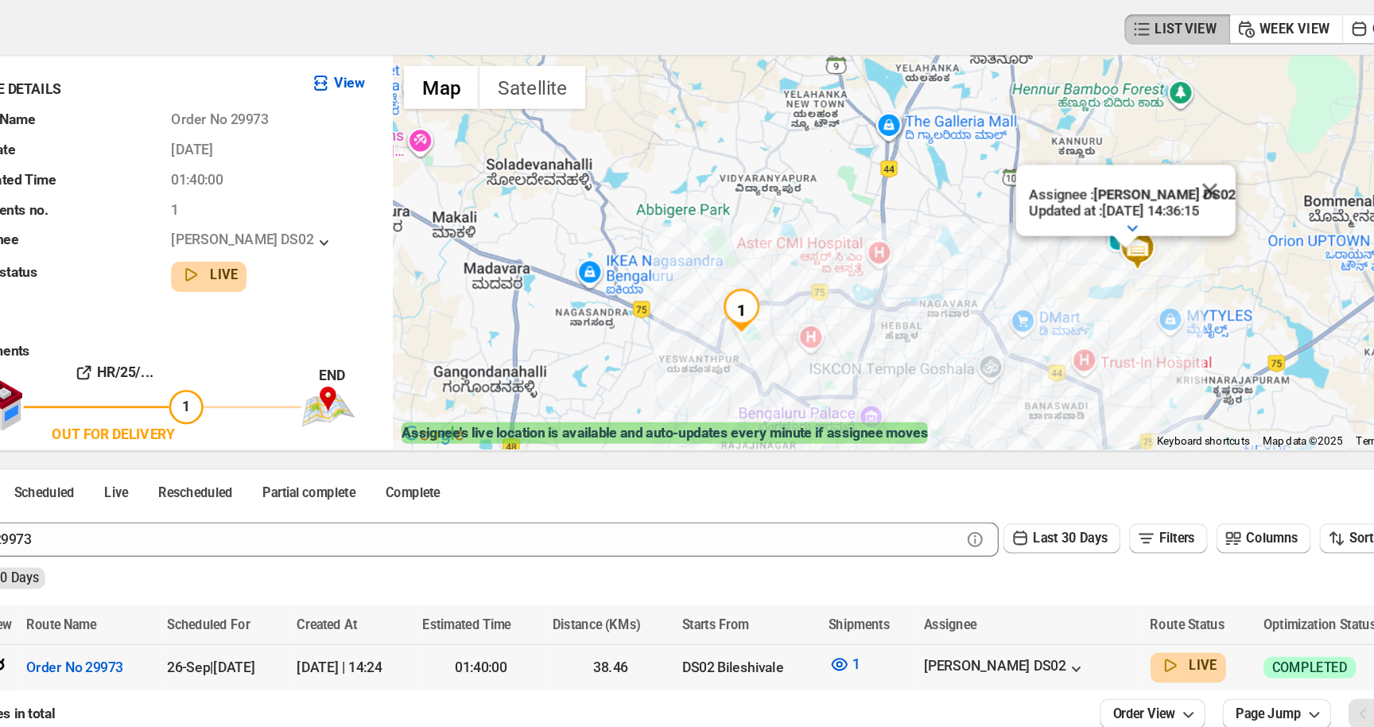
drag, startPoint x: 951, startPoint y: 320, endPoint x: 1030, endPoint y: 297, distance: 82.6
click at [1030, 297] on div "Assignee : [PERSON_NAME] DS02 Updated at : [DATE] 14:36:15 Duty mode Enabled Ba…" at bounding box center [948, 298] width 812 height 291
click at [1149, 245] on button "Close" at bounding box center [1146, 251] width 38 height 38
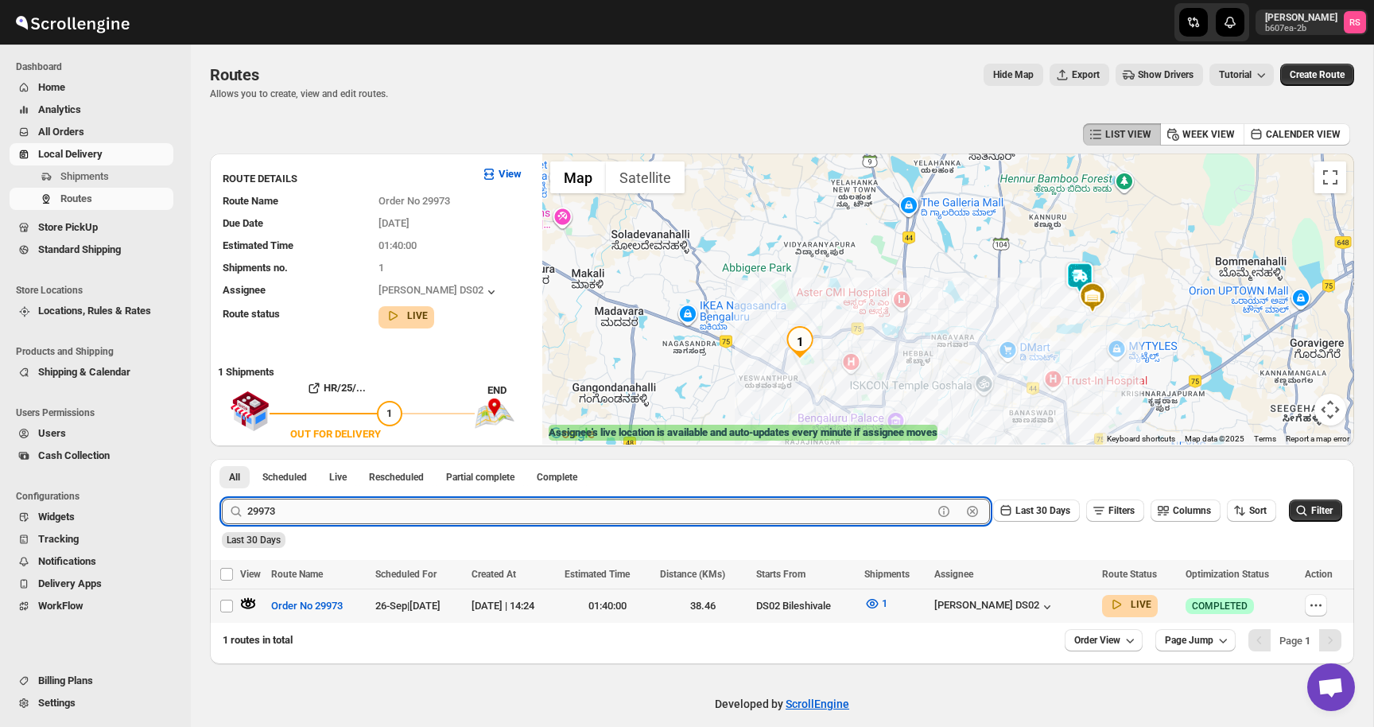
click at [304, 509] on input "29973" at bounding box center [589, 510] width 685 height 25
click at [222, 459] on button "Submit" at bounding box center [244, 467] width 45 height 17
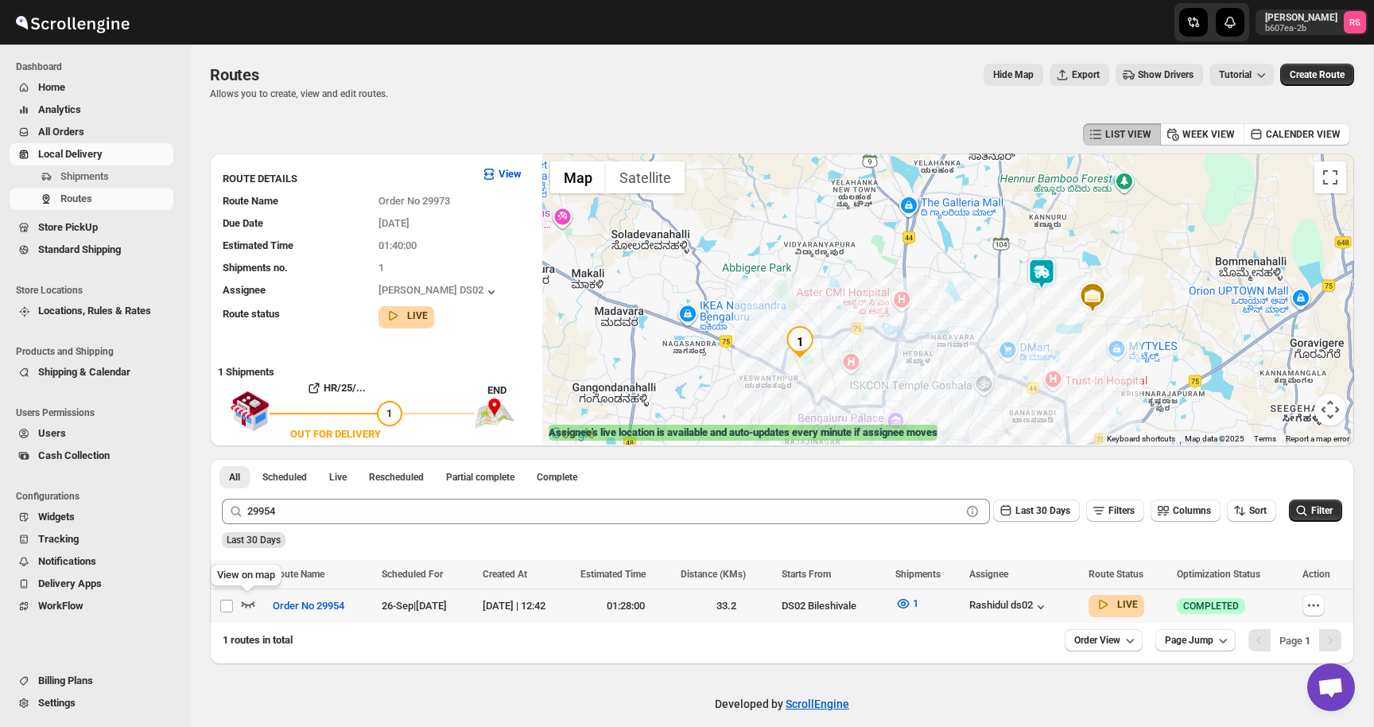
click at [251, 601] on icon "button" at bounding box center [248, 603] width 16 height 16
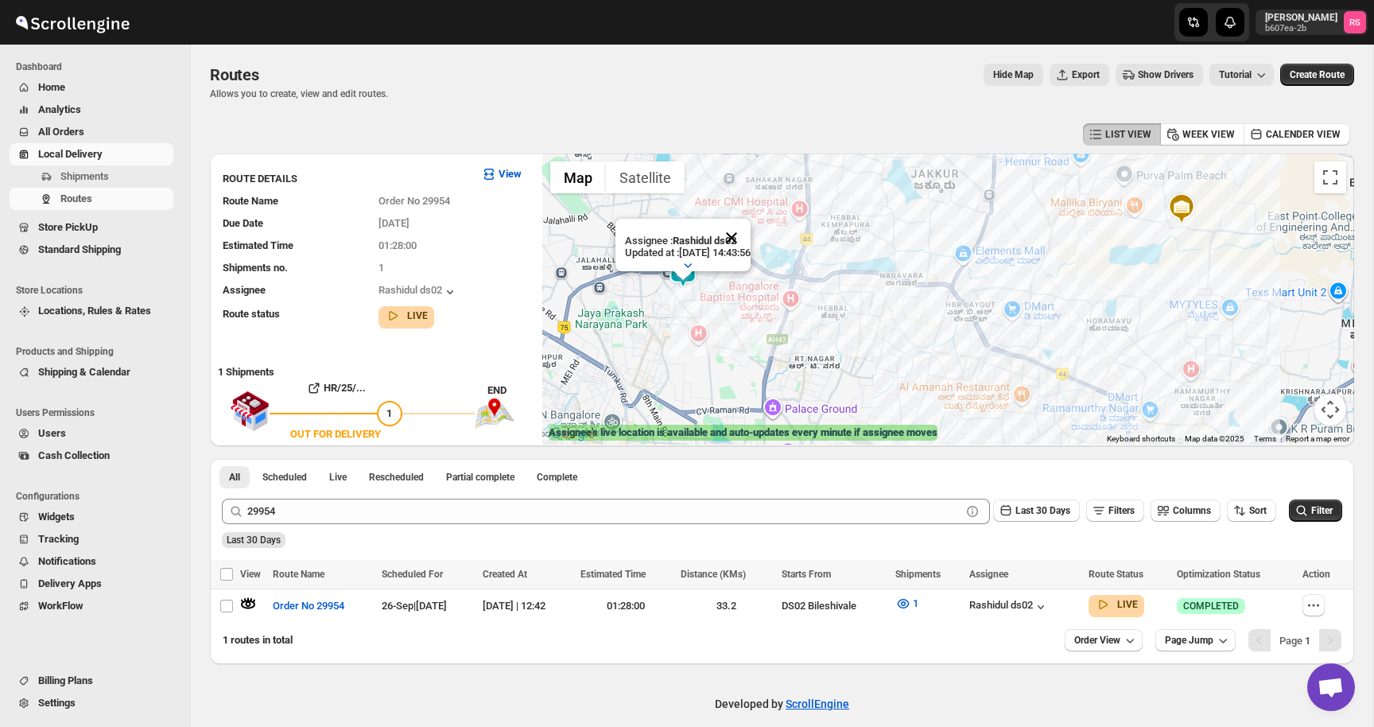
click at [750, 237] on button "Close" at bounding box center [731, 238] width 38 height 38
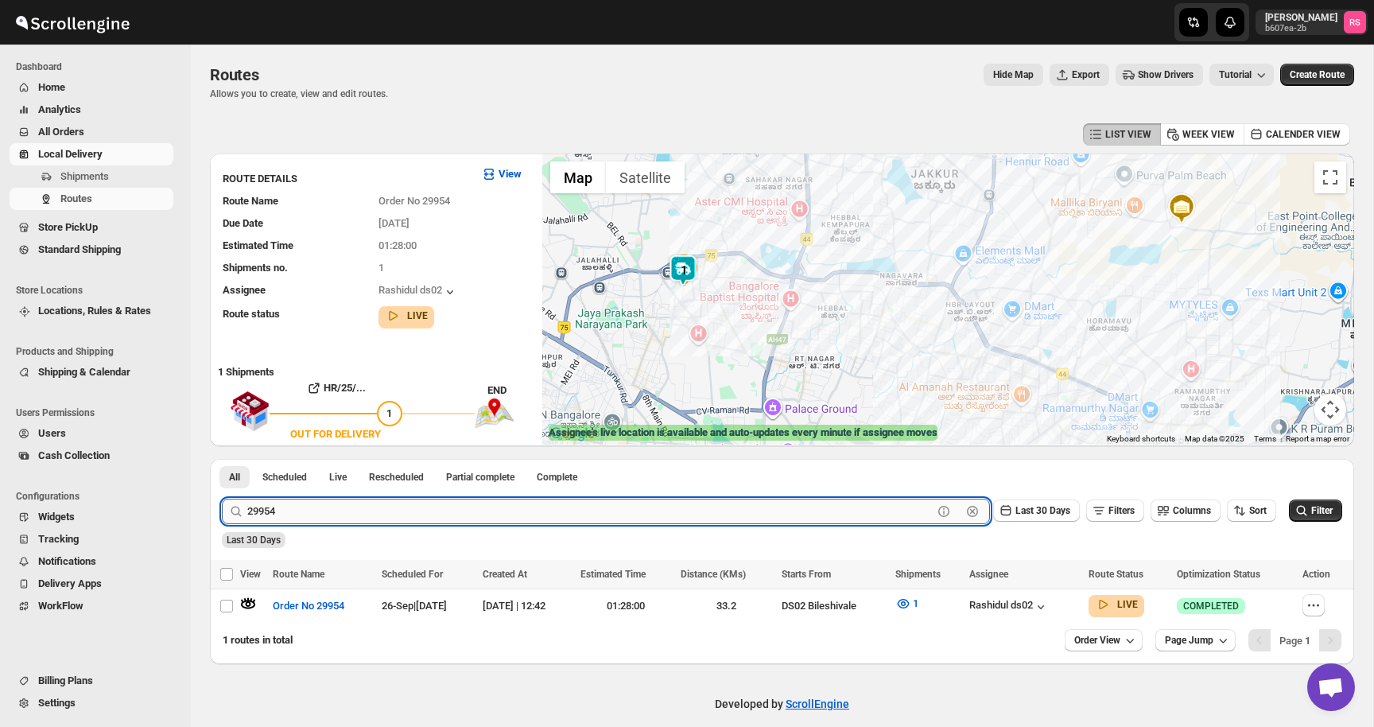
click at [335, 504] on input "29954" at bounding box center [589, 510] width 685 height 25
click at [222, 459] on button "Submit" at bounding box center [244, 467] width 45 height 17
click at [254, 605] on icon "button" at bounding box center [249, 604] width 14 height 6
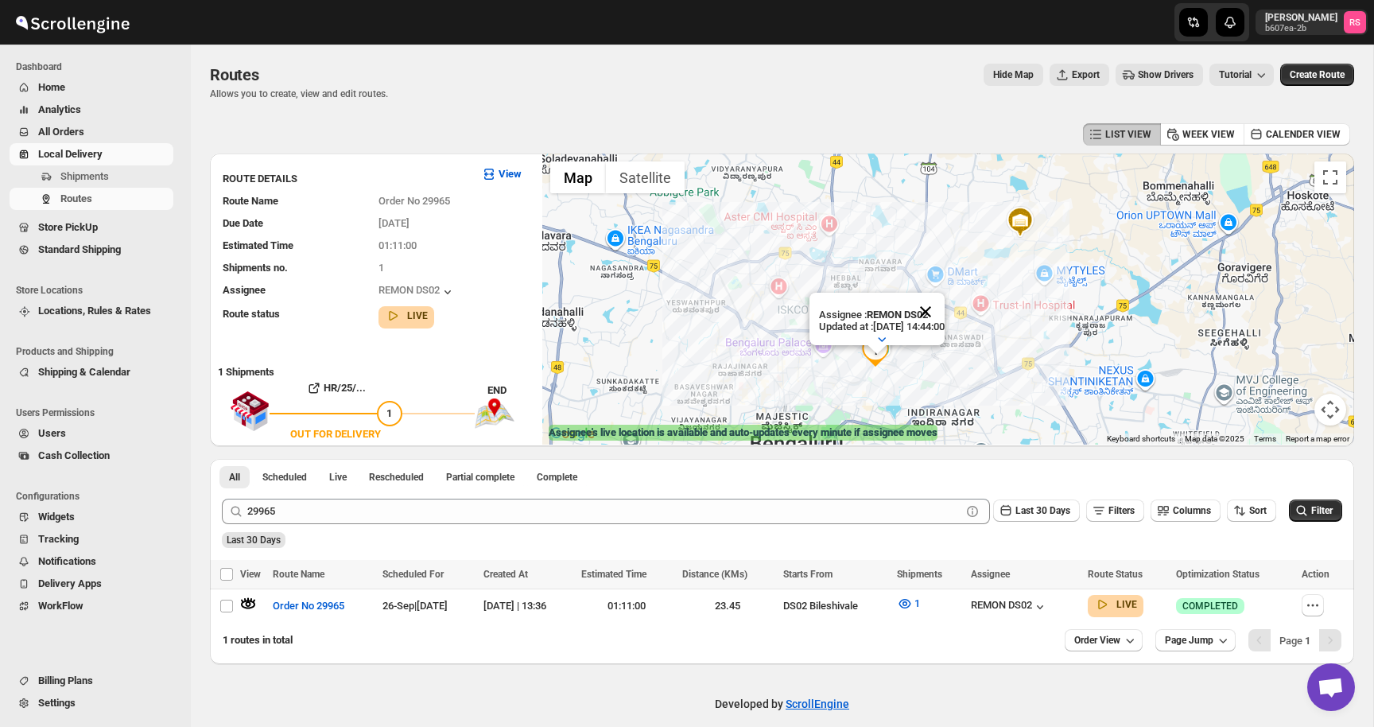
click at [944, 308] on button "Close" at bounding box center [925, 312] width 38 height 38
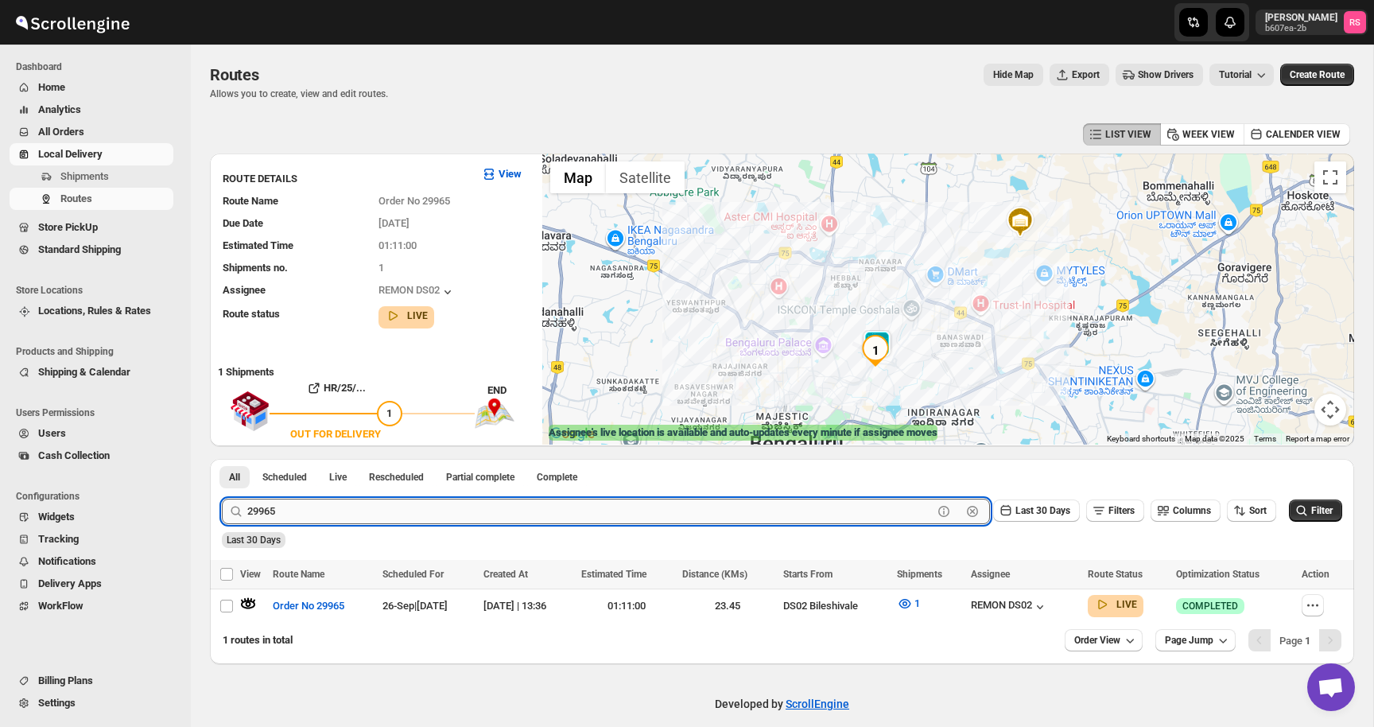
click at [390, 521] on input "29965" at bounding box center [589, 510] width 685 height 25
click at [222, 459] on button "Submit" at bounding box center [244, 467] width 45 height 17
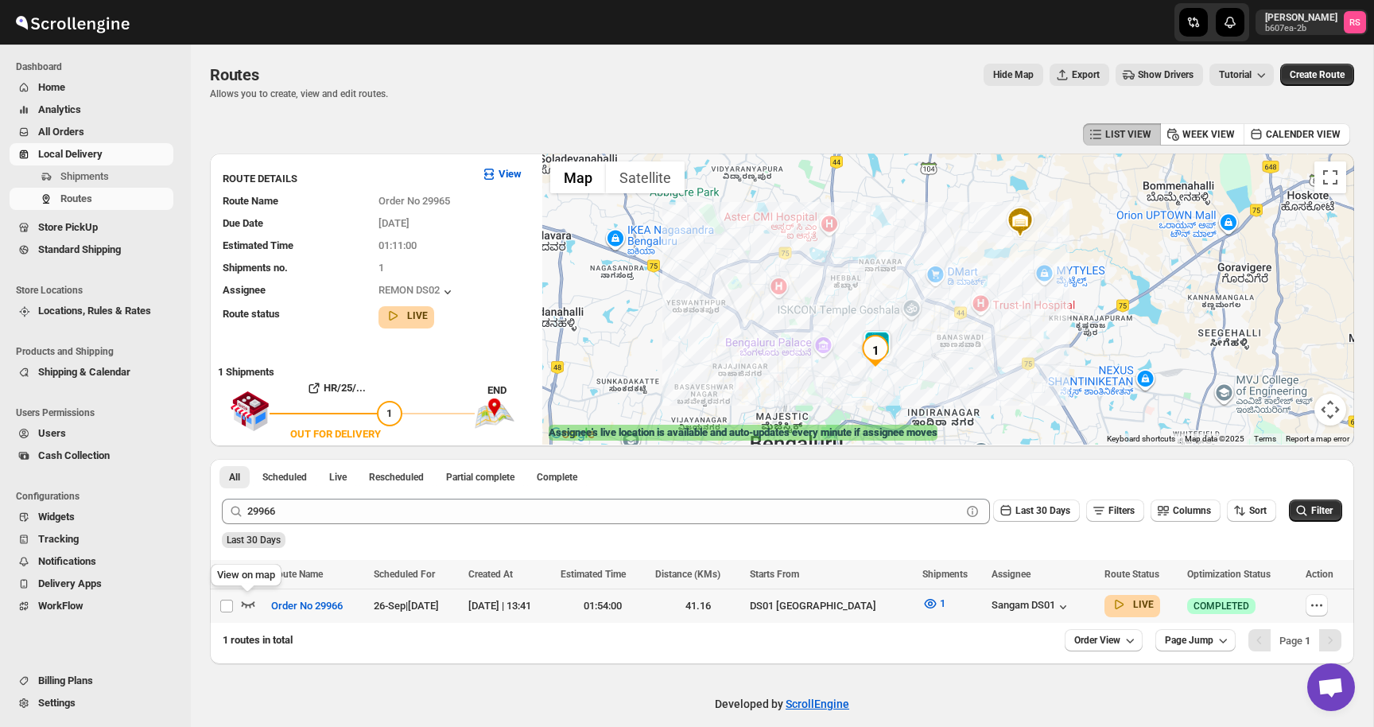
click at [253, 603] on icon "button" at bounding box center [249, 604] width 14 height 6
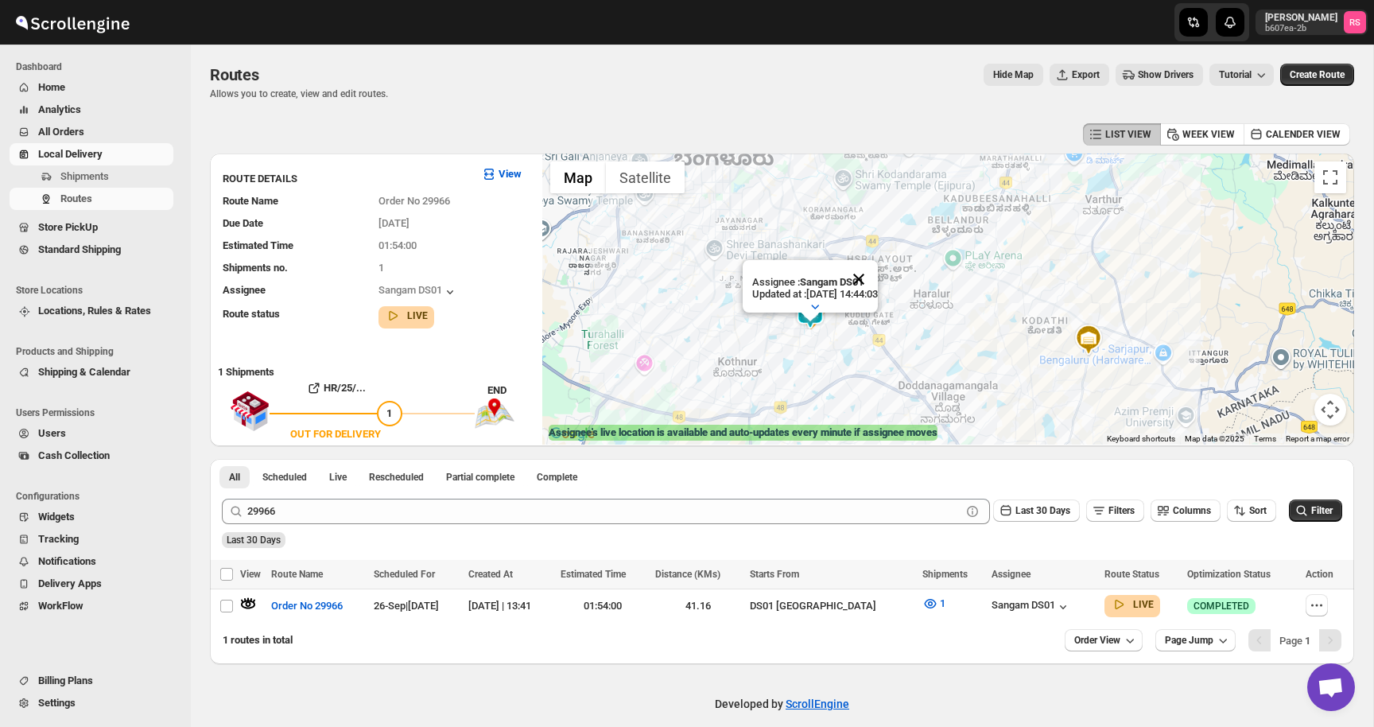
click at [877, 281] on button "Close" at bounding box center [858, 279] width 38 height 38
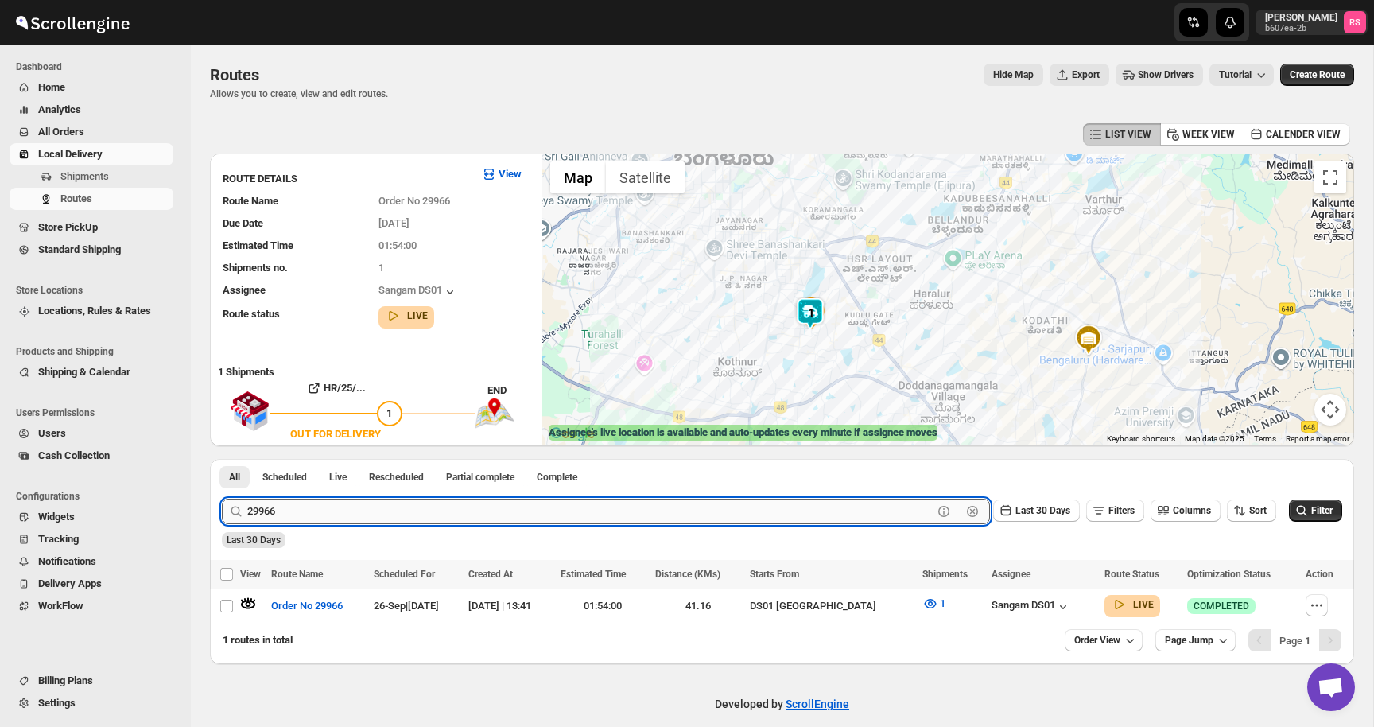
click at [319, 506] on input "29966" at bounding box center [589, 510] width 685 height 25
type input "29970"
click at [222, 459] on button "Submit" at bounding box center [244, 467] width 45 height 17
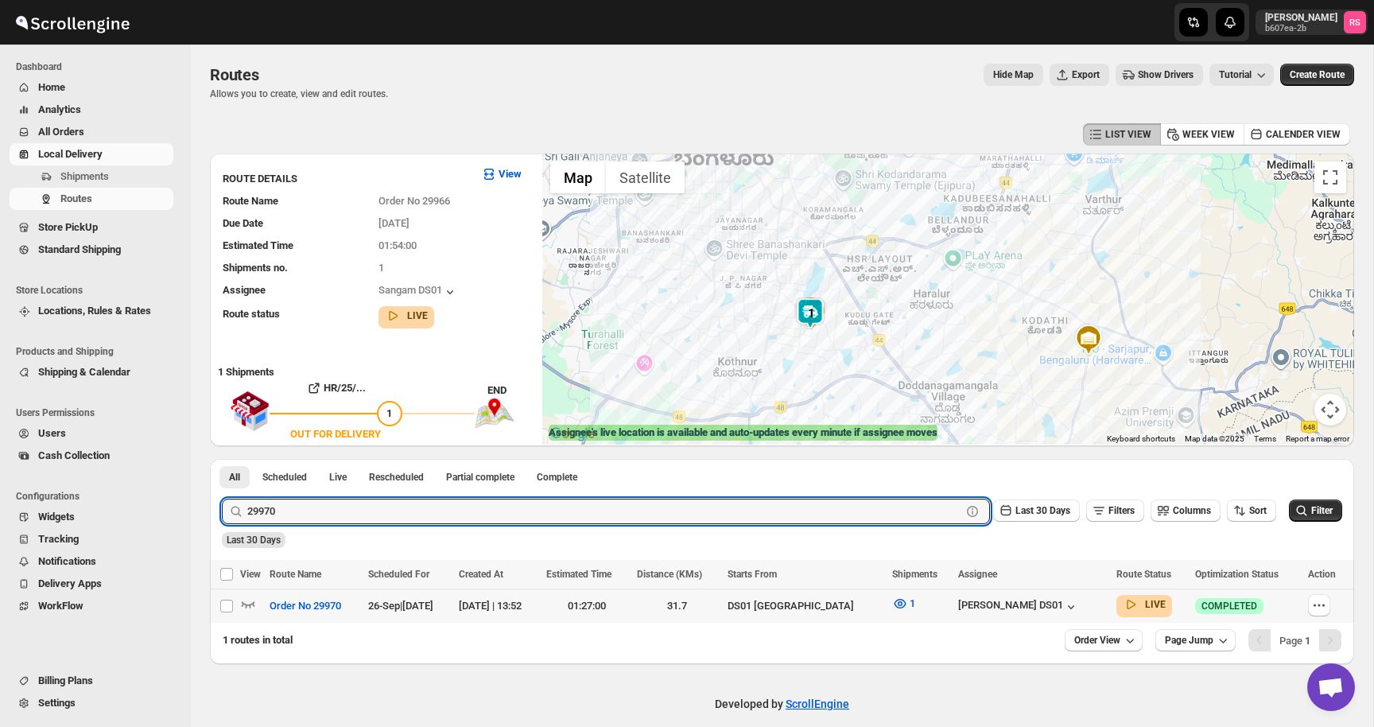
click at [238, 601] on td "Select route" at bounding box center [225, 606] width 30 height 34
checkbox input "true"
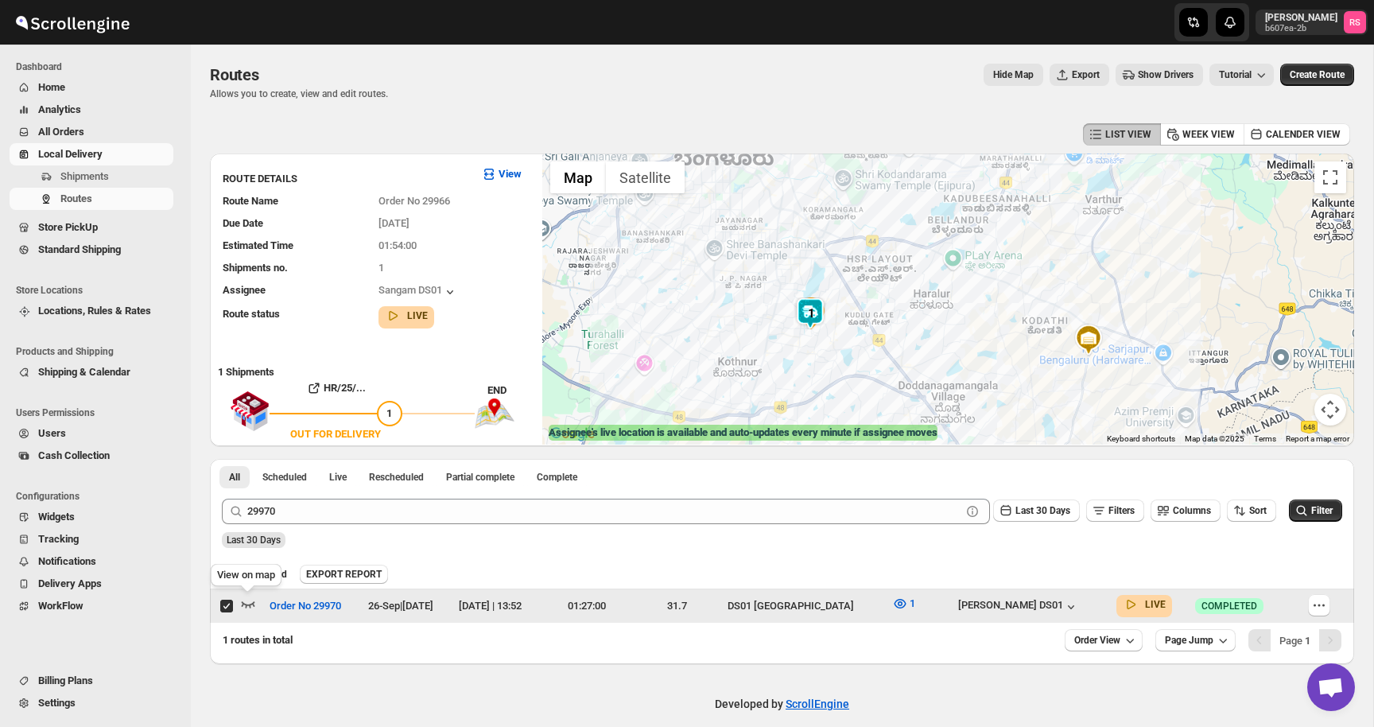
click at [254, 603] on icon "button" at bounding box center [248, 603] width 16 height 16
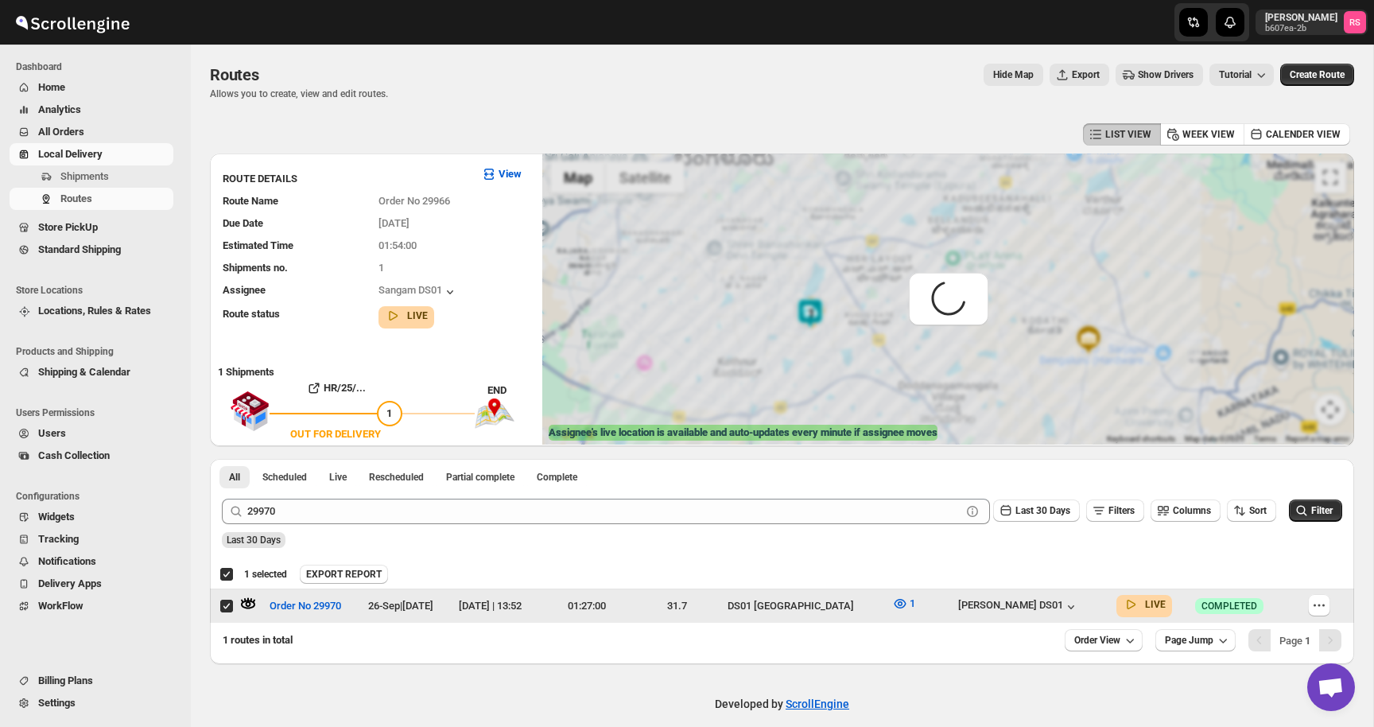
click at [226, 603] on input "Select route" at bounding box center [226, 605] width 13 height 13
checkbox input "false"
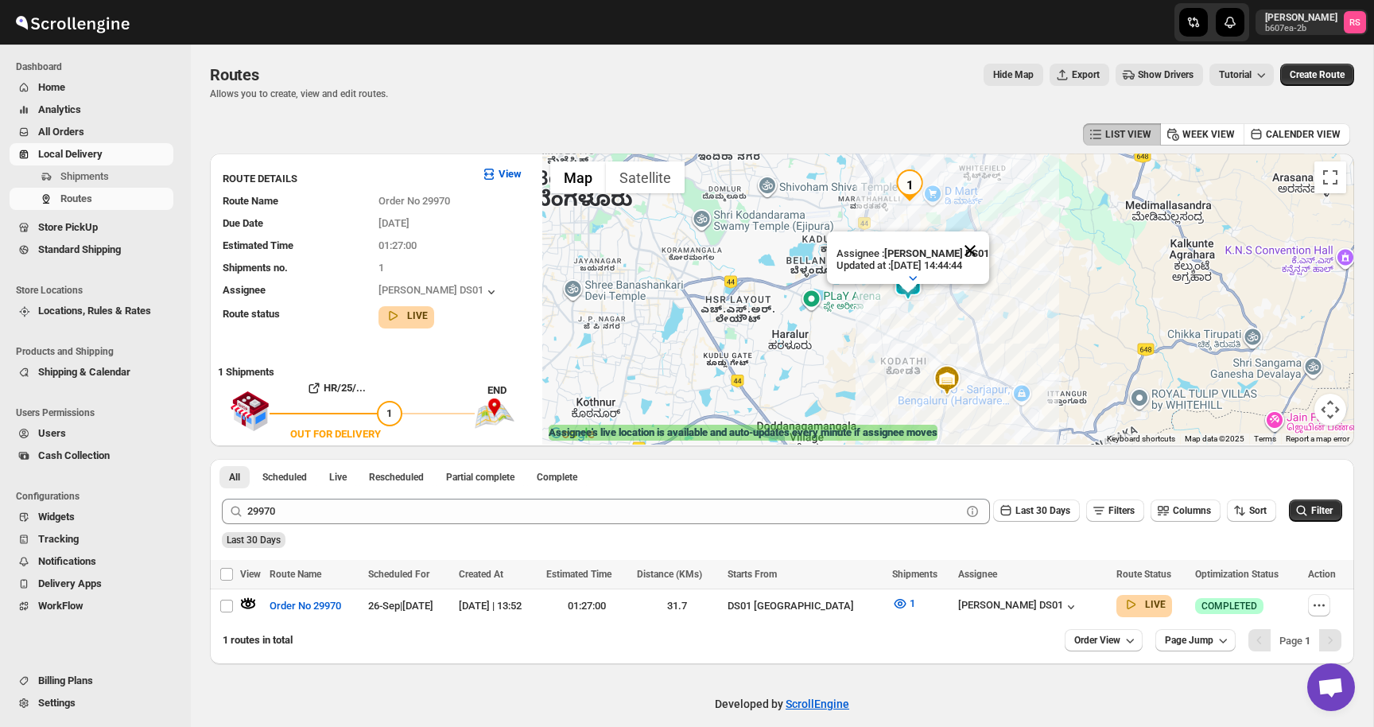
click at [973, 247] on button "Close" at bounding box center [970, 250] width 38 height 38
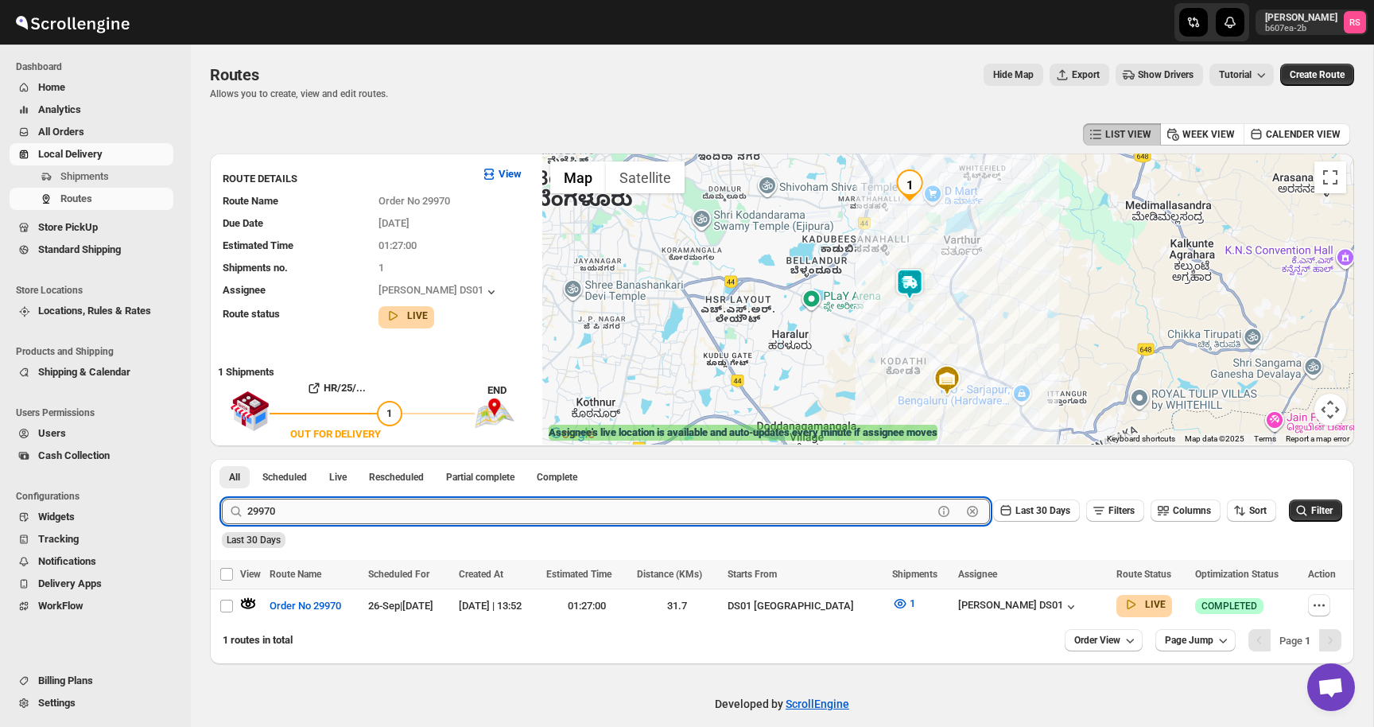
click at [397, 503] on input "29970" at bounding box center [589, 510] width 685 height 25
click at [222, 459] on button "Submit" at bounding box center [244, 467] width 45 height 17
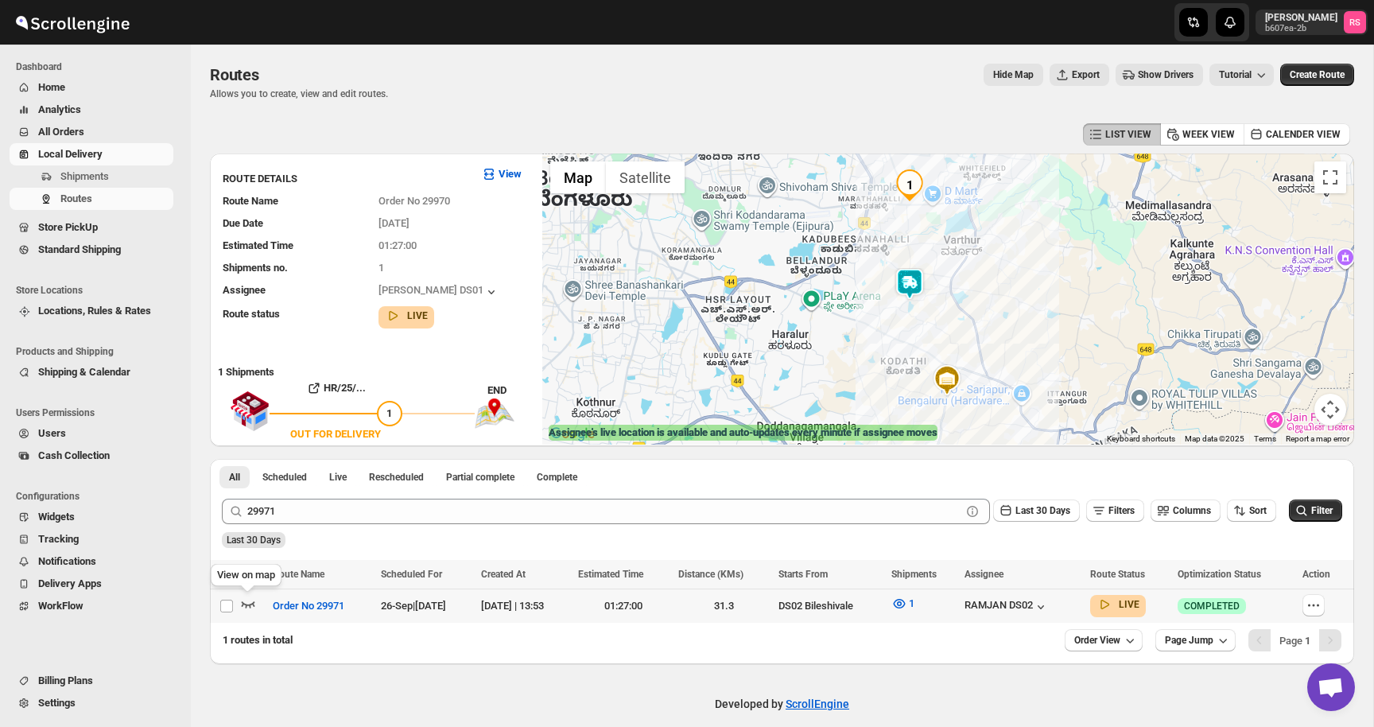
click at [247, 607] on icon "button" at bounding box center [248, 603] width 16 height 16
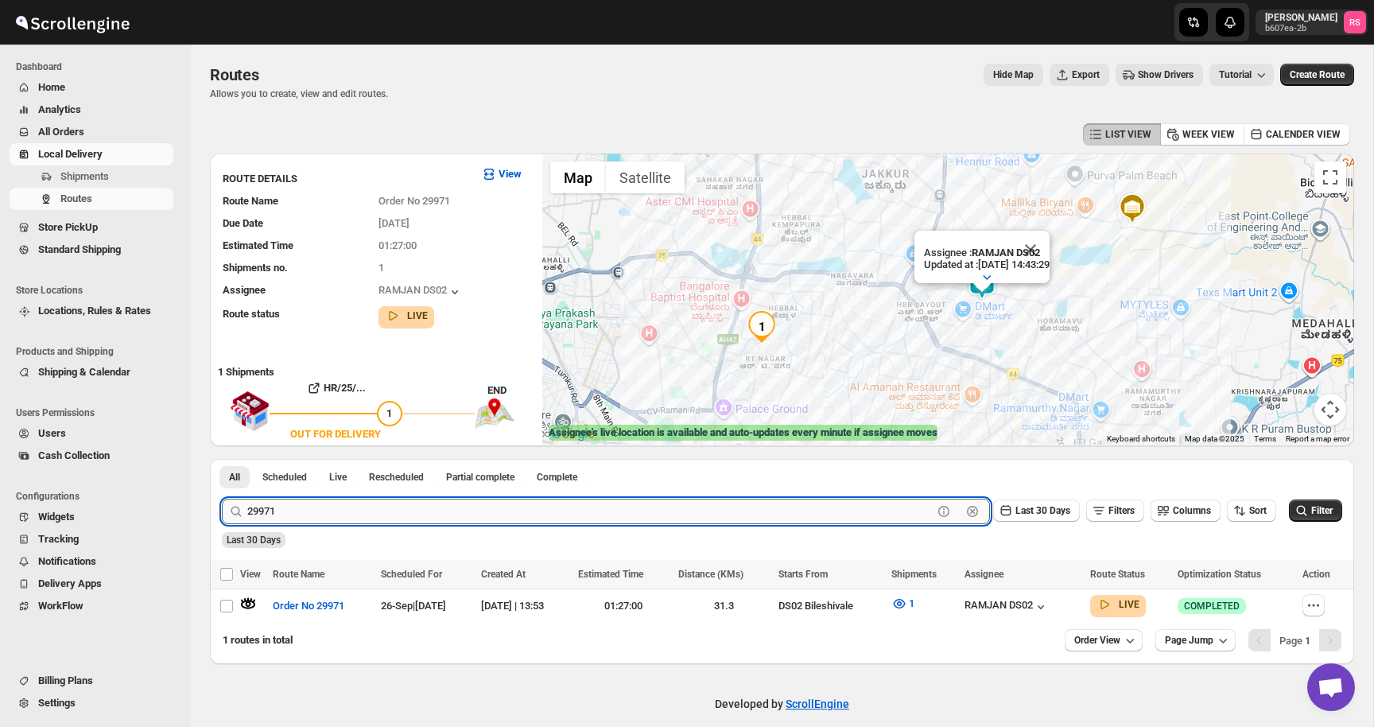
click at [293, 502] on input "29971" at bounding box center [589, 510] width 685 height 25
click at [222, 459] on button "Submit" at bounding box center [244, 467] width 45 height 17
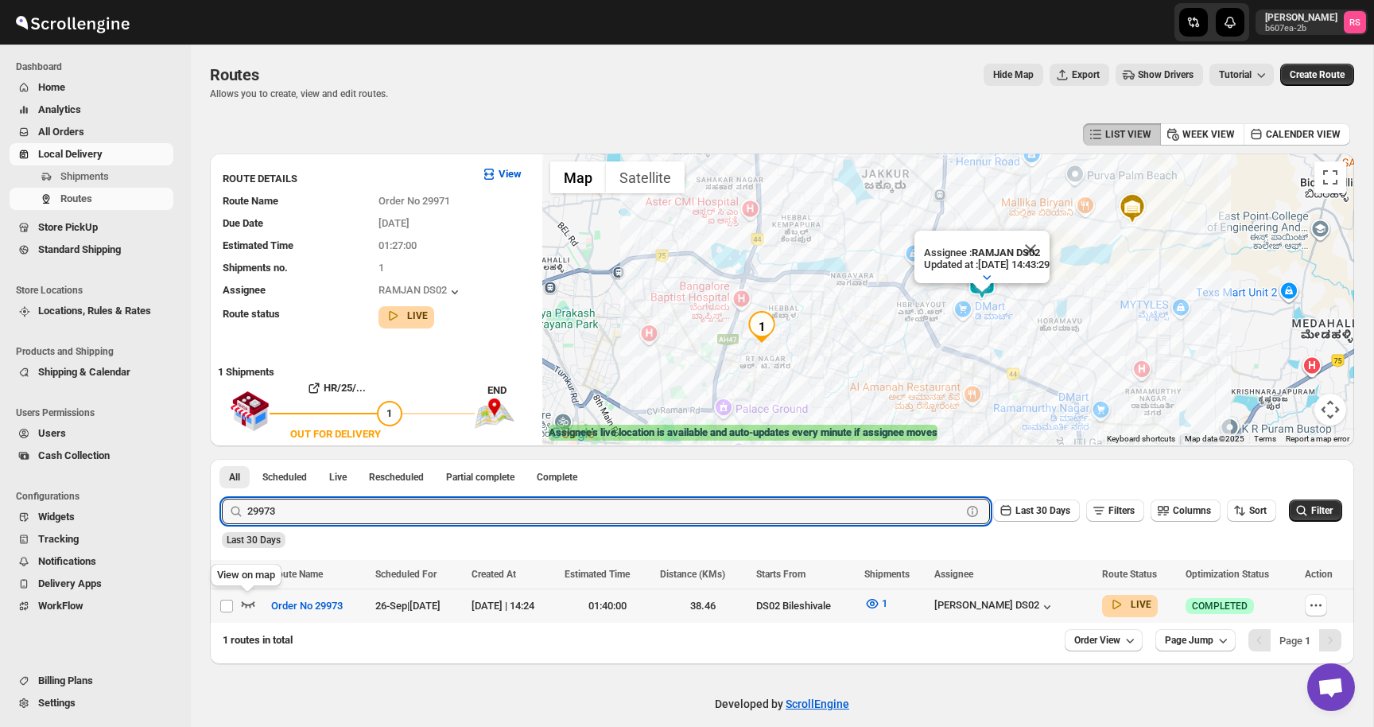
click at [250, 599] on icon "button" at bounding box center [248, 603] width 16 height 16
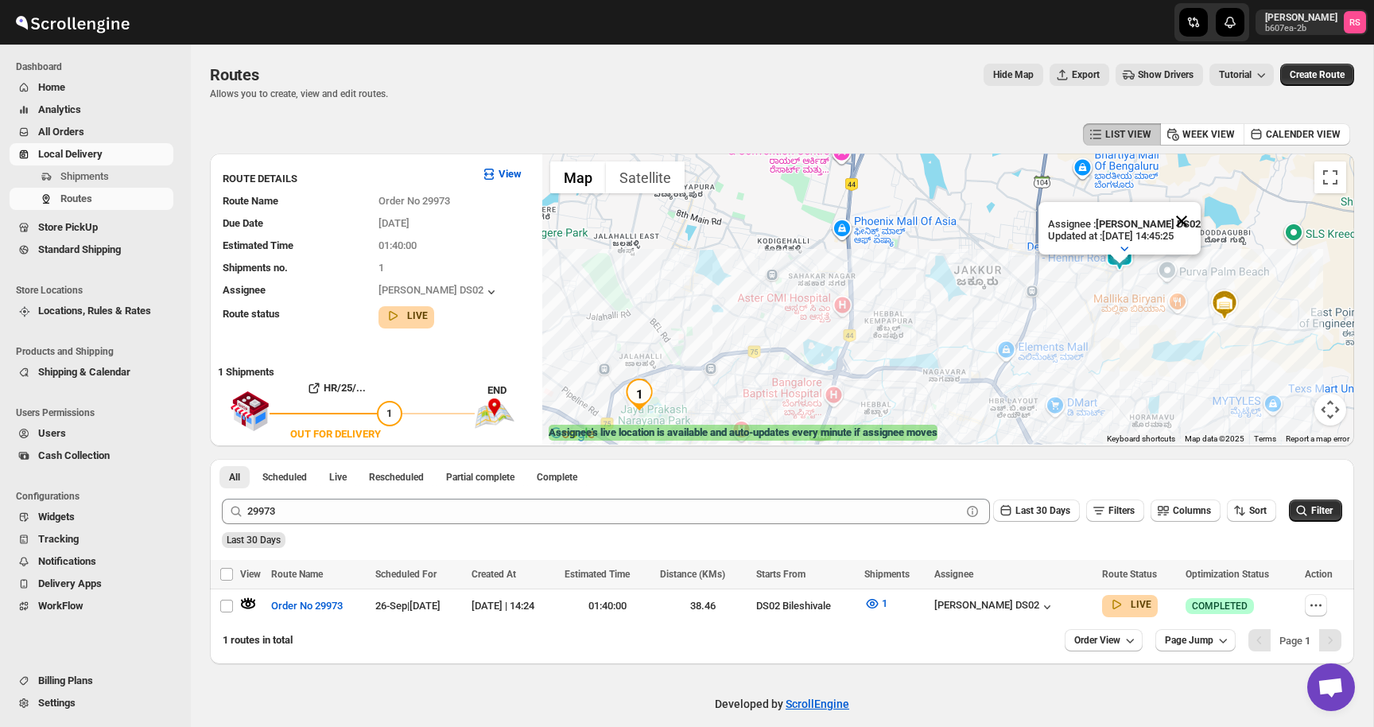
click at [1187, 225] on button "Close" at bounding box center [1181, 221] width 38 height 38
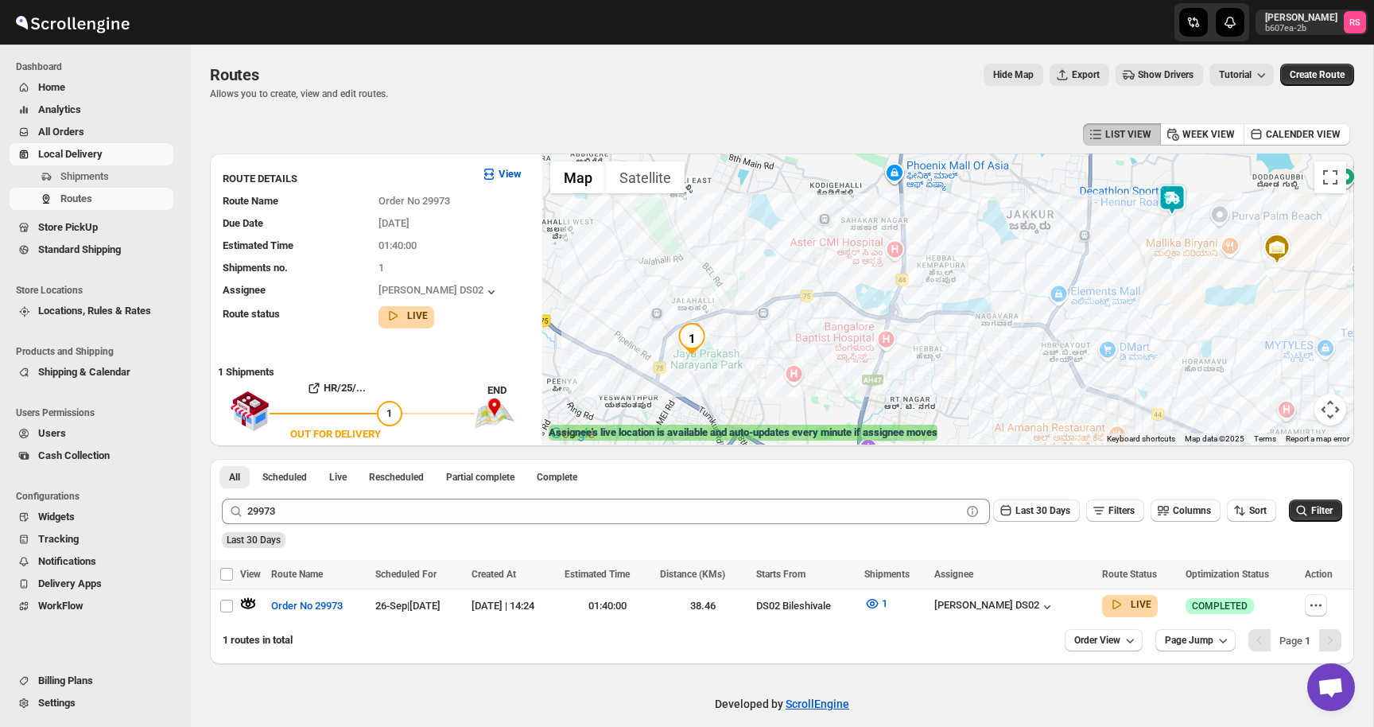
drag, startPoint x: 1044, startPoint y: 286, endPoint x: 1097, endPoint y: 229, distance: 78.2
click at [1097, 229] on div at bounding box center [948, 298] width 812 height 291
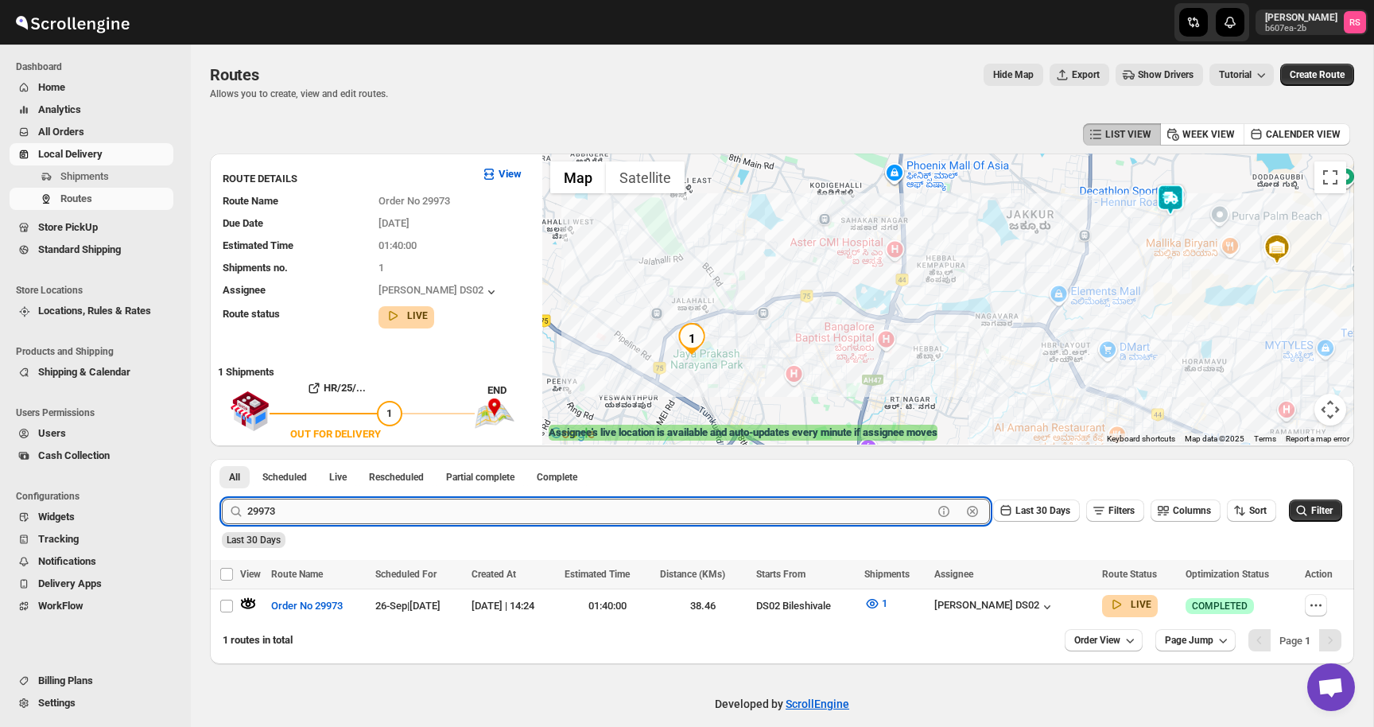
click at [377, 506] on input "29973" at bounding box center [589, 510] width 685 height 25
type input "29974"
click at [222, 459] on button "Submit" at bounding box center [244, 467] width 45 height 17
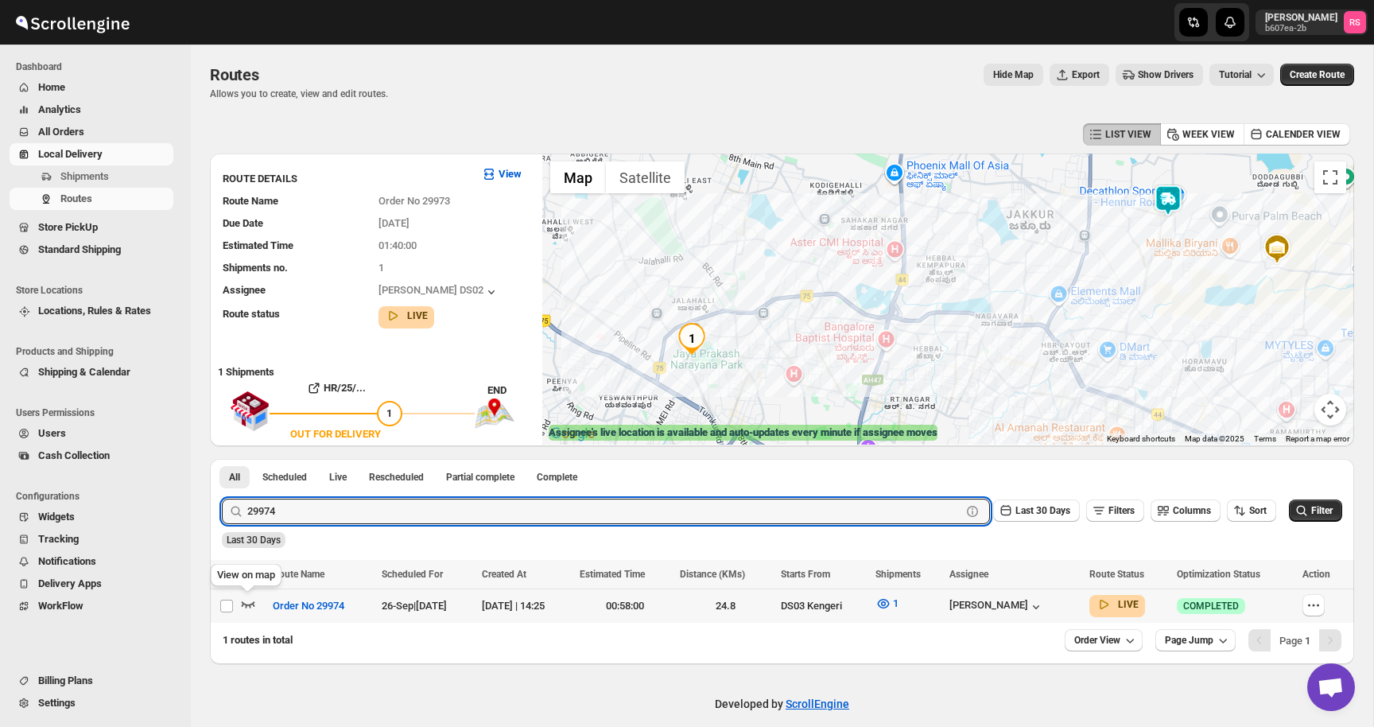
click at [246, 606] on icon "button" at bounding box center [249, 604] width 14 height 6
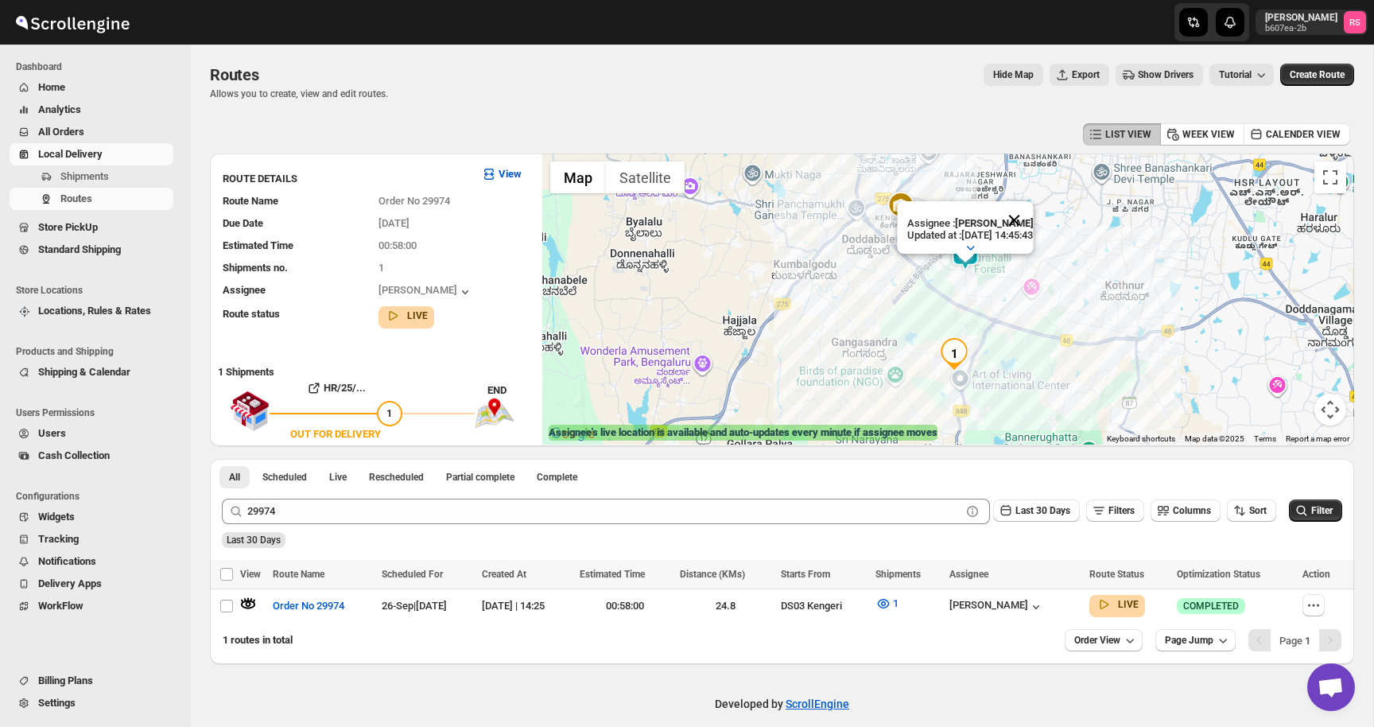
click at [1029, 222] on button "Close" at bounding box center [1013, 220] width 38 height 38
